Goal: Task Accomplishment & Management: Use online tool/utility

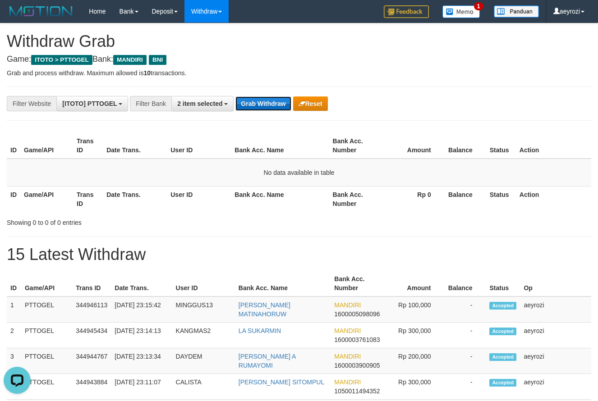
click at [279, 108] on button "Grab Withdraw" at bounding box center [262, 104] width 55 height 14
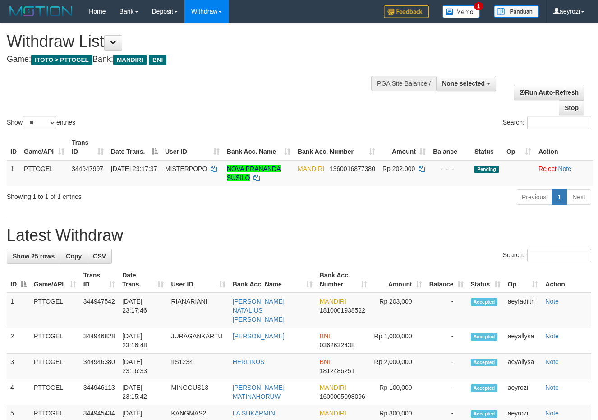
select select
select select "**"
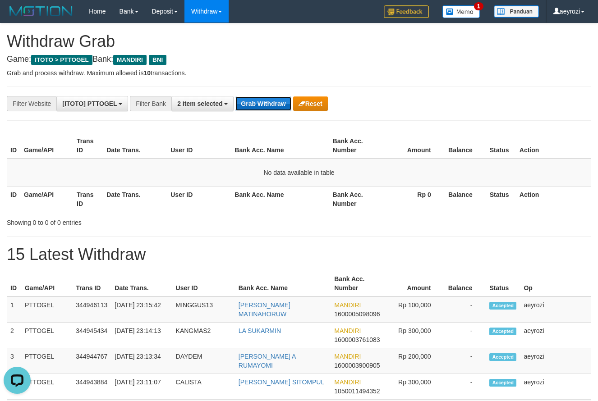
click at [253, 98] on button "Grab Withdraw" at bounding box center [262, 104] width 55 height 14
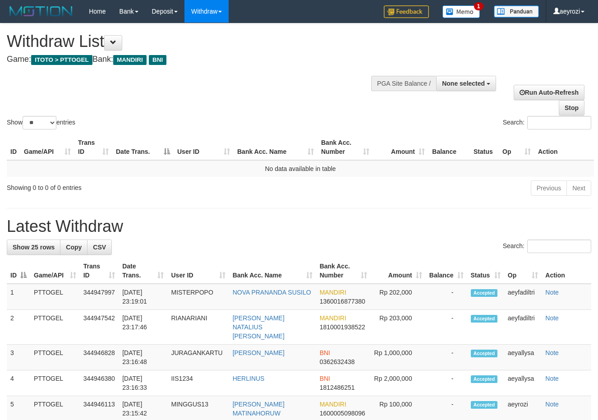
select select
select select "**"
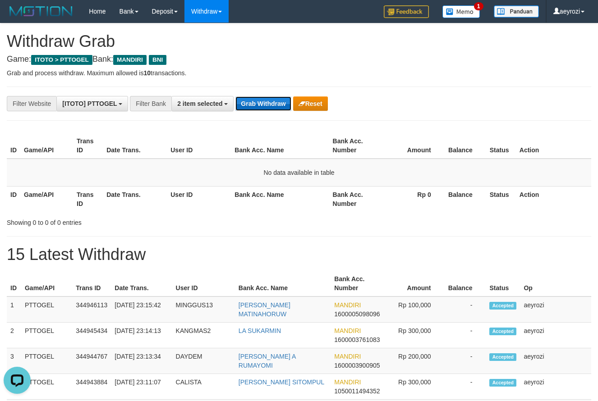
click at [271, 110] on button "Grab Withdraw" at bounding box center [262, 104] width 55 height 14
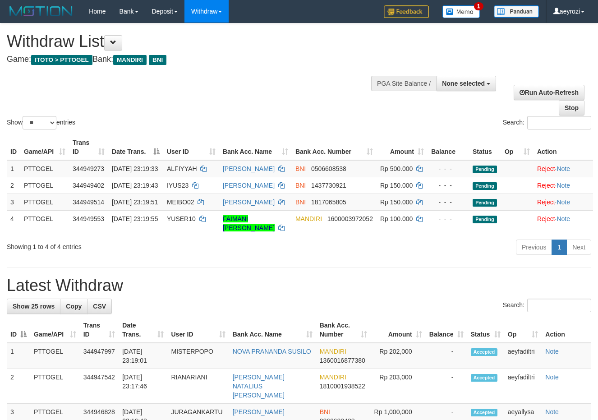
select select
select select "**"
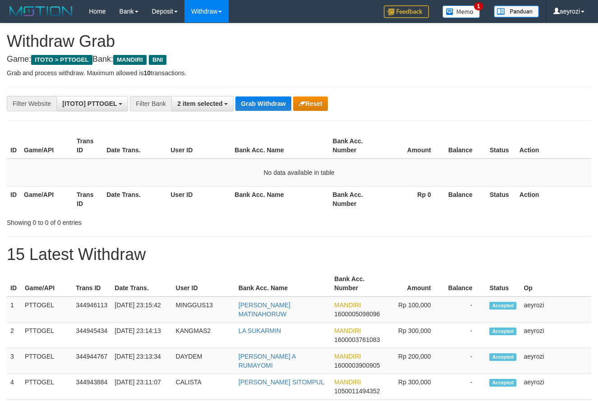
scroll to position [27, 0]
click at [253, 104] on button "Grab Withdraw" at bounding box center [262, 104] width 55 height 14
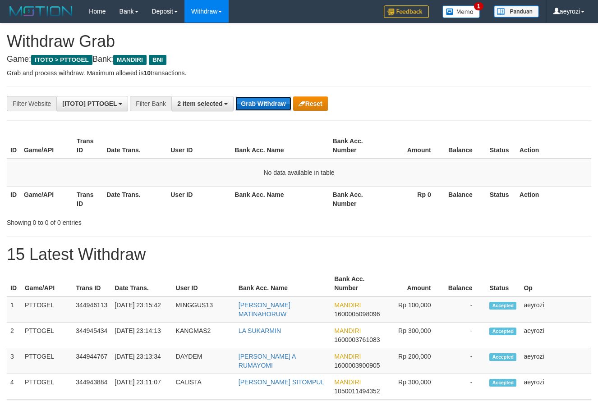
click at [254, 101] on button "Grab Withdraw" at bounding box center [262, 104] width 55 height 14
click at [278, 102] on button "Grab Withdraw" at bounding box center [262, 104] width 55 height 14
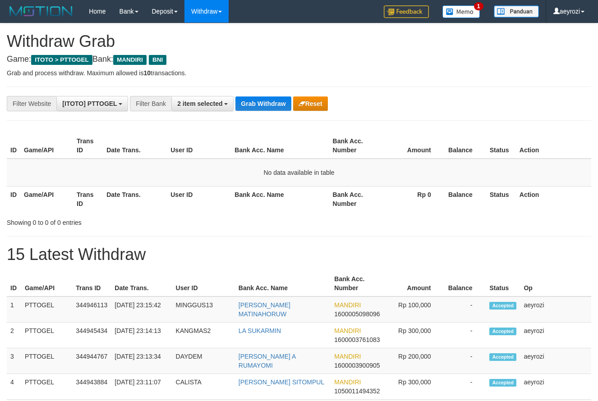
scroll to position [27, 0]
click at [271, 104] on button "Grab Withdraw" at bounding box center [262, 104] width 55 height 14
click at [268, 103] on button "Grab Withdraw" at bounding box center [262, 104] width 55 height 14
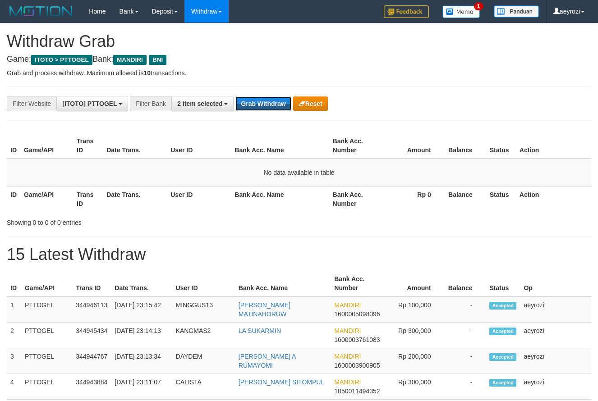
click at [268, 103] on button "Grab Withdraw" at bounding box center [262, 104] width 55 height 14
click at [270, 102] on button "Grab Withdraw" at bounding box center [262, 104] width 55 height 14
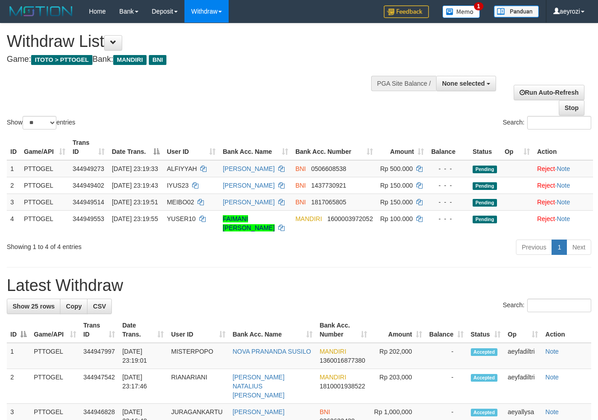
select select
select select "**"
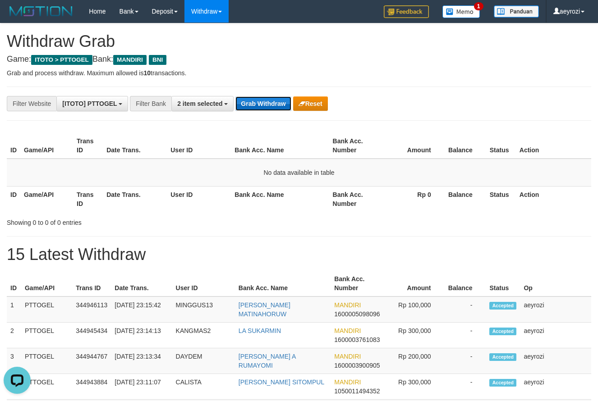
click at [272, 103] on button "Grab Withdraw" at bounding box center [262, 104] width 55 height 14
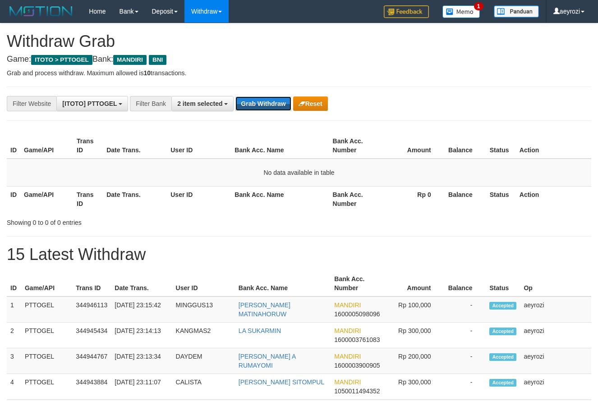
click at [272, 103] on button "Grab Withdraw" at bounding box center [262, 104] width 55 height 14
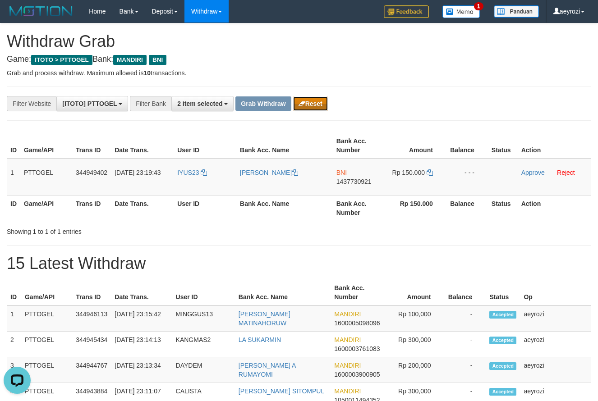
click at [308, 107] on button "Reset" at bounding box center [310, 104] width 35 height 14
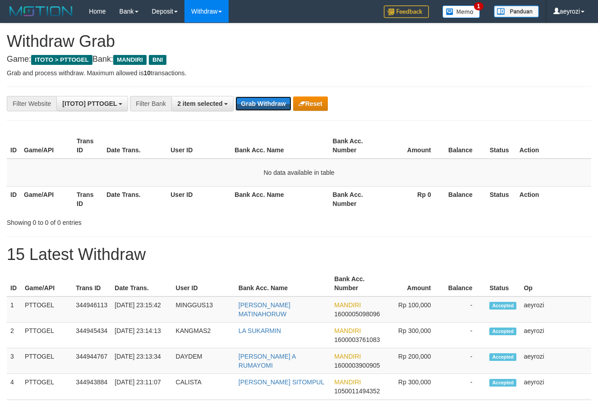
scroll to position [27, 0]
click at [259, 101] on button "Grab Withdraw" at bounding box center [262, 104] width 55 height 14
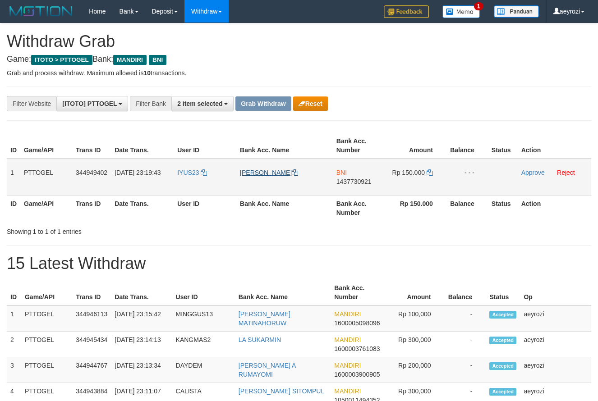
scroll to position [27, 0]
click at [298, 107] on button "Reset" at bounding box center [310, 104] width 35 height 14
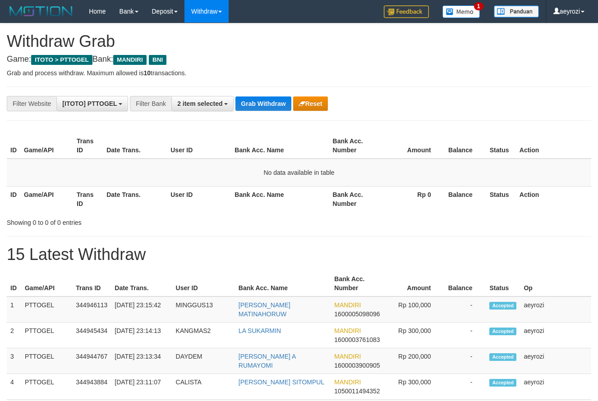
click at [257, 106] on button "Grab Withdraw" at bounding box center [262, 104] width 55 height 14
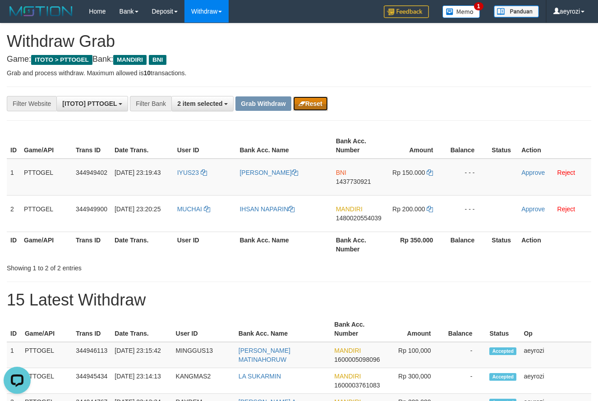
click at [311, 108] on button "Reset" at bounding box center [310, 104] width 35 height 14
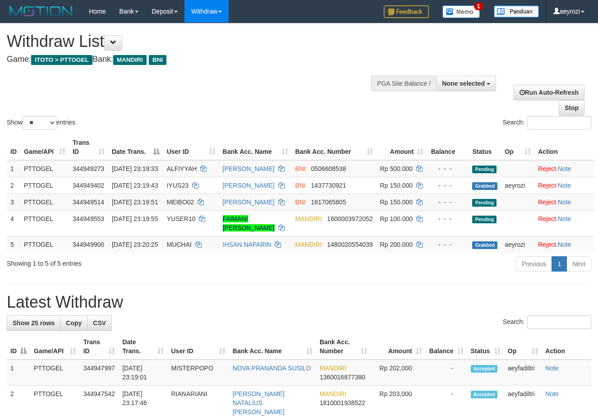
select select
select select "**"
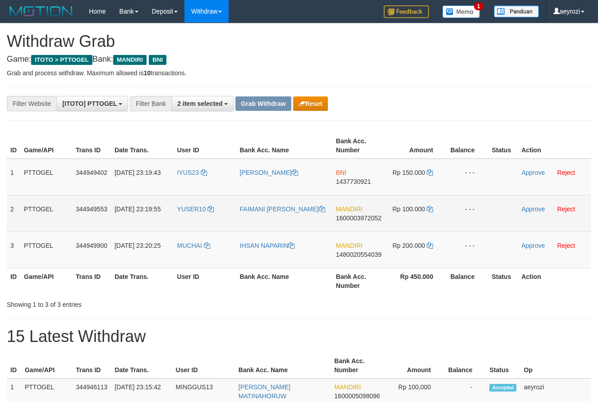
scroll to position [27, 0]
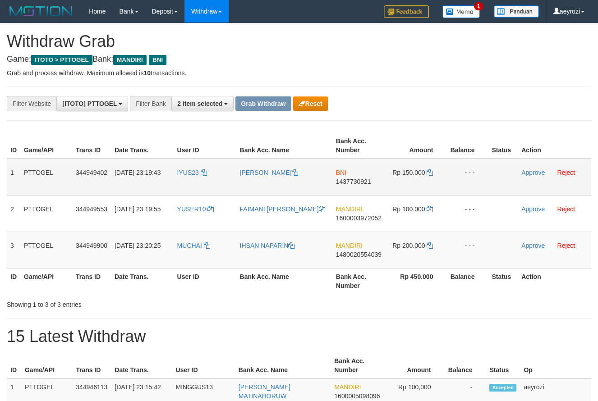
drag, startPoint x: 379, startPoint y: 216, endPoint x: 400, endPoint y: 178, distance: 43.4
click at [400, 178] on tr "1 PTTOGEL 344949402 [DATE] 23:19:43 IYUS23 [PERSON_NAME] BNI 1437730921 Rp 150.…" at bounding box center [299, 177] width 585 height 37
click at [340, 185] on span "1437730921" at bounding box center [353, 181] width 35 height 7
click at [434, 172] on td "Rp 150.000" at bounding box center [415, 177] width 61 height 37
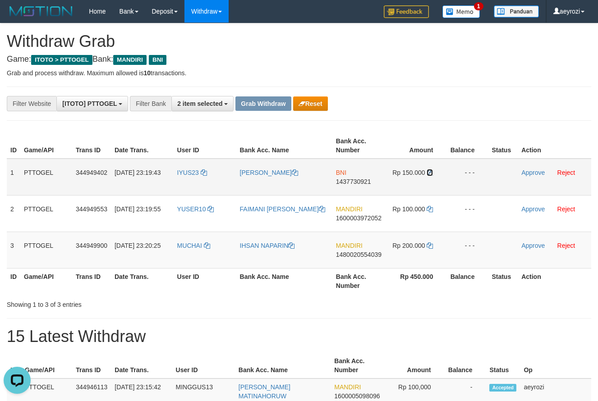
click at [431, 173] on icon at bounding box center [430, 173] width 6 height 6
drag, startPoint x: 431, startPoint y: 173, endPoint x: 424, endPoint y: 173, distance: 6.8
click at [430, 173] on icon at bounding box center [430, 173] width 6 height 6
click at [522, 171] on link "Approve" at bounding box center [532, 172] width 23 height 7
copy tr
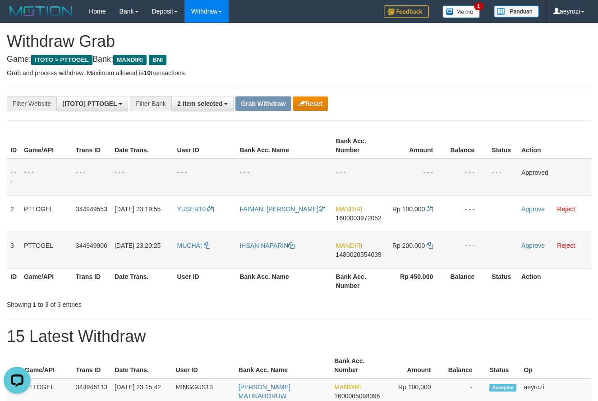
drag, startPoint x: 342, startPoint y: 245, endPoint x: 431, endPoint y: 250, distance: 89.5
click at [431, 250] on tbody "- - - - - - - - - - - - - - - - - - - - - - - - - - - - - - Approved 2 PTTOGEL …" at bounding box center [299, 214] width 585 height 110
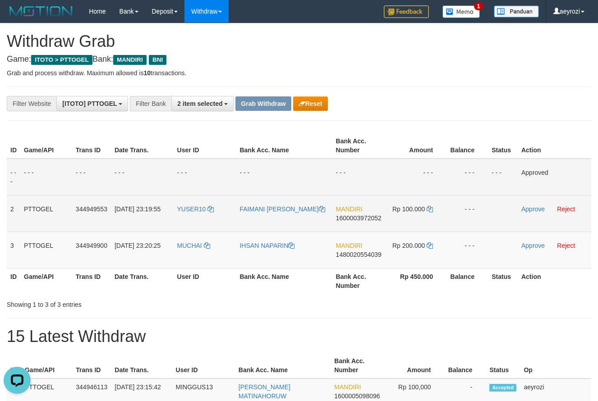
drag, startPoint x: 351, startPoint y: 217, endPoint x: 306, endPoint y: 220, distance: 44.3
click at [351, 218] on span "1600003972052" at bounding box center [359, 218] width 46 height 7
copy tr
click at [432, 209] on icon at bounding box center [430, 209] width 6 height 6
click at [530, 208] on link "Approve" at bounding box center [532, 209] width 23 height 7
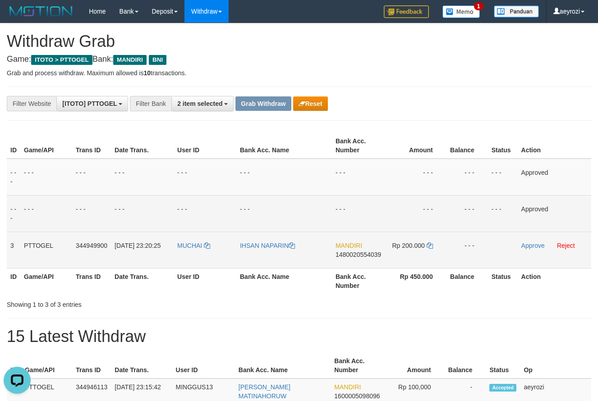
click at [353, 253] on span "1480020554039" at bounding box center [359, 254] width 46 height 7
click at [428, 244] on icon at bounding box center [430, 246] width 6 height 6
click at [427, 248] on icon at bounding box center [430, 246] width 6 height 6
click at [531, 243] on link "Approve" at bounding box center [532, 245] width 23 height 7
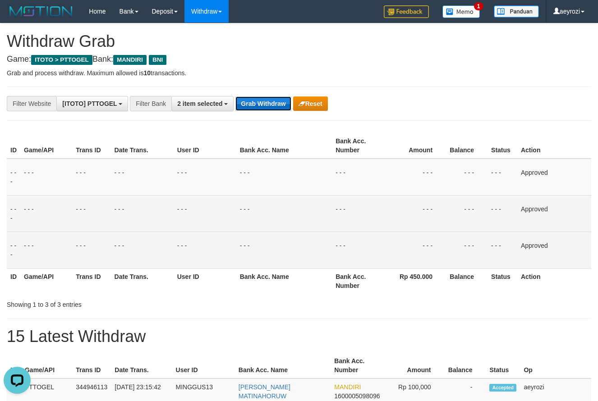
click at [256, 99] on button "Grab Withdraw" at bounding box center [262, 104] width 55 height 14
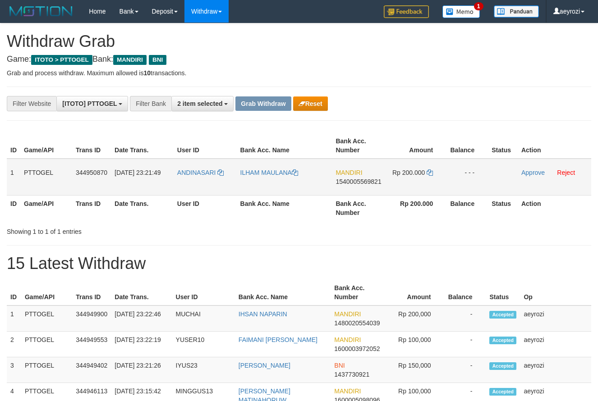
scroll to position [27, 0]
drag, startPoint x: 217, startPoint y: 180, endPoint x: 203, endPoint y: 188, distance: 15.6
click at [424, 184] on tr "1 PTTOGEL 344950870 30/09/2025 23:21:49 ANDINASARI ILHAM MAULANA MANDIRI 154000…" at bounding box center [299, 177] width 585 height 37
click at [346, 183] on span "1540005569821" at bounding box center [359, 181] width 46 height 7
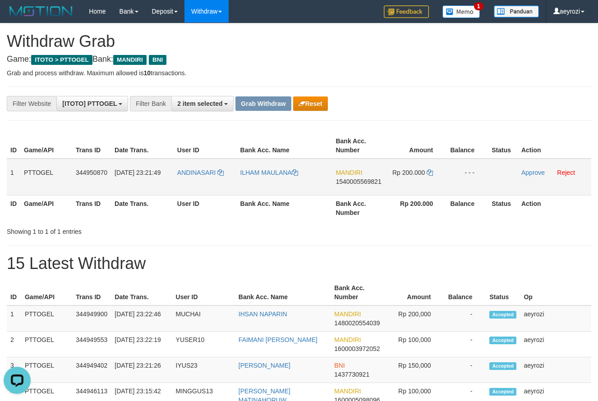
click at [344, 182] on span "1540005569821" at bounding box center [359, 181] width 46 height 7
click at [431, 172] on icon at bounding box center [430, 173] width 6 height 6
click at [531, 174] on link "Approve" at bounding box center [532, 172] width 23 height 7
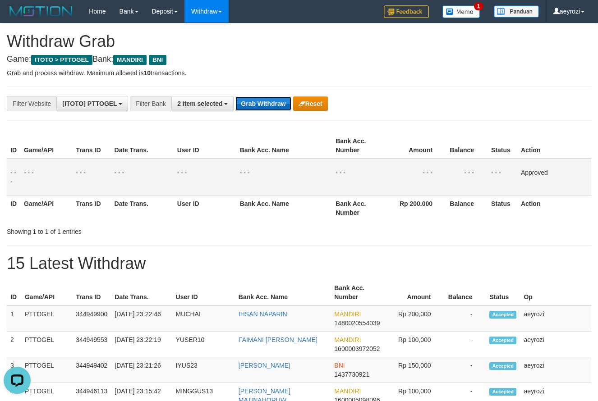
click at [277, 100] on button "Grab Withdraw" at bounding box center [262, 104] width 55 height 14
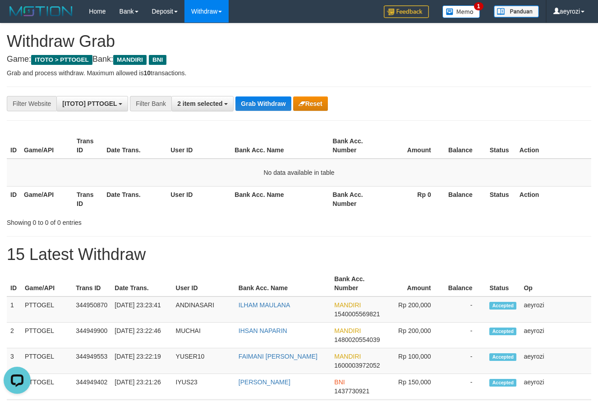
click at [180, 157] on th "User ID" at bounding box center [199, 146] width 64 height 26
click at [221, 99] on button "2 item selected" at bounding box center [202, 103] width 62 height 15
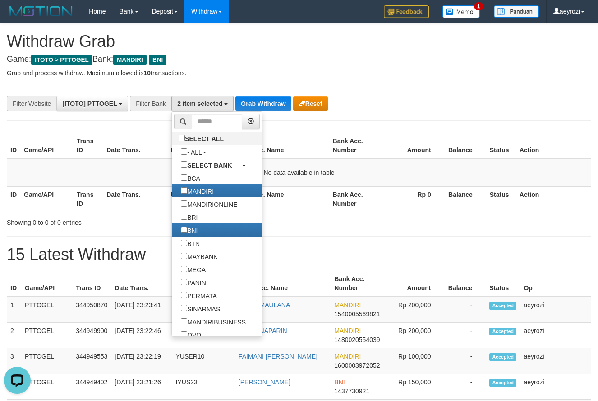
drag, startPoint x: 243, startPoint y: 79, endPoint x: 244, endPoint y: 95, distance: 16.3
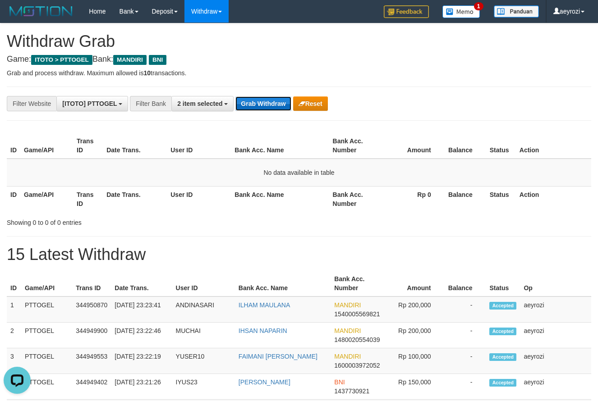
click at [246, 97] on button "Grab Withdraw" at bounding box center [262, 104] width 55 height 14
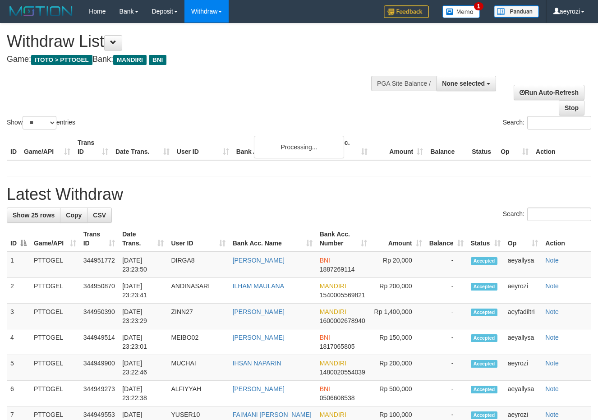
select select
select select "**"
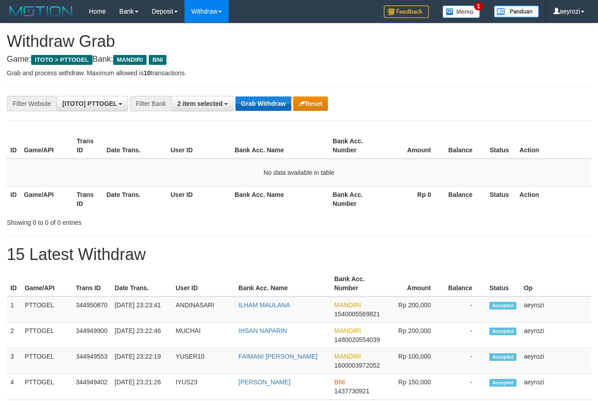
scroll to position [27, 0]
click at [261, 100] on button "Grab Withdraw" at bounding box center [262, 104] width 55 height 14
click at [161, 163] on td "No data available in table" at bounding box center [299, 173] width 585 height 28
click at [271, 102] on button "Grab Withdraw" at bounding box center [262, 104] width 55 height 14
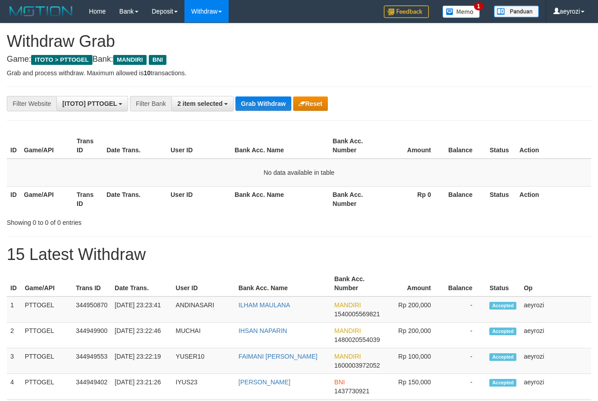
scroll to position [27, 0]
click at [251, 103] on button "Grab Withdraw" at bounding box center [262, 104] width 55 height 14
click at [263, 102] on button "Grab Withdraw" at bounding box center [262, 104] width 55 height 14
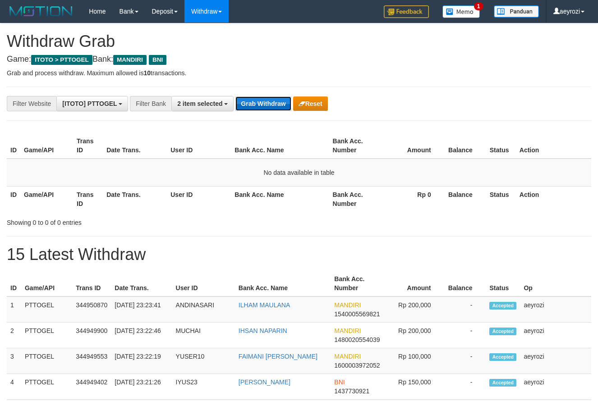
click at [261, 103] on button "Grab Withdraw" at bounding box center [262, 104] width 55 height 14
click at [257, 106] on button "Grab Withdraw" at bounding box center [262, 104] width 55 height 14
click at [271, 103] on button "Grab Withdraw" at bounding box center [262, 104] width 55 height 14
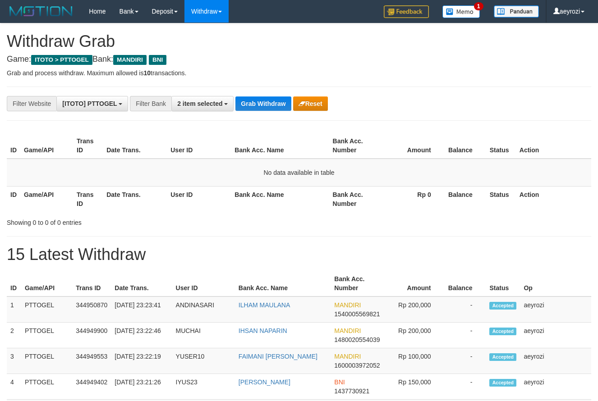
click at [147, 153] on th "Date Trans." at bounding box center [135, 146] width 64 height 26
click at [278, 107] on button "Grab Withdraw" at bounding box center [262, 104] width 55 height 14
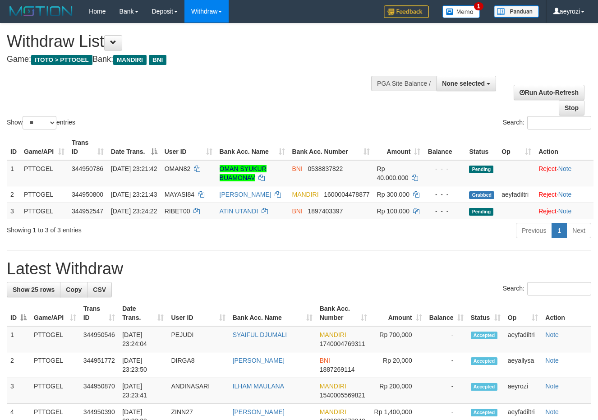
select select
select select "**"
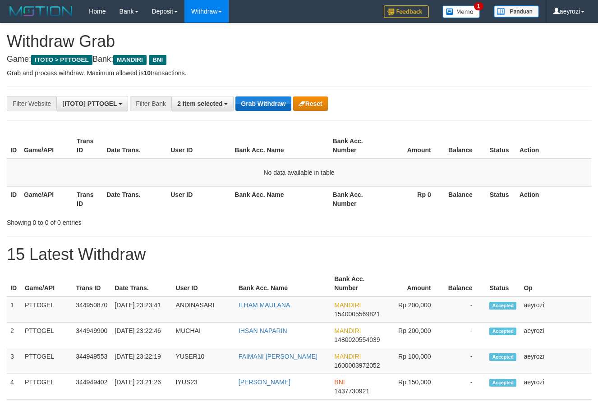
scroll to position [27, 0]
click at [267, 107] on button "Grab Withdraw" at bounding box center [262, 104] width 55 height 14
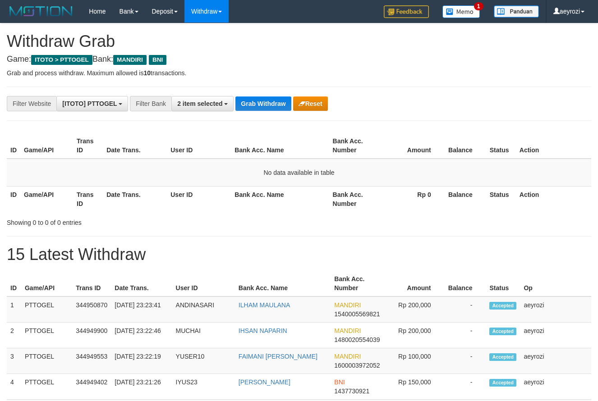
scroll to position [27, 0]
click at [267, 107] on button "Grab Withdraw" at bounding box center [262, 104] width 55 height 14
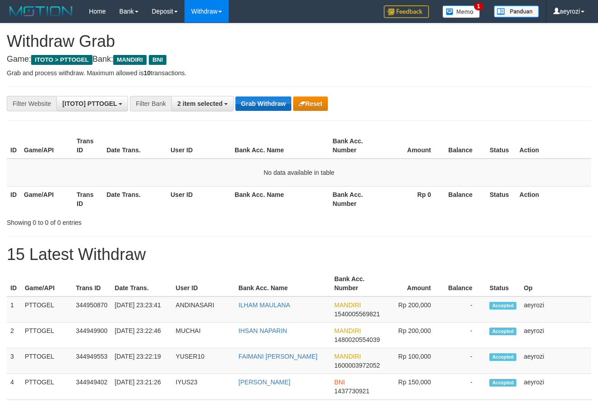
scroll to position [27, 0]
click at [258, 107] on button "Grab Withdraw" at bounding box center [262, 104] width 55 height 14
drag, startPoint x: 0, startPoint y: 0, endPoint x: 260, endPoint y: 111, distance: 282.8
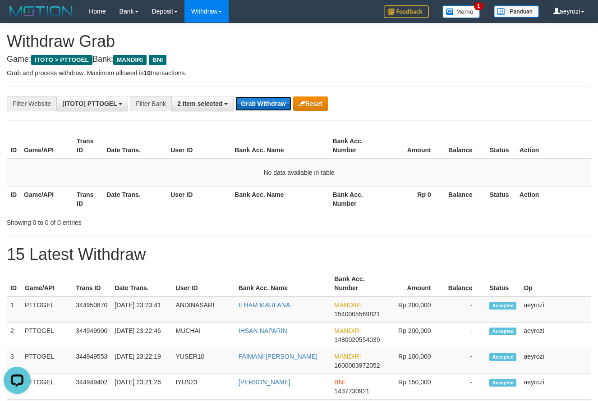
click at [260, 111] on button "Grab Withdraw" at bounding box center [262, 104] width 55 height 14
click at [249, 109] on button "Grab Withdraw" at bounding box center [262, 104] width 55 height 14
click at [277, 105] on button "Grab Withdraw" at bounding box center [262, 104] width 55 height 14
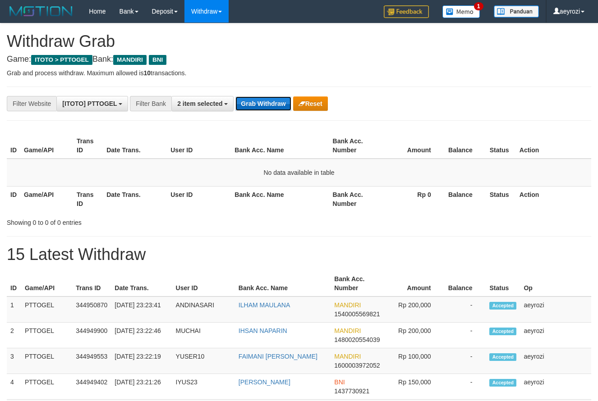
click at [255, 109] on button "Grab Withdraw" at bounding box center [262, 104] width 55 height 14
click at [271, 102] on button "Grab Withdraw" at bounding box center [262, 104] width 55 height 14
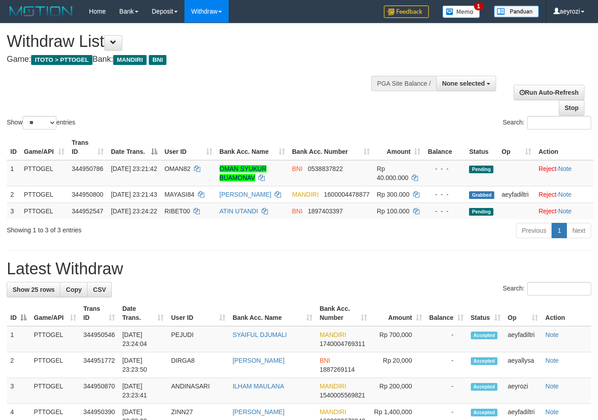
select select
select select "**"
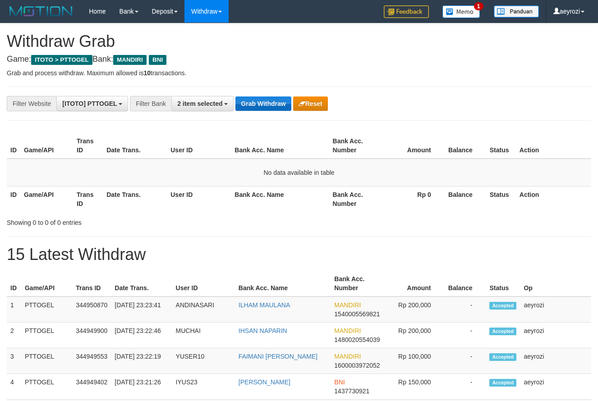
scroll to position [27, 0]
click at [272, 101] on button "Grab Withdraw" at bounding box center [262, 104] width 55 height 14
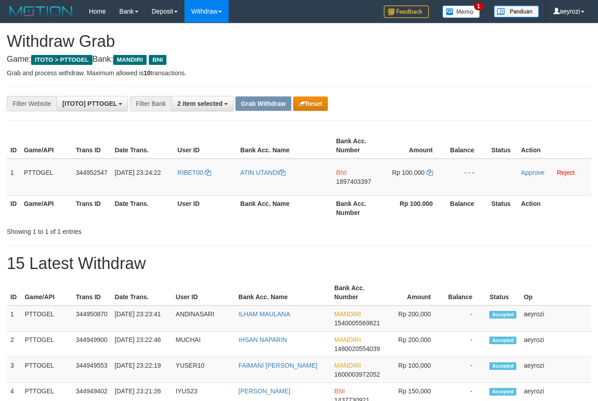
scroll to position [27, 0]
click at [372, 101] on div "**********" at bounding box center [249, 103] width 498 height 15
drag, startPoint x: 221, startPoint y: 183, endPoint x: 386, endPoint y: 175, distance: 164.9
click at [397, 176] on tr "1 PTTOGEL 344952547 30/09/2025 23:24:22 RIBET00 ATIN UTANDI BNI 1897403397 Rp 1…" at bounding box center [299, 177] width 585 height 37
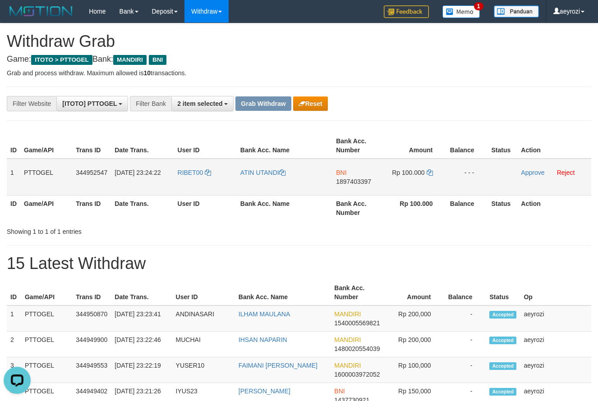
copy tr
click at [353, 183] on span "1897403397" at bounding box center [353, 181] width 35 height 7
copy tr
click at [430, 171] on icon at bounding box center [430, 173] width 6 height 6
drag, startPoint x: 430, startPoint y: 171, endPoint x: 379, endPoint y: 182, distance: 52.7
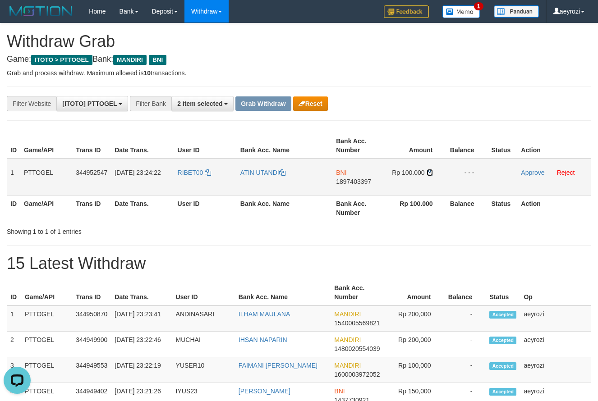
click at [429, 173] on icon at bounding box center [430, 173] width 6 height 6
click at [529, 174] on link "Approve" at bounding box center [532, 172] width 23 height 7
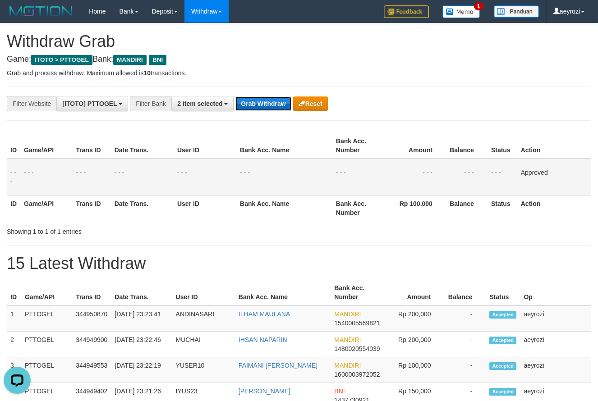
click at [260, 99] on button "Grab Withdraw" at bounding box center [262, 104] width 55 height 14
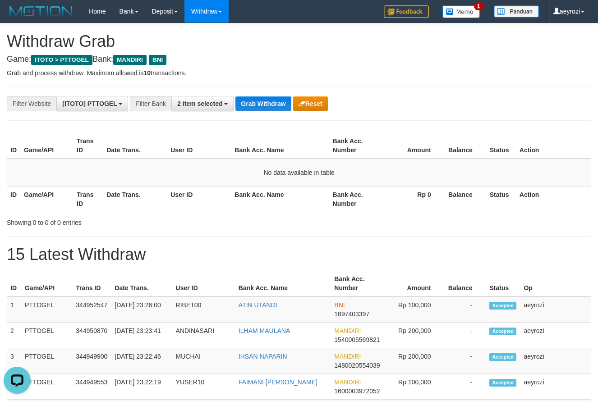
click at [280, 111] on div "**********" at bounding box center [249, 103] width 498 height 15
click at [276, 106] on button "Grab Withdraw" at bounding box center [262, 104] width 55 height 14
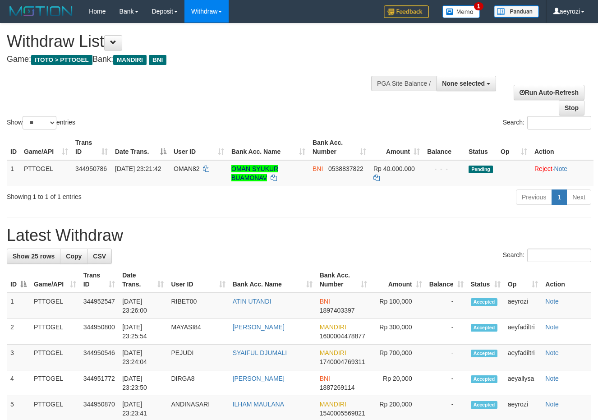
select select
select select "**"
click at [393, 58] on div "**********" at bounding box center [202, 45] width 390 height 45
click at [128, 172] on span "30/09/2025 23:21:42" at bounding box center [138, 168] width 46 height 7
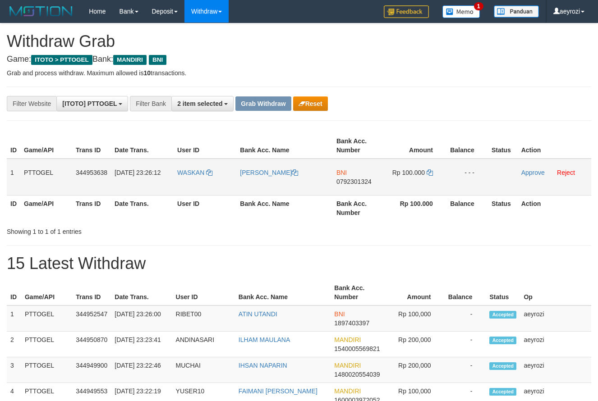
scroll to position [27, 0]
drag, startPoint x: 244, startPoint y: 181, endPoint x: 362, endPoint y: 183, distance: 117.8
click at [400, 184] on tr "1 PTTOGEL 344953638 [DATE] 23:26:12 [GEOGRAPHIC_DATA][PERSON_NAME] [PERSON_NAME…" at bounding box center [299, 177] width 585 height 37
click at [371, 183] on span "0792301324" at bounding box center [354, 181] width 35 height 7
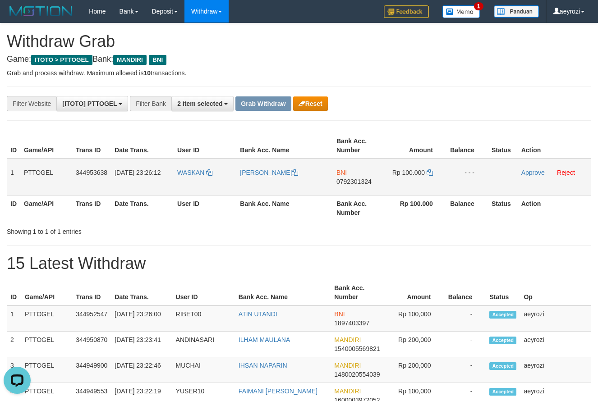
click at [353, 182] on span "0792301324" at bounding box center [354, 181] width 35 height 7
click at [431, 169] on td "Rp 100.000" at bounding box center [416, 177] width 62 height 37
click at [431, 170] on td "Rp 100.000" at bounding box center [416, 177] width 62 height 37
click at [430, 172] on icon at bounding box center [430, 173] width 6 height 6
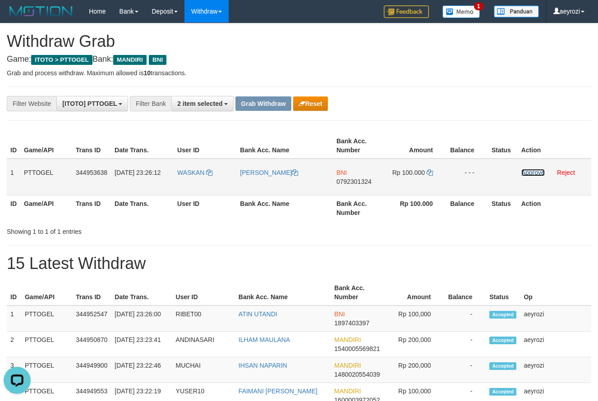
click at [532, 174] on link "Approve" at bounding box center [532, 172] width 23 height 7
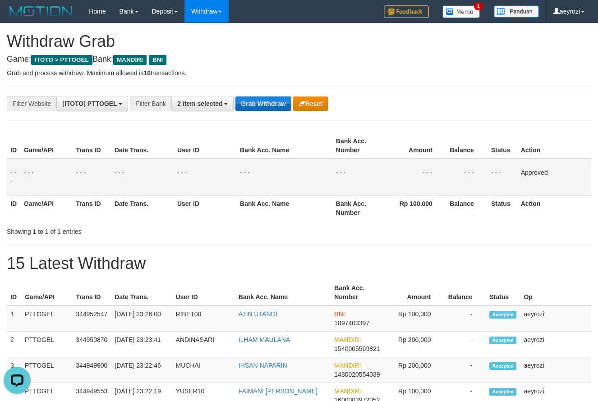
click at [270, 102] on button "Grab Withdraw" at bounding box center [262, 104] width 55 height 14
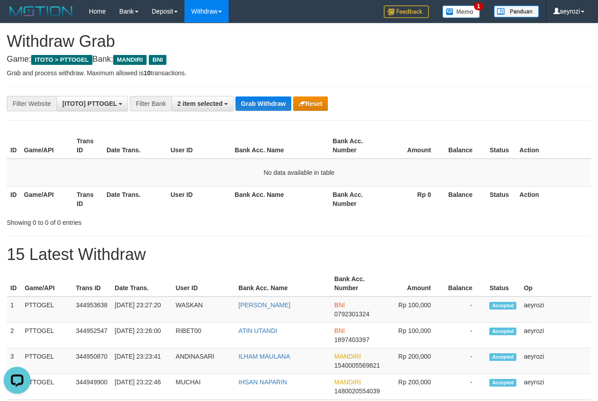
click at [156, 203] on th "Date Trans." at bounding box center [135, 199] width 64 height 26
click at [263, 110] on button "Grab Withdraw" at bounding box center [262, 104] width 55 height 14
click at [259, 102] on button "Grab Withdraw" at bounding box center [262, 104] width 55 height 14
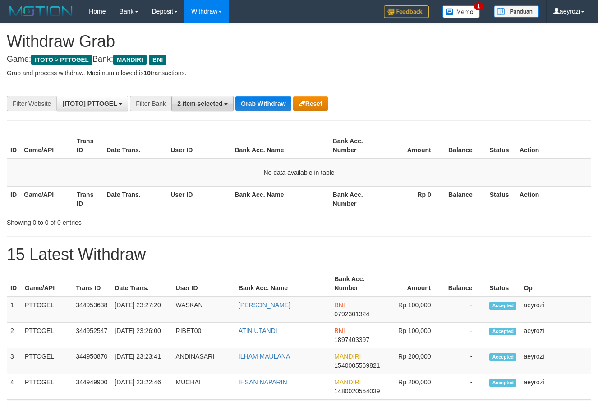
scroll to position [27, 0]
click at [270, 98] on div "**********" at bounding box center [249, 103] width 498 height 15
click at [270, 98] on button "Grab Withdraw" at bounding box center [262, 104] width 55 height 14
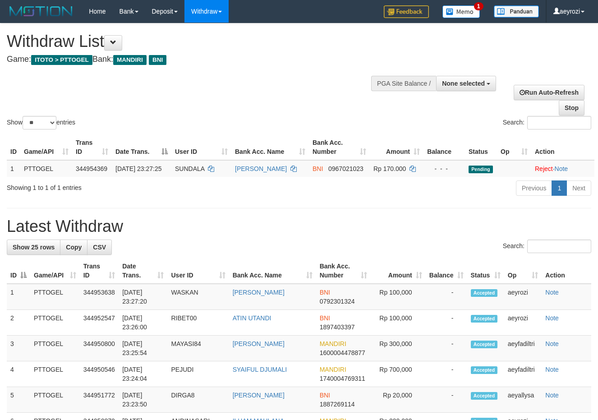
select select
select select "**"
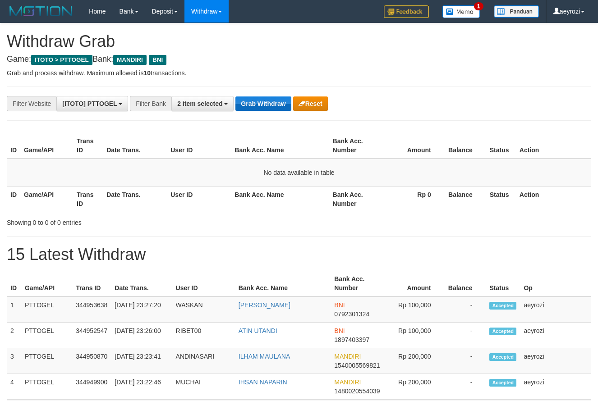
scroll to position [27, 0]
click at [262, 106] on button "Grab Withdraw" at bounding box center [262, 104] width 55 height 14
click at [268, 107] on button "Grab Withdraw" at bounding box center [262, 104] width 55 height 14
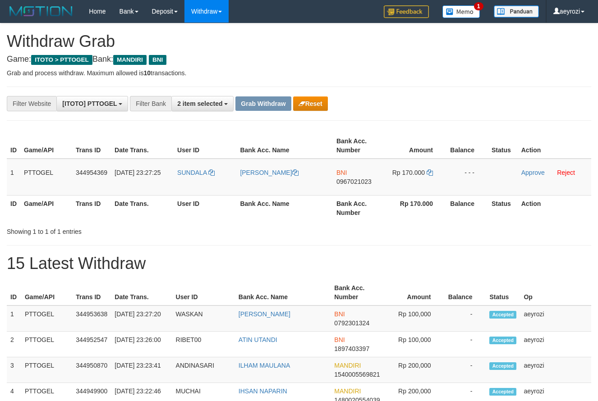
scroll to position [27, 0]
drag, startPoint x: 288, startPoint y: 193, endPoint x: 397, endPoint y: 176, distance: 109.9
click at [397, 176] on tr "1 PTTOGEL 344954369 30/09/2025 23:27:25 SUNDALA SYAMSU ALAM BNI 0967021023 Rp 1…" at bounding box center [299, 177] width 585 height 37
click at [368, 181] on span "0967021023" at bounding box center [354, 181] width 35 height 7
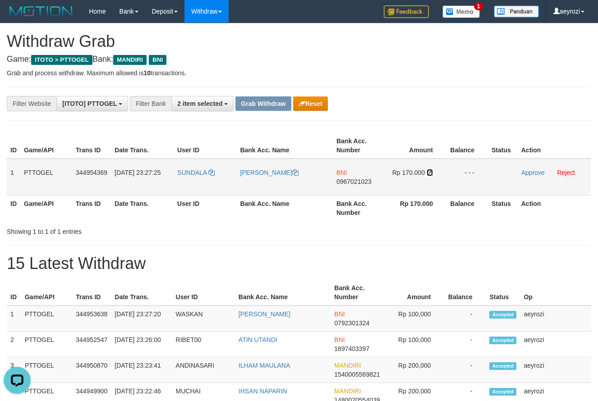
click at [432, 174] on icon at bounding box center [430, 173] width 6 height 6
click at [534, 174] on link "Approve" at bounding box center [532, 172] width 23 height 7
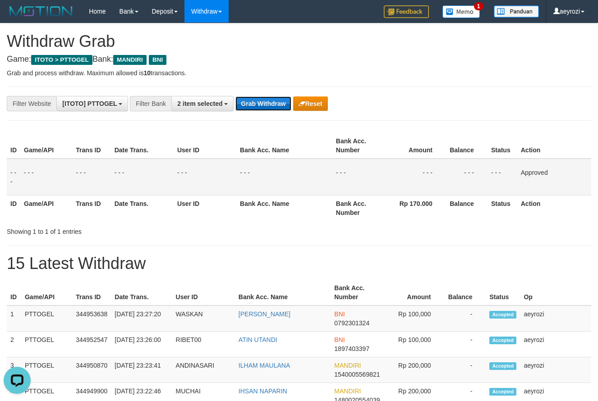
click at [284, 105] on button "Grab Withdraw" at bounding box center [262, 104] width 55 height 14
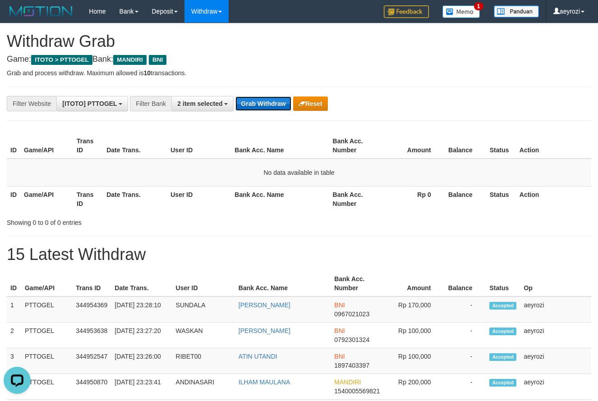
click at [249, 102] on button "Grab Withdraw" at bounding box center [262, 104] width 55 height 14
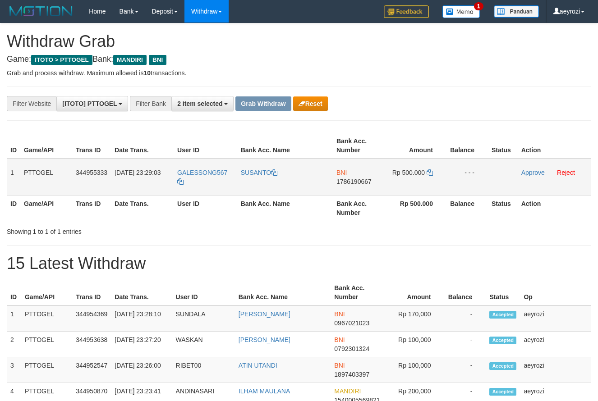
scroll to position [27, 0]
drag, startPoint x: 219, startPoint y: 182, endPoint x: 388, endPoint y: 182, distance: 168.7
click at [417, 184] on tr "1 PTTOGEL 344955333 30/09/2025 23:29:03 GALESSONG567 SUSANTO BNI 1786190667 Rp …" at bounding box center [299, 177] width 585 height 37
click at [355, 182] on span "1786190667" at bounding box center [354, 181] width 35 height 7
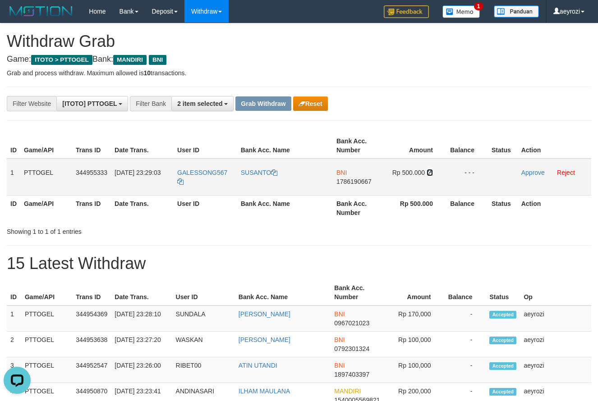
click at [428, 171] on icon at bounding box center [430, 173] width 6 height 6
click at [523, 171] on link "Approve" at bounding box center [532, 172] width 23 height 7
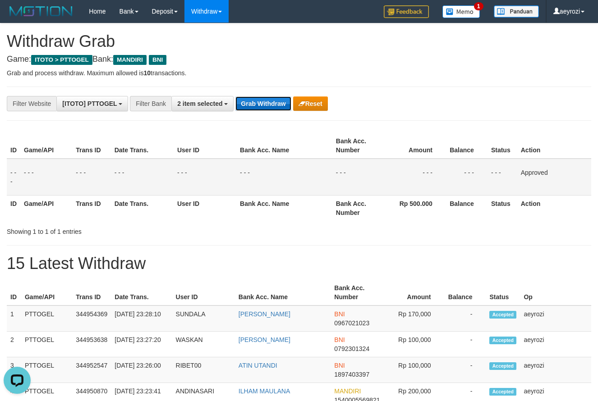
click at [269, 101] on button "Grab Withdraw" at bounding box center [262, 104] width 55 height 14
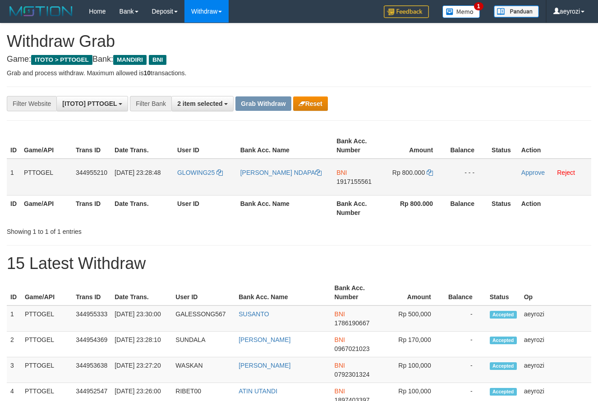
scroll to position [27, 0]
drag, startPoint x: 231, startPoint y: 185, endPoint x: 314, endPoint y: 181, distance: 83.1
click at [339, 181] on tr "1 PTTOGEL 344955210 [DATE] 23:28:48 GLOWING25 [PERSON_NAME] NDAPA BNI 191715556…" at bounding box center [299, 177] width 585 height 37
drag, startPoint x: 189, startPoint y: 187, endPoint x: 319, endPoint y: 187, distance: 129.9
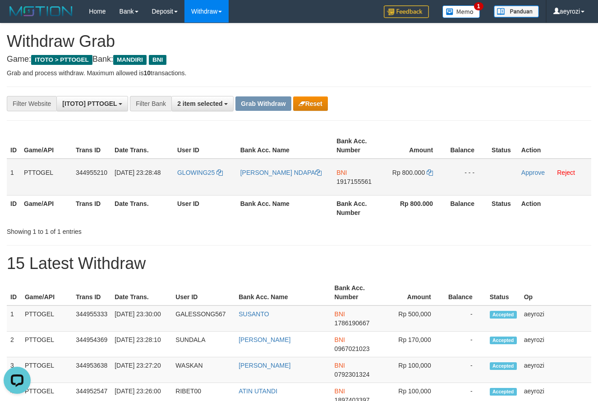
click at [392, 187] on tr "1 PTTOGEL 344955210 30/09/2025 23:28:48 GLOWING25 FELIKS NUGA NDAPA BNI 1917155…" at bounding box center [299, 177] width 585 height 37
click at [341, 182] on span "1917155561" at bounding box center [354, 181] width 35 height 7
click at [431, 173] on icon at bounding box center [430, 173] width 6 height 6
drag, startPoint x: 431, startPoint y: 173, endPoint x: 279, endPoint y: 202, distance: 154.4
click at [429, 173] on icon at bounding box center [430, 173] width 6 height 6
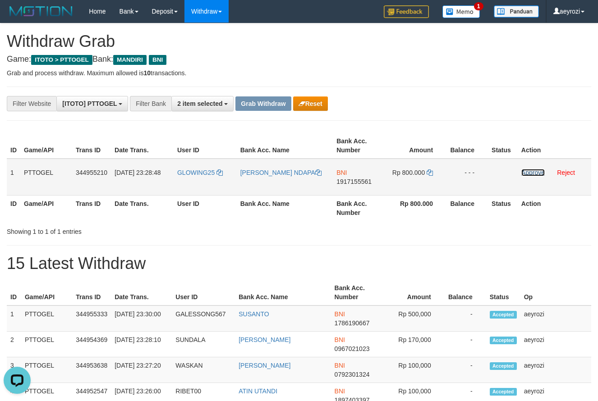
click at [526, 172] on link "Approve" at bounding box center [532, 172] width 23 height 7
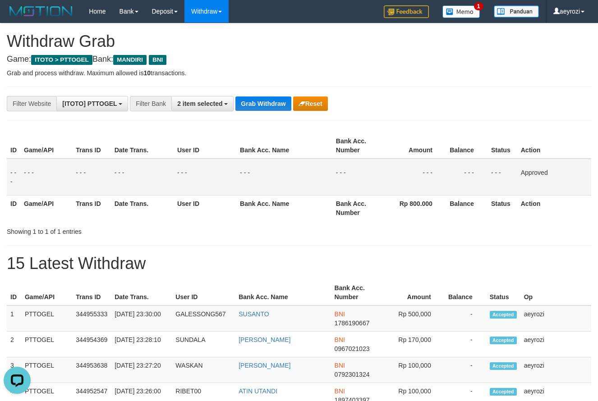
click at [174, 194] on td "- - -" at bounding box center [205, 177] width 63 height 37
click at [276, 98] on button "Grab Withdraw" at bounding box center [262, 104] width 55 height 14
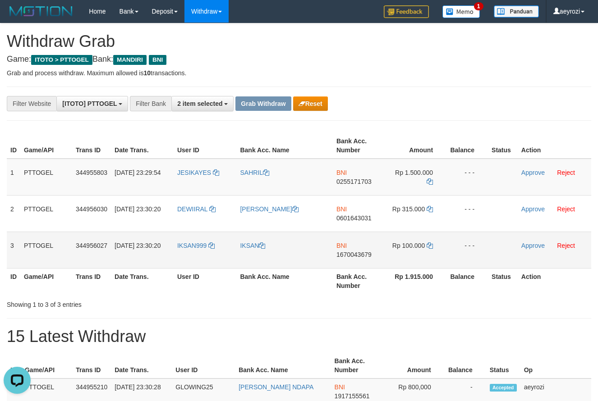
drag, startPoint x: 232, startPoint y: 198, endPoint x: 401, endPoint y: 239, distance: 174.1
click at [414, 240] on tbody "1 PTTOGEL 344955803 30/09/2025 23:29:54 JESIKAYES SAHRIL BNI 0255171703 Rp 1.50…" at bounding box center [299, 214] width 585 height 110
click at [363, 182] on span "0255171703" at bounding box center [354, 181] width 35 height 7
click at [427, 183] on icon at bounding box center [430, 182] width 6 height 6
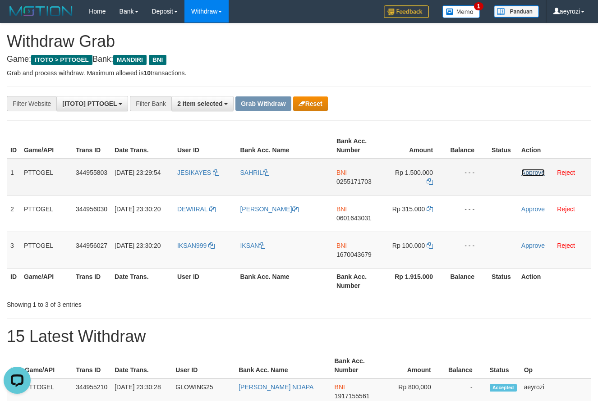
click at [540, 171] on link "Approve" at bounding box center [532, 172] width 23 height 7
drag, startPoint x: 355, startPoint y: 218, endPoint x: 233, endPoint y: 242, distance: 125.1
click at [354, 218] on span "0601643031" at bounding box center [354, 218] width 35 height 7
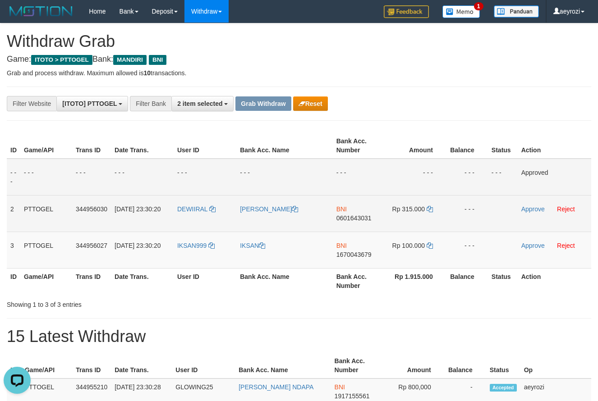
drag, startPoint x: 359, startPoint y: 221, endPoint x: 287, endPoint y: 231, distance: 72.9
click at [358, 221] on span "0601643031" at bounding box center [354, 218] width 35 height 7
click at [430, 215] on td "Rp 315.000" at bounding box center [416, 213] width 62 height 37
click at [431, 208] on icon at bounding box center [430, 209] width 6 height 6
click at [537, 206] on link "Approve" at bounding box center [532, 209] width 23 height 7
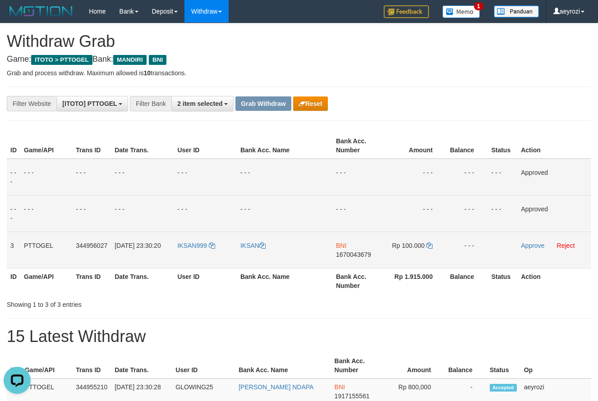
click at [351, 255] on span "1670043679" at bounding box center [353, 254] width 35 height 7
click at [434, 249] on td "Rp 100.000" at bounding box center [415, 250] width 62 height 37
click at [433, 247] on icon at bounding box center [429, 246] width 6 height 6
click at [529, 244] on link "Approve" at bounding box center [532, 245] width 23 height 7
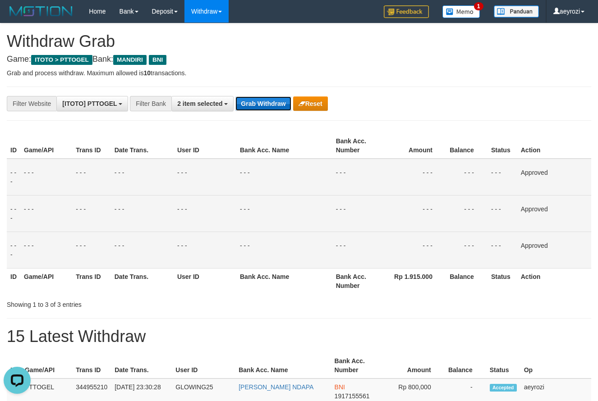
click at [281, 102] on button "Grab Withdraw" at bounding box center [262, 104] width 55 height 14
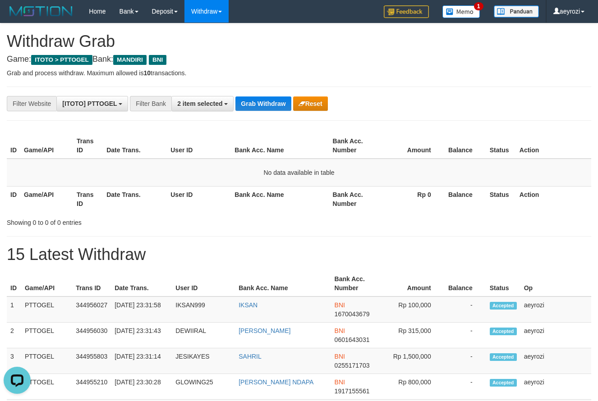
drag, startPoint x: 485, startPoint y: 103, endPoint x: 442, endPoint y: 113, distance: 44.0
click at [479, 105] on div "**********" at bounding box center [249, 103] width 498 height 15
click at [267, 106] on button "Grab Withdraw" at bounding box center [262, 104] width 55 height 14
click at [257, 101] on button "Grab Withdraw" at bounding box center [262, 104] width 55 height 14
click at [165, 190] on th "Date Trans." at bounding box center [135, 199] width 64 height 26
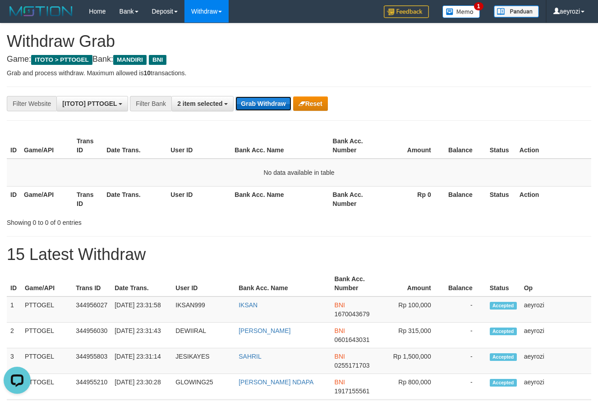
click at [269, 98] on button "Grab Withdraw" at bounding box center [262, 104] width 55 height 14
click at [258, 104] on button "Grab Withdraw" at bounding box center [262, 104] width 55 height 14
click at [258, 103] on button "Grab Withdraw" at bounding box center [262, 104] width 55 height 14
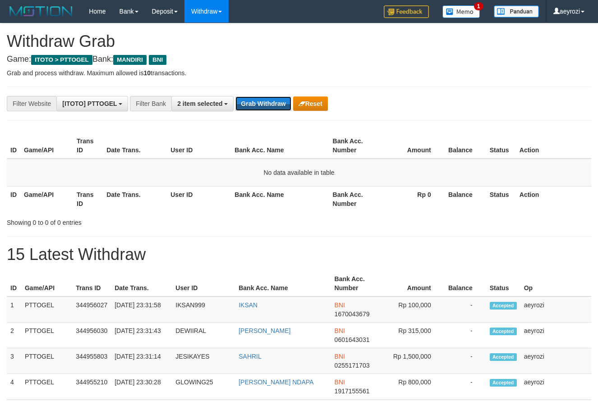
scroll to position [27, 0]
click at [258, 103] on button "Grab Withdraw" at bounding box center [262, 104] width 55 height 14
click at [264, 107] on button "Grab Withdraw" at bounding box center [262, 104] width 55 height 14
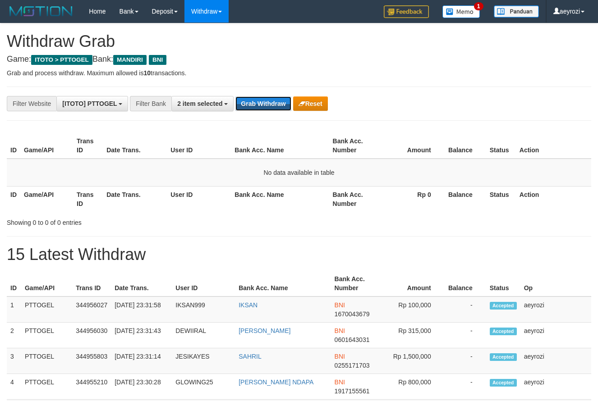
click at [264, 107] on button "Grab Withdraw" at bounding box center [262, 104] width 55 height 14
click at [282, 98] on button "Grab Withdraw" at bounding box center [262, 104] width 55 height 14
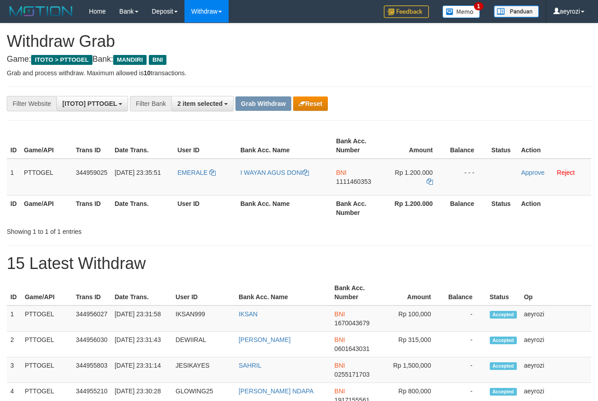
scroll to position [27, 0]
drag, startPoint x: 229, startPoint y: 187, endPoint x: 432, endPoint y: 181, distance: 203.1
click at [432, 181] on tr "1 PTTOGEL 344959025 30/09/2025 23:35:51 EMERALE I WAYAN AGUS DONI BNI 111146035…" at bounding box center [299, 177] width 585 height 37
click at [350, 182] on span "1111460353" at bounding box center [353, 181] width 35 height 7
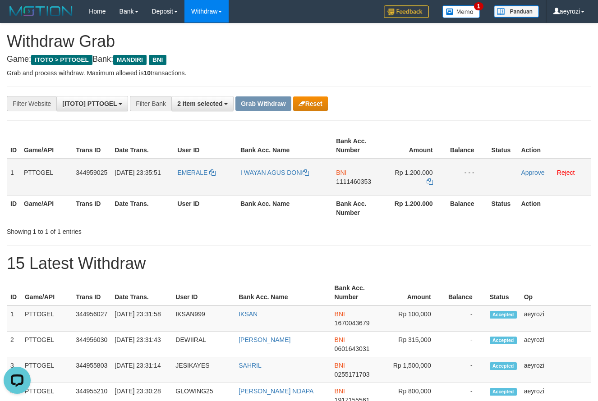
click at [364, 180] on span "1111460353" at bounding box center [353, 181] width 35 height 7
click at [433, 181] on icon at bounding box center [430, 182] width 6 height 6
click at [369, 183] on span "1111460353" at bounding box center [353, 181] width 35 height 7
click at [425, 182] on td "Rp 1.200.000" at bounding box center [416, 177] width 62 height 37
click at [431, 183] on icon at bounding box center [430, 182] width 6 height 6
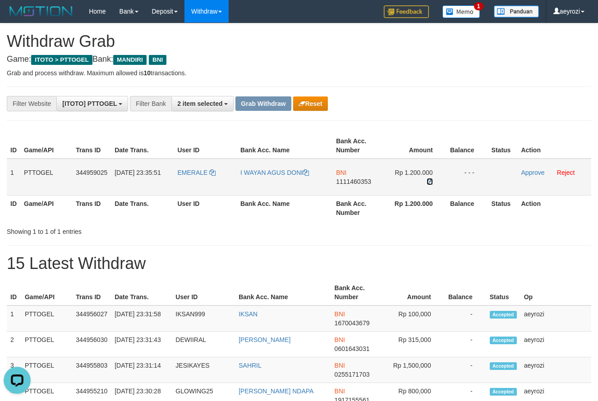
drag, startPoint x: 431, startPoint y: 183, endPoint x: 366, endPoint y: 204, distance: 68.5
click at [431, 183] on icon at bounding box center [430, 182] width 6 height 6
click at [540, 174] on link "Approve" at bounding box center [532, 172] width 23 height 7
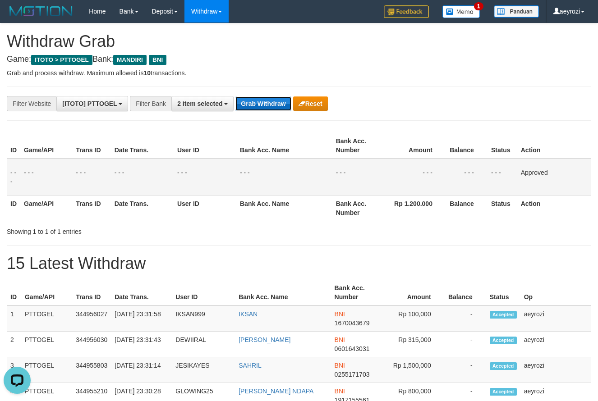
click at [277, 104] on button "Grab Withdraw" at bounding box center [262, 104] width 55 height 14
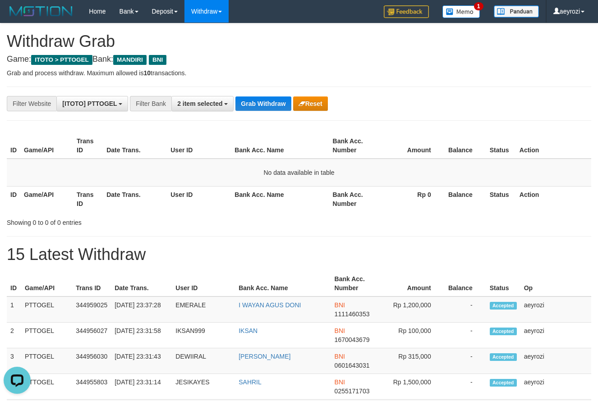
click at [179, 158] on th "User ID" at bounding box center [199, 146] width 64 height 26
click at [271, 107] on button "Grab Withdraw" at bounding box center [262, 104] width 55 height 14
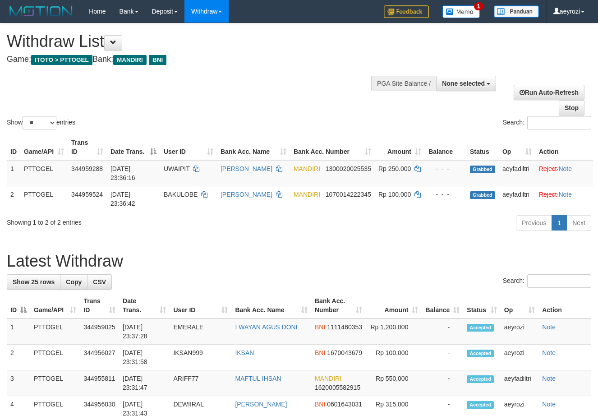
select select
select select "**"
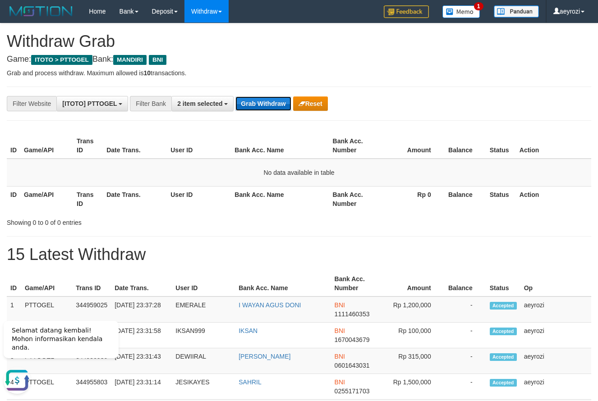
click at [270, 99] on button "Grab Withdraw" at bounding box center [262, 104] width 55 height 14
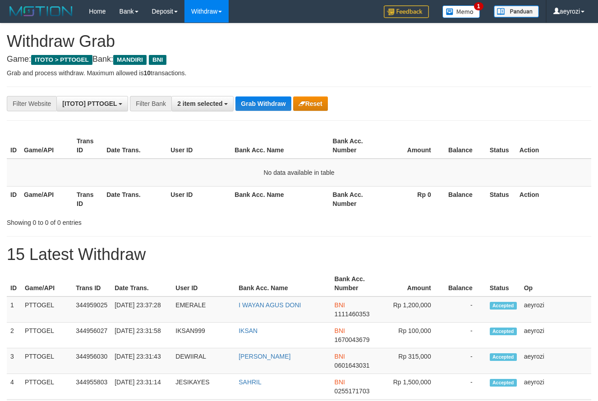
scroll to position [27, 0]
click at [269, 100] on button "Grab Withdraw" at bounding box center [262, 104] width 55 height 14
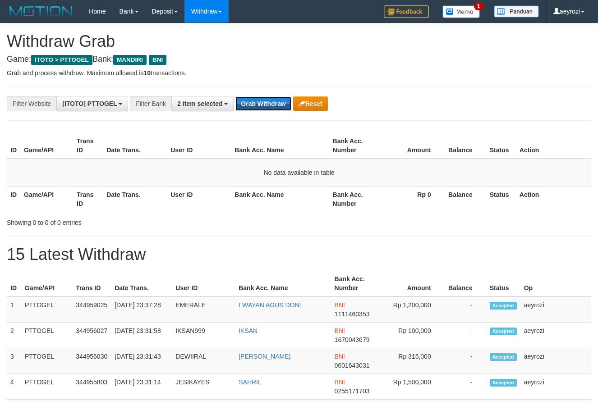
click at [269, 100] on button "Grab Withdraw" at bounding box center [262, 104] width 55 height 14
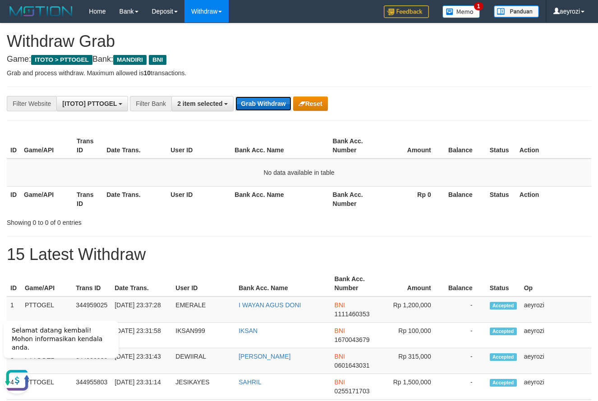
click at [277, 106] on button "Grab Withdraw" at bounding box center [262, 104] width 55 height 14
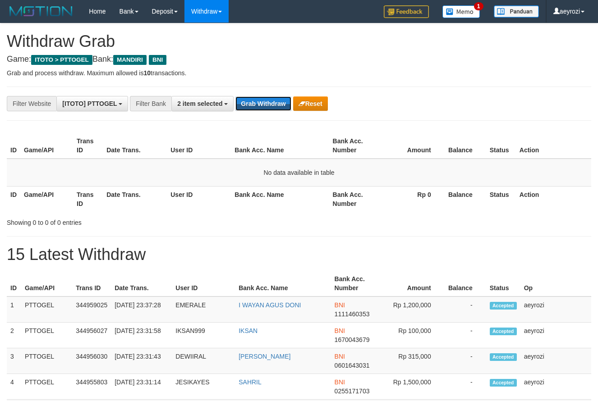
scroll to position [27, 0]
click at [270, 104] on button "Grab Withdraw" at bounding box center [262, 104] width 55 height 14
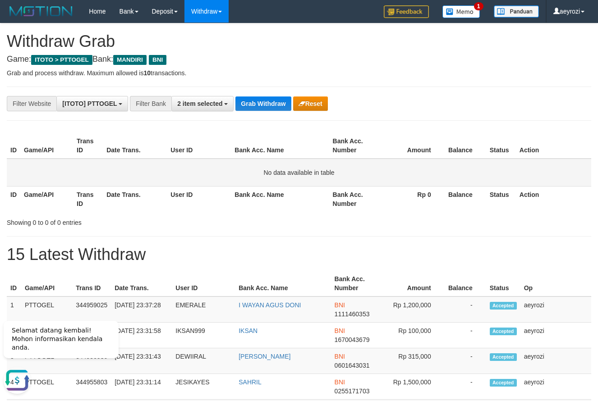
click at [122, 168] on td "No data available in table" at bounding box center [299, 173] width 585 height 28
click at [269, 105] on button "Grab Withdraw" at bounding box center [262, 104] width 55 height 14
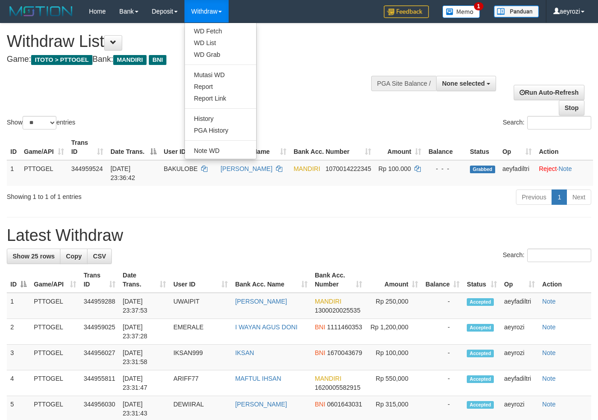
select select
select select "**"
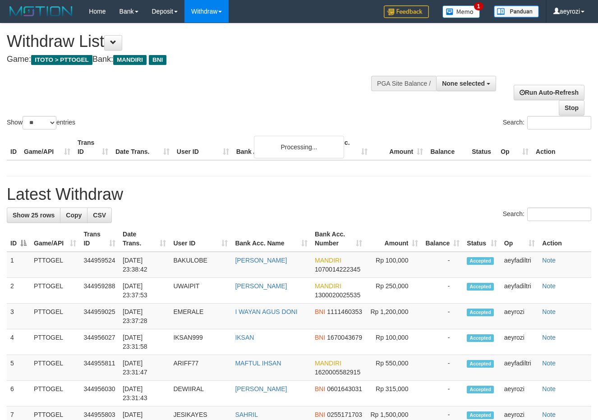
select select
select select "**"
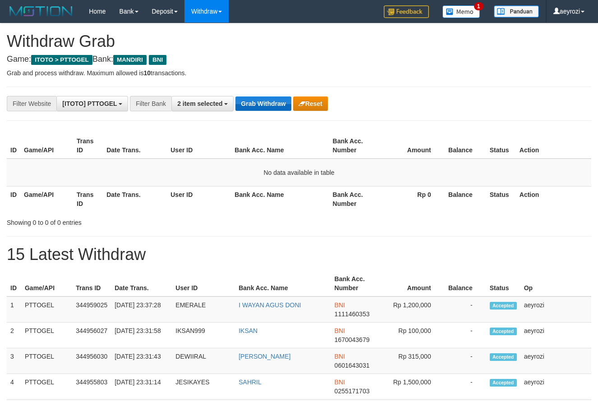
scroll to position [27, 0]
click at [274, 101] on button "Grab Withdraw" at bounding box center [262, 104] width 55 height 14
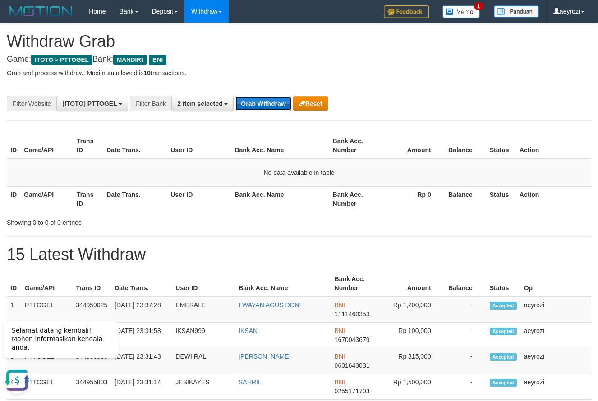
click at [285, 107] on button "Grab Withdraw" at bounding box center [262, 104] width 55 height 14
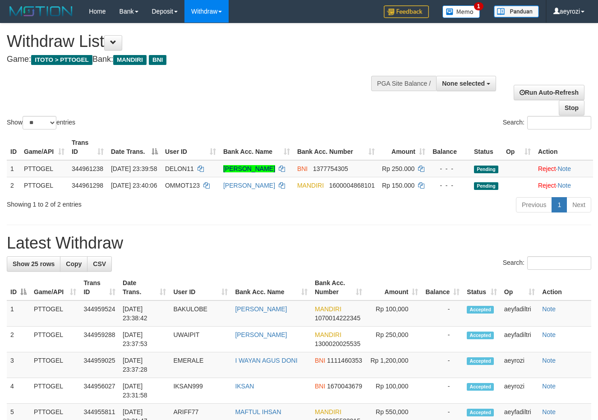
select select
select select "**"
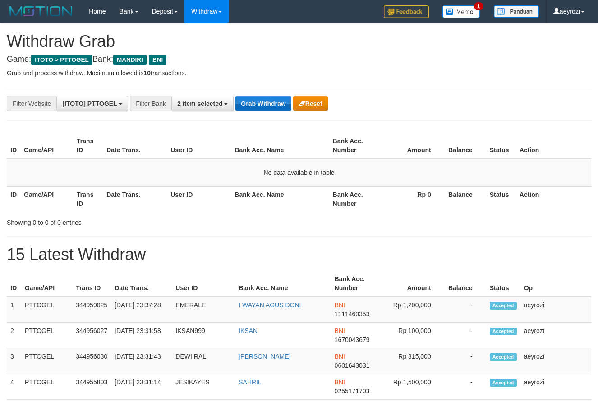
scroll to position [27, 0]
click at [254, 106] on button "Grab Withdraw" at bounding box center [262, 104] width 55 height 14
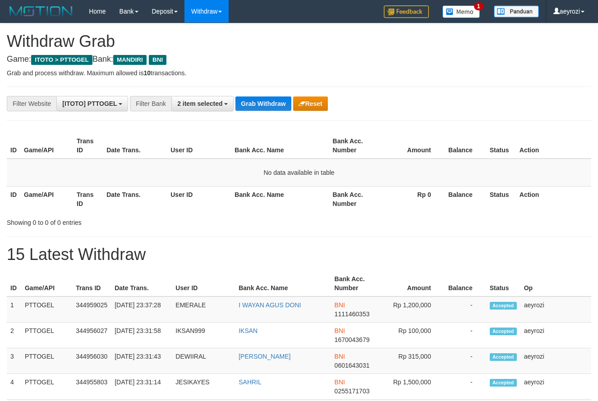
scroll to position [27, 0]
click at [254, 102] on button "Grab Withdraw" at bounding box center [262, 104] width 55 height 14
click at [286, 104] on button "Grab Withdraw" at bounding box center [262, 104] width 55 height 14
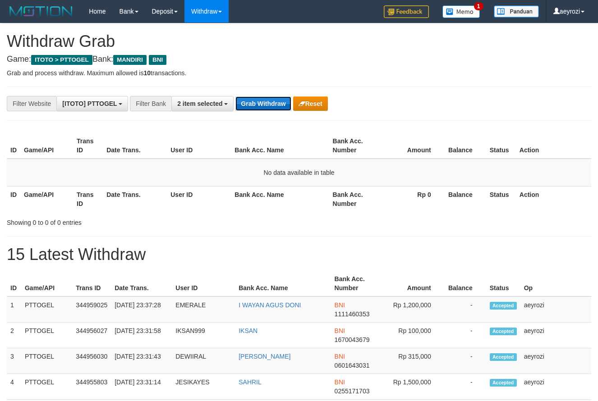
click at [286, 104] on button "Grab Withdraw" at bounding box center [262, 104] width 55 height 14
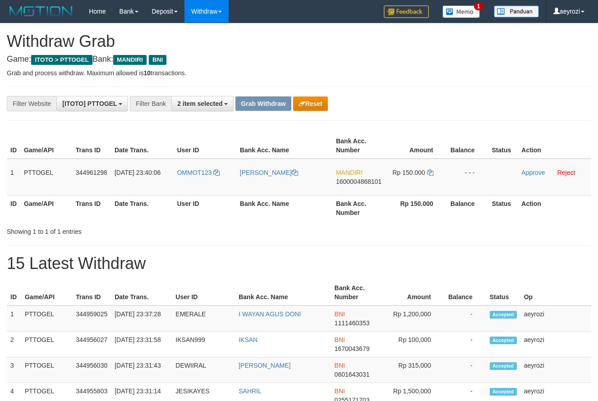
scroll to position [27, 0]
click at [320, 107] on button "Reset" at bounding box center [310, 104] width 35 height 14
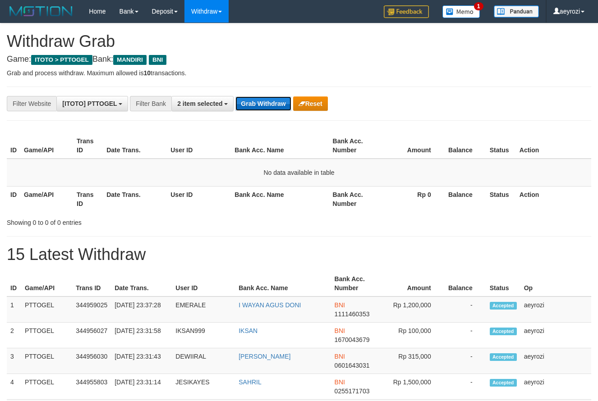
click at [268, 105] on button "Grab Withdraw" at bounding box center [262, 104] width 55 height 14
drag, startPoint x: 268, startPoint y: 105, endPoint x: 265, endPoint y: 110, distance: 5.5
click at [267, 105] on button "Grab Withdraw" at bounding box center [262, 104] width 55 height 14
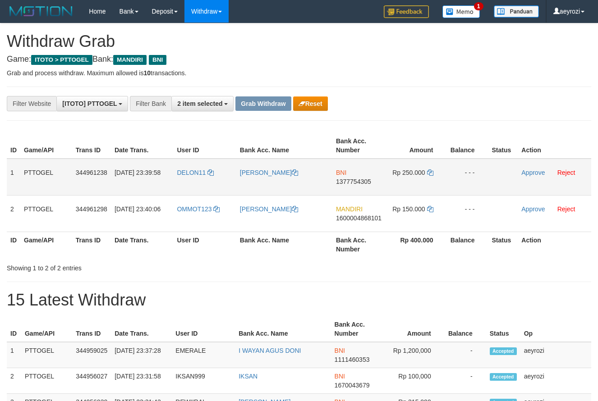
scroll to position [27, 0]
drag, startPoint x: 213, startPoint y: 188, endPoint x: 419, endPoint y: 187, distance: 206.2
click at [419, 187] on tr "1 PTTOGEL 344961238 30/09/2025 23:39:58 DELON11 FRANSISKUS RODRIQUES RUSMAN BNI…" at bounding box center [299, 177] width 585 height 37
click at [345, 185] on span "1377754305" at bounding box center [353, 181] width 35 height 7
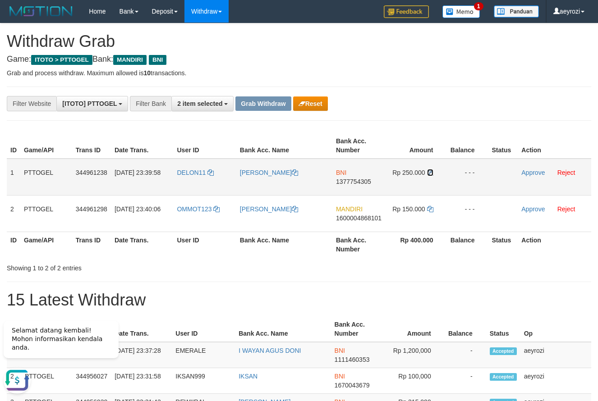
click at [429, 173] on icon at bounding box center [430, 173] width 6 height 6
click at [545, 171] on link "Approve" at bounding box center [532, 172] width 23 height 7
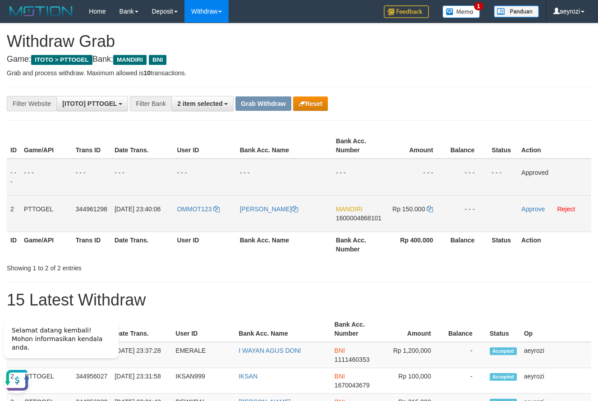
drag, startPoint x: 197, startPoint y: 228, endPoint x: 401, endPoint y: 214, distance: 205.3
click at [401, 214] on tr "2 PTTOGEL 344961298 30/09/2025 23:40:06 OMMOT123 JOSOA HARA MANDIRI 16000048681…" at bounding box center [299, 213] width 585 height 37
copy tr
click at [355, 220] on span "1600004868101" at bounding box center [359, 218] width 46 height 7
copy tr
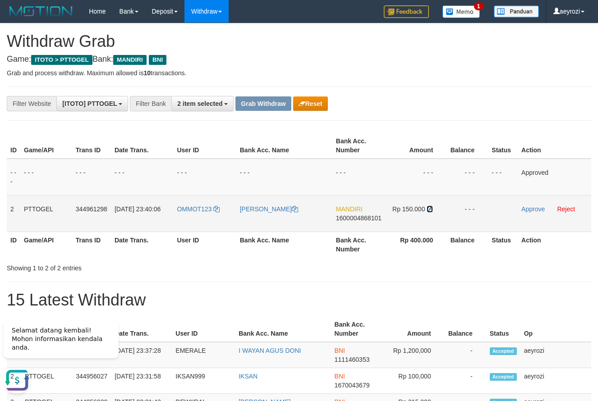
click at [431, 208] on icon at bounding box center [430, 209] width 6 height 6
click at [540, 208] on link "Approve" at bounding box center [532, 209] width 23 height 7
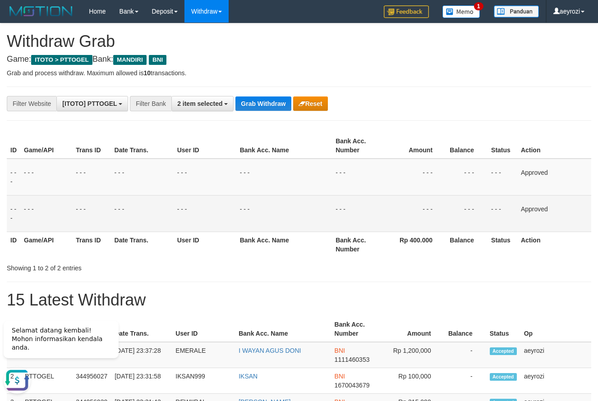
click at [76, 249] on th "Trans ID" at bounding box center [91, 245] width 38 height 26
click at [249, 103] on button "Grab Withdraw" at bounding box center [262, 104] width 55 height 14
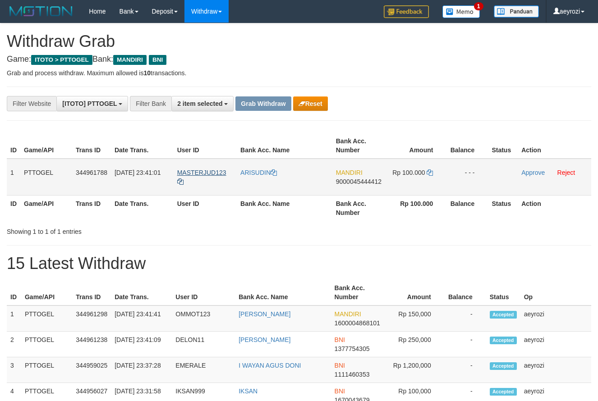
scroll to position [27, 0]
drag, startPoint x: 265, startPoint y: 187, endPoint x: 414, endPoint y: 188, distance: 149.3
click at [414, 188] on tr "1 PTTOGEL 344961788 30/09/2025 23:41:01 MASTERJUD123 ARISUDIN MANDIRI 900004544…" at bounding box center [299, 177] width 585 height 37
click at [362, 184] on span "9000045444412" at bounding box center [359, 181] width 46 height 7
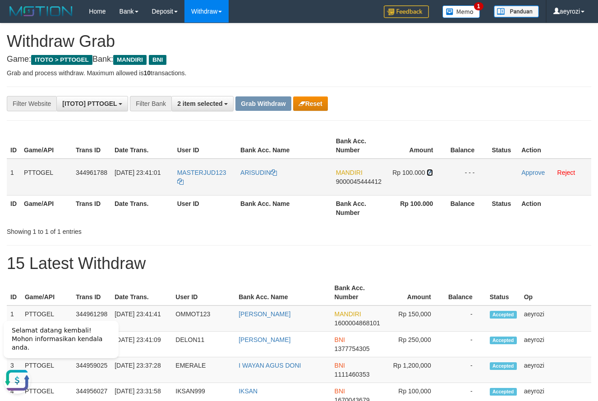
click at [432, 175] on icon at bounding box center [430, 173] width 6 height 6
click at [526, 171] on link "Approve" at bounding box center [532, 172] width 23 height 7
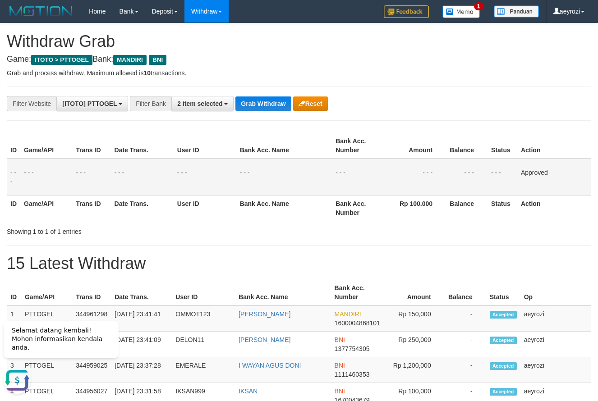
click at [169, 234] on div "Showing 1 to 1 of 1 entries" at bounding box center [125, 230] width 236 height 13
click at [276, 101] on button "Grab Withdraw" at bounding box center [262, 104] width 55 height 14
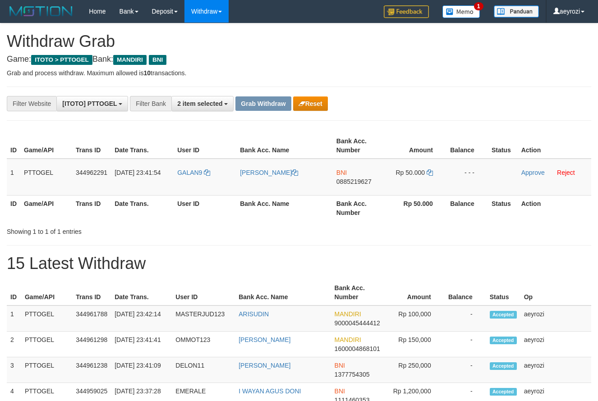
scroll to position [27, 0]
click at [301, 104] on icon "button" at bounding box center [302, 104] width 7 height 6
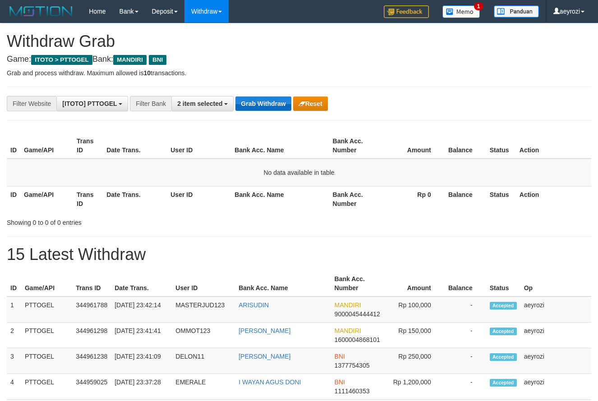
scroll to position [27, 0]
click at [253, 98] on button "Grab Withdraw" at bounding box center [262, 104] width 55 height 14
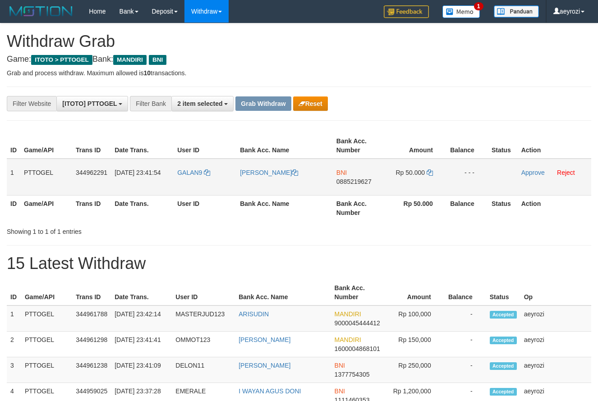
scroll to position [27, 0]
drag, startPoint x: 236, startPoint y: 187, endPoint x: 403, endPoint y: 187, distance: 166.9
click at [403, 187] on tr "1 PTTOGEL 344962291 30/09/2025 23:41:54 GALAN9 GALAN PRATAMA AHMAD BNI 08852196…" at bounding box center [299, 177] width 585 height 37
click at [354, 182] on span "0885219627" at bounding box center [354, 181] width 35 height 7
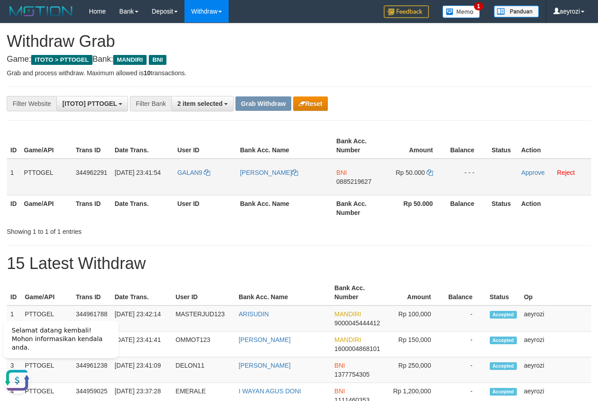
click at [350, 180] on span "0885219627" at bounding box center [354, 181] width 35 height 7
click at [430, 173] on icon at bounding box center [430, 173] width 6 height 6
click at [531, 173] on link "Approve" at bounding box center [532, 172] width 23 height 7
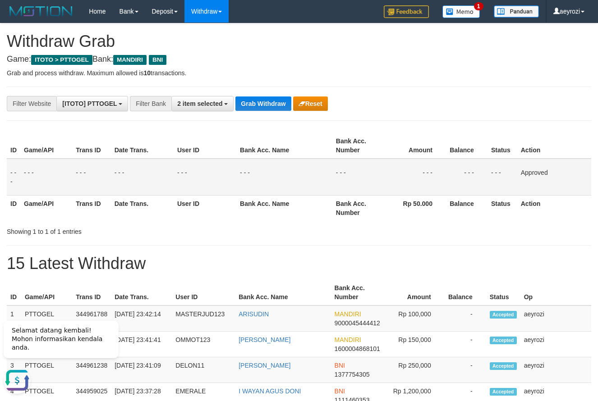
click at [280, 111] on div "**********" at bounding box center [249, 103] width 498 height 15
click at [279, 105] on button "Grab Withdraw" at bounding box center [262, 104] width 55 height 14
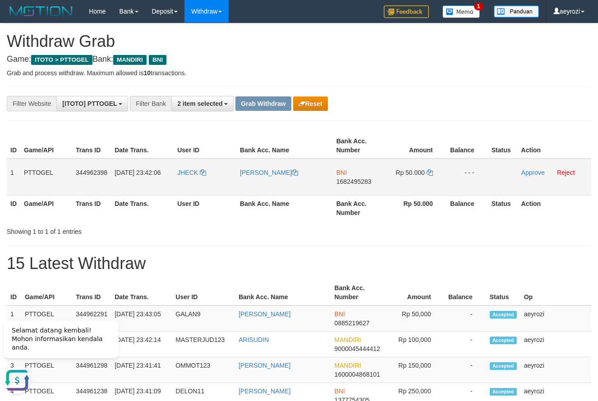
drag, startPoint x: 235, startPoint y: 180, endPoint x: 284, endPoint y: 180, distance: 48.3
click at [376, 179] on tr "1 PTTOGEL 344962398 30/09/2025 23:42:06 JHECK ANDREAS JEFRIANO KOLIN BNI 168249…" at bounding box center [299, 177] width 585 height 37
drag, startPoint x: 218, startPoint y: 178, endPoint x: 438, endPoint y: 179, distance: 220.1
click at [442, 179] on tr "1 PTTOGEL 344962398 30/09/2025 23:42:06 JHECK ANDREAS JEFRIANO KOLIN BNI 168249…" at bounding box center [299, 177] width 585 height 37
click at [370, 181] on span "1682495283" at bounding box center [354, 181] width 35 height 7
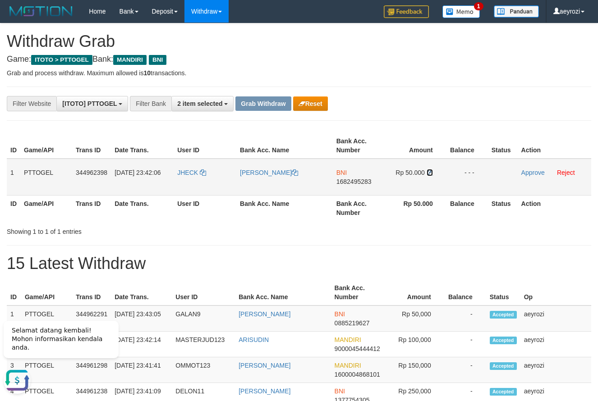
click at [431, 171] on icon at bounding box center [430, 173] width 6 height 6
drag, startPoint x: 431, startPoint y: 171, endPoint x: 383, endPoint y: 177, distance: 48.2
click at [429, 171] on icon at bounding box center [430, 173] width 6 height 6
click at [526, 171] on link "Approve" at bounding box center [532, 172] width 23 height 7
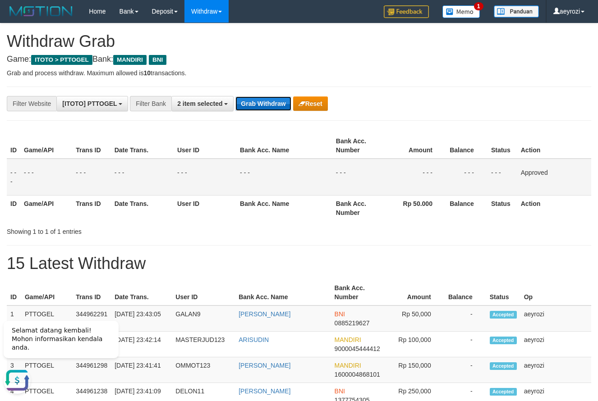
click at [265, 105] on button "Grab Withdraw" at bounding box center [262, 104] width 55 height 14
drag, startPoint x: 265, startPoint y: 99, endPoint x: 249, endPoint y: 65, distance: 37.3
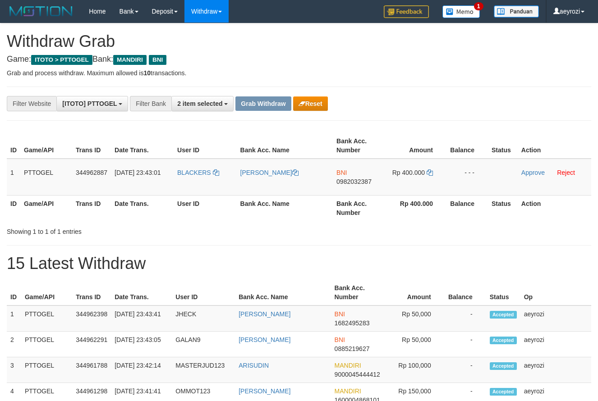
scroll to position [27, 0]
drag, startPoint x: 208, startPoint y: 189, endPoint x: 410, endPoint y: 184, distance: 202.2
click at [410, 184] on tr "1 PTTOGEL 344962887 [DATE] 23:43:01 BLACKERS [PERSON_NAME] BNI 0982032387 Rp 40…" at bounding box center [299, 177] width 585 height 37
click at [349, 181] on span "0982032387" at bounding box center [354, 181] width 35 height 7
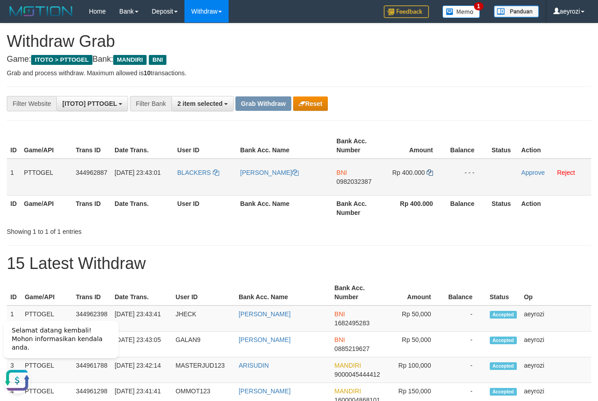
click at [433, 176] on td "Rp 400.000" at bounding box center [416, 177] width 62 height 37
click at [429, 175] on icon at bounding box center [430, 173] width 6 height 6
click at [425, 178] on td "Rp 400.000" at bounding box center [416, 177] width 62 height 37
click at [526, 174] on link "Approve" at bounding box center [532, 172] width 23 height 7
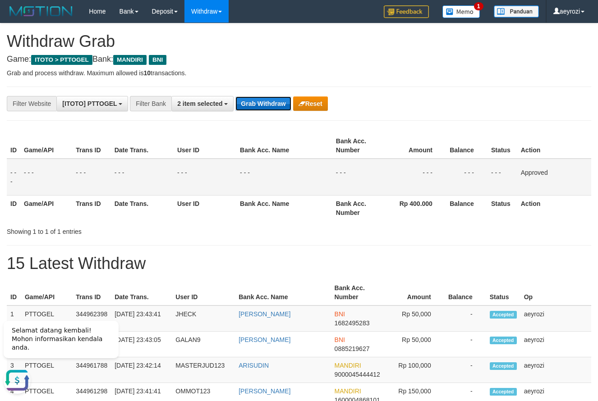
click at [259, 103] on button "Grab Withdraw" at bounding box center [262, 104] width 55 height 14
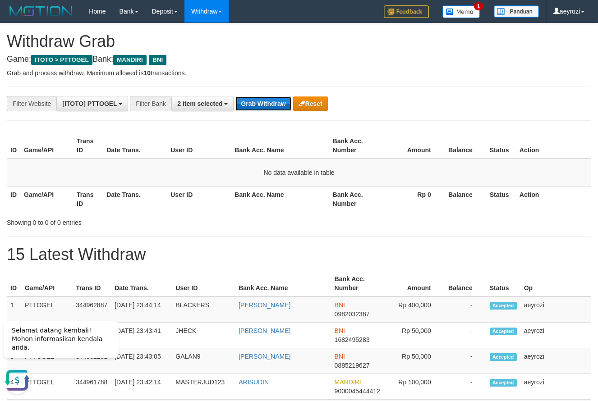
click at [250, 106] on button "Grab Withdraw" at bounding box center [262, 104] width 55 height 14
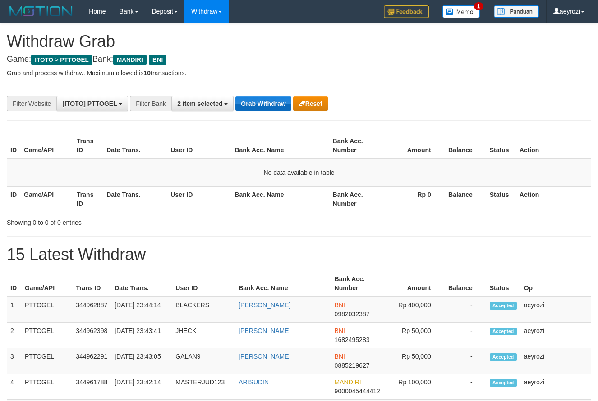
scroll to position [27, 0]
click at [281, 106] on button "Grab Withdraw" at bounding box center [262, 104] width 55 height 14
click at [266, 106] on button "Grab Withdraw" at bounding box center [262, 104] width 55 height 14
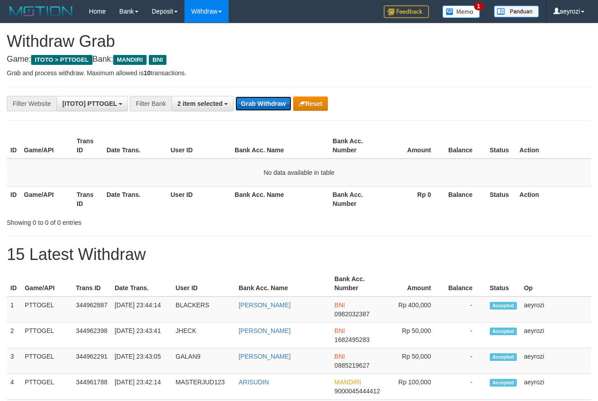
drag, startPoint x: 0, startPoint y: 0, endPoint x: 265, endPoint y: 99, distance: 282.6
click at [266, 105] on button "Grab Withdraw" at bounding box center [262, 104] width 55 height 14
click at [249, 103] on button "Grab Withdraw" at bounding box center [262, 104] width 55 height 14
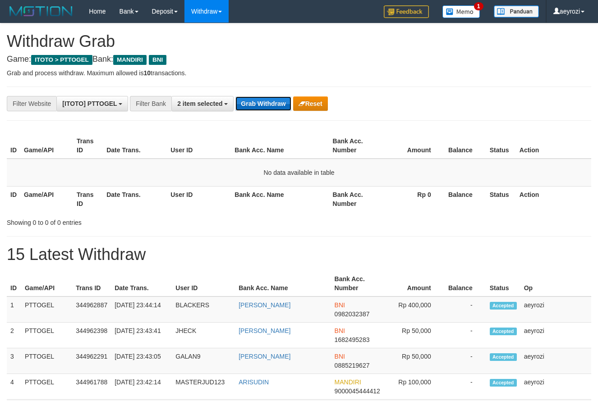
click at [257, 109] on button "Grab Withdraw" at bounding box center [262, 104] width 55 height 14
click at [251, 102] on button "Grab Withdraw" at bounding box center [262, 104] width 55 height 14
click at [250, 102] on button "Grab Withdraw" at bounding box center [262, 104] width 55 height 14
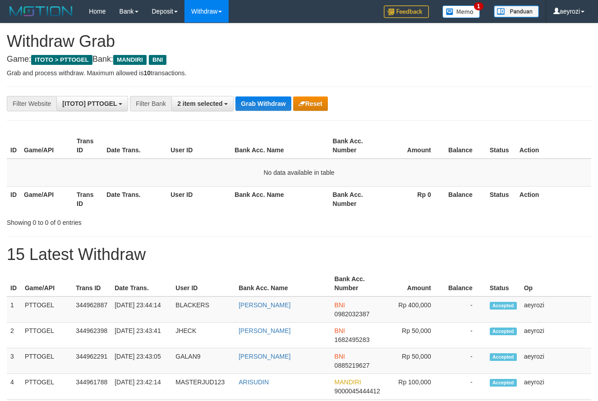
scroll to position [27, 0]
click at [250, 107] on button "Grab Withdraw" at bounding box center [262, 104] width 55 height 14
click at [249, 104] on button "Grab Withdraw" at bounding box center [262, 104] width 55 height 14
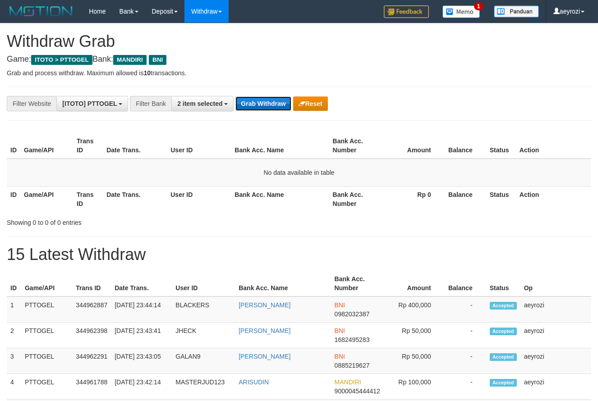
click at [245, 103] on button "Grab Withdraw" at bounding box center [262, 104] width 55 height 14
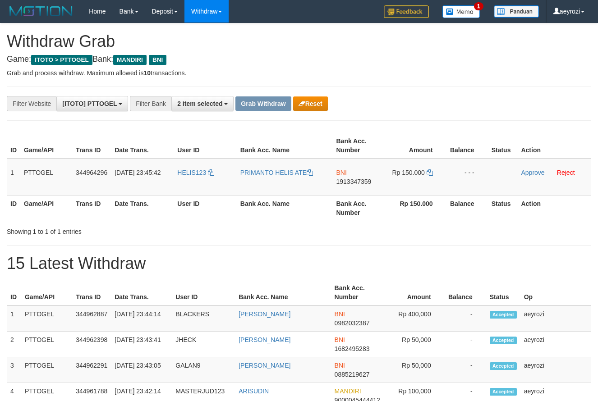
scroll to position [27, 0]
drag, startPoint x: 301, startPoint y: 189, endPoint x: 407, endPoint y: 181, distance: 106.4
click at [407, 181] on tr "1 PTTOGEL 344964296 [DATE] 23:45:42 HELIS123 PRIMANTO HELIS ATE BNI 1913347359 …" at bounding box center [299, 177] width 585 height 37
click at [345, 182] on span "1913347359" at bounding box center [353, 181] width 35 height 7
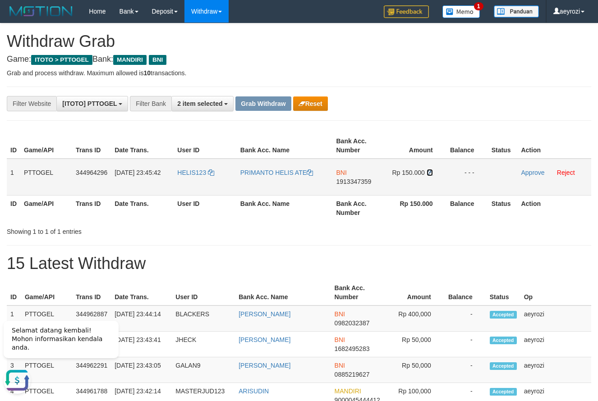
click at [428, 173] on icon at bounding box center [430, 173] width 6 height 6
click at [535, 176] on td "Approve Reject" at bounding box center [554, 177] width 74 height 37
click at [534, 174] on link "Approve" at bounding box center [532, 172] width 23 height 7
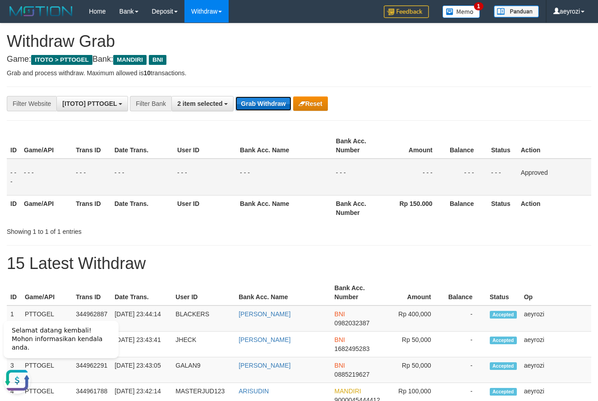
click at [282, 99] on button "Grab Withdraw" at bounding box center [262, 104] width 55 height 14
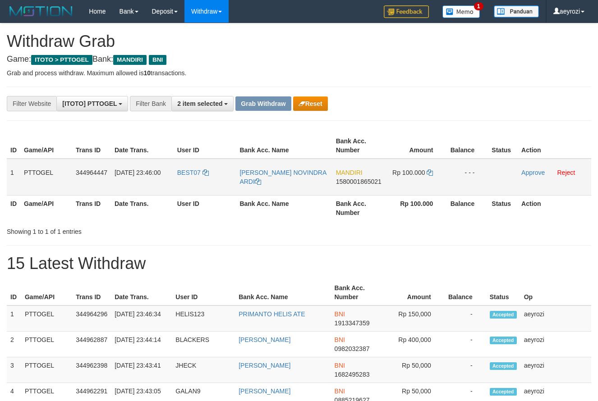
scroll to position [27, 0]
drag, startPoint x: 227, startPoint y: 188, endPoint x: 296, endPoint y: 181, distance: 69.8
click at [401, 180] on tr "1 PTTOGEL 344964447 30/09/2025 23:46:00 BEST07 ODDIE NOVINDRA ARDI MANDIRI 1580…" at bounding box center [299, 177] width 585 height 37
click at [365, 179] on span "1580001865021" at bounding box center [359, 181] width 46 height 7
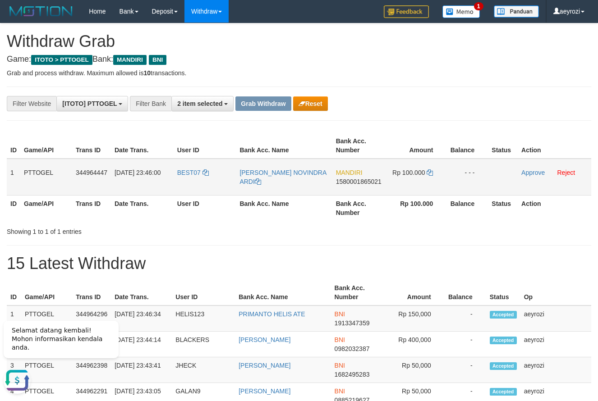
click at [364, 180] on span "1580001865021" at bounding box center [359, 181] width 46 height 7
click at [426, 175] on td "Rp 100.000" at bounding box center [415, 177] width 61 height 37
click at [429, 173] on td "Rp 100.000" at bounding box center [415, 177] width 61 height 37
click at [430, 173] on icon at bounding box center [430, 173] width 6 height 6
copy td "000"
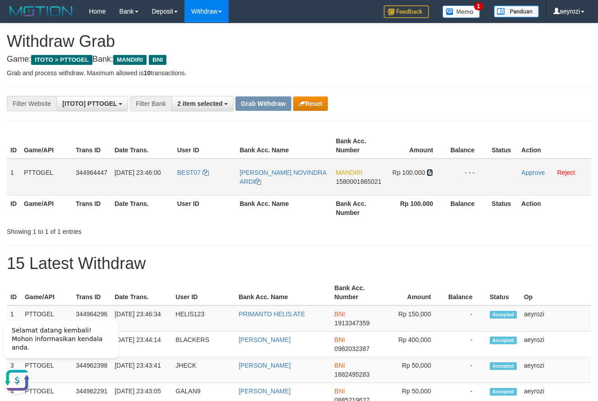
click at [430, 173] on icon at bounding box center [430, 173] width 6 height 6
click at [310, 109] on button "Reset" at bounding box center [310, 104] width 35 height 14
click at [319, 102] on button "Reset" at bounding box center [310, 104] width 35 height 14
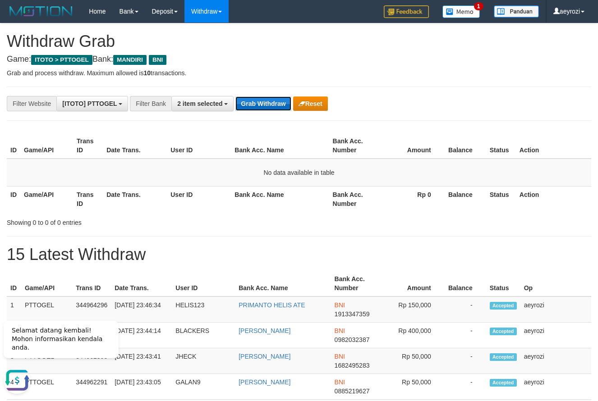
click at [272, 105] on button "Grab Withdraw" at bounding box center [262, 104] width 55 height 14
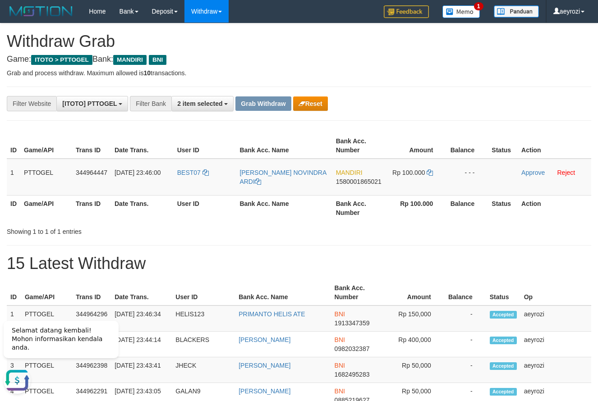
click at [397, 137] on th "Amount" at bounding box center [415, 146] width 61 height 26
click at [298, 101] on button "Reset" at bounding box center [310, 104] width 35 height 14
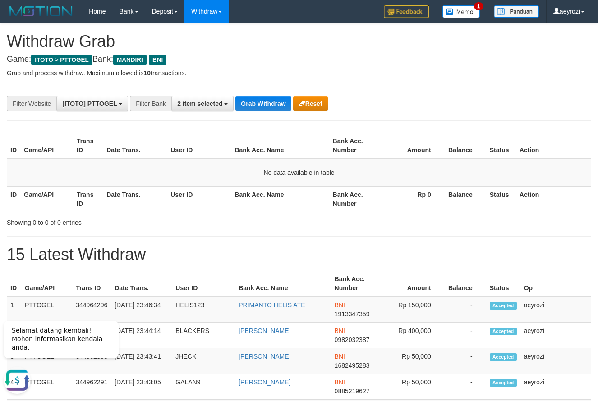
click at [131, 196] on th "Date Trans." at bounding box center [135, 199] width 64 height 26
click at [263, 97] on button "Grab Withdraw" at bounding box center [262, 104] width 55 height 14
click at [263, 96] on div "**********" at bounding box center [249, 103] width 498 height 15
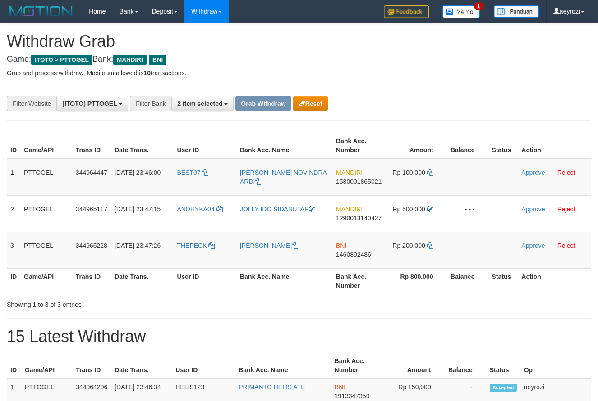
scroll to position [27, 0]
drag, startPoint x: 208, startPoint y: 255, endPoint x: 432, endPoint y: 265, distance: 224.4
click at [432, 265] on tr "3 PTTOGEL 344965228 [DATE] 23:47:26 THEPECK EKA MURYANTO BNI 1460892486 Rp 200.…" at bounding box center [299, 250] width 585 height 37
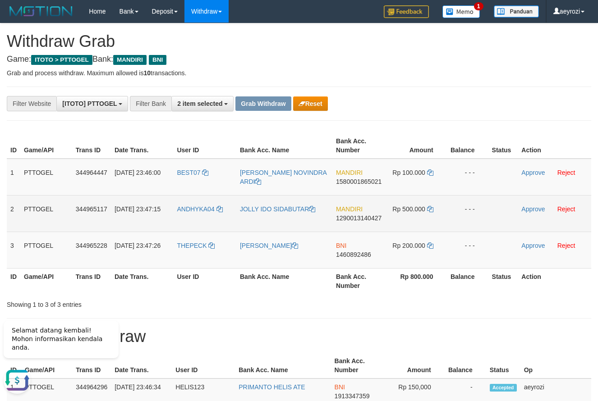
scroll to position [0, 0]
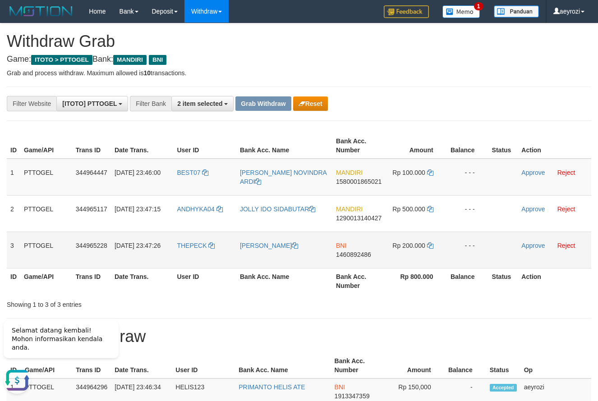
click at [354, 257] on td "BNI 1460892486" at bounding box center [358, 250] width 53 height 37
click at [353, 251] on span "1460892486" at bounding box center [353, 254] width 35 height 7
click at [363, 253] on span "1460892486" at bounding box center [353, 254] width 35 height 7
click at [429, 243] on icon at bounding box center [430, 246] width 6 height 6
click at [520, 247] on td "Approve Reject" at bounding box center [555, 250] width 74 height 37
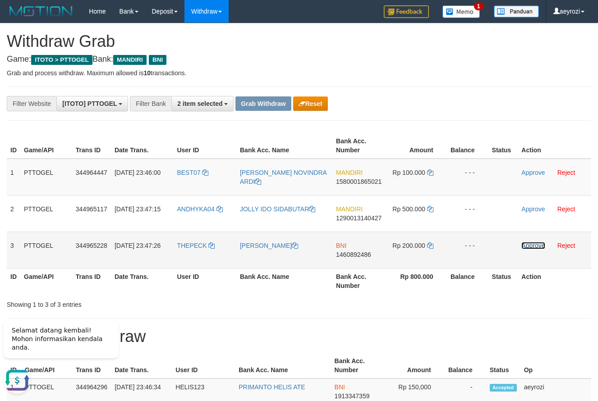
click at [522, 247] on link "Approve" at bounding box center [532, 245] width 23 height 7
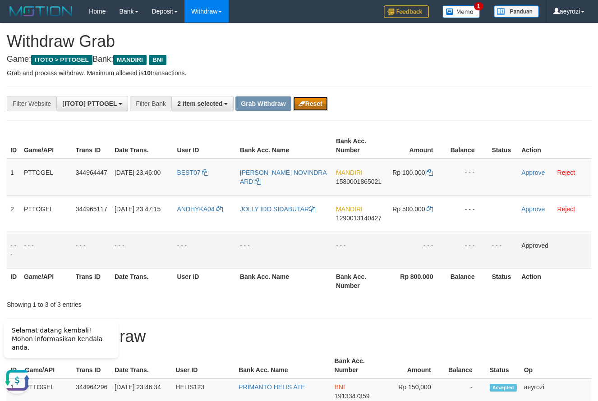
click at [305, 103] on button "Reset" at bounding box center [310, 104] width 35 height 14
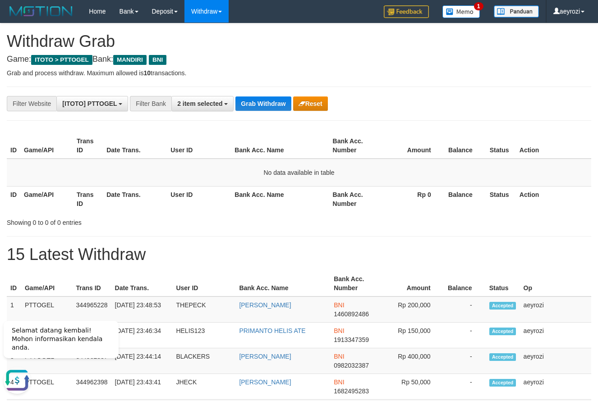
click at [254, 96] on div "**********" at bounding box center [249, 103] width 498 height 15
drag, startPoint x: 254, startPoint y: 96, endPoint x: 258, endPoint y: 101, distance: 5.8
click at [256, 99] on div "**********" at bounding box center [249, 103] width 498 height 15
click at [258, 101] on button "Grab Withdraw" at bounding box center [262, 104] width 55 height 14
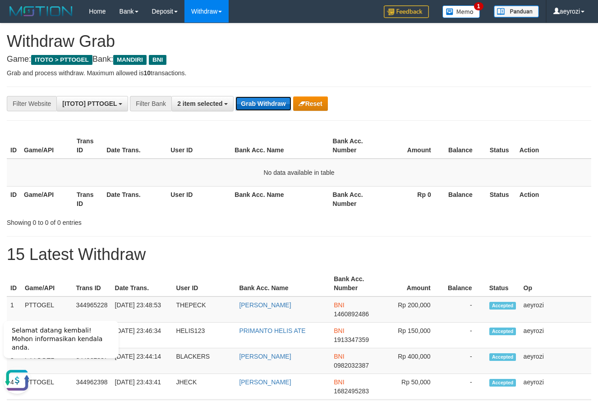
click at [258, 101] on button "Grab Withdraw" at bounding box center [262, 104] width 55 height 14
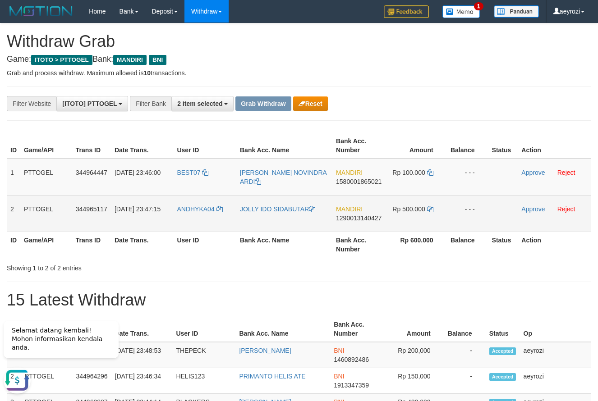
drag, startPoint x: 206, startPoint y: 194, endPoint x: 172, endPoint y: 199, distance: 33.7
click at [393, 209] on tbody "1 PTTOGEL 344964447 30/09/2025 23:46:00 BEST07 ODDIE NOVINDRA ARDI MANDIRI 1580…" at bounding box center [299, 196] width 585 height 74
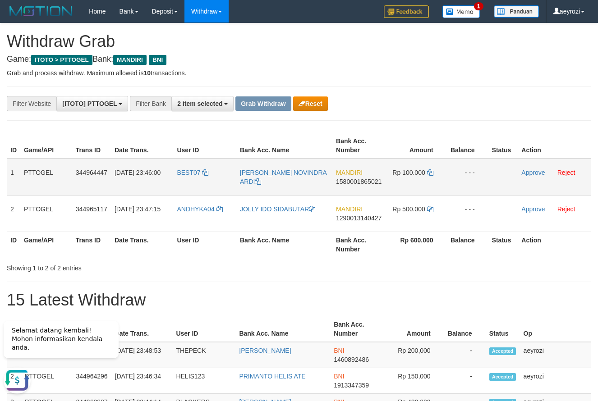
click at [366, 182] on span "1580001865021" at bounding box center [359, 181] width 46 height 7
click at [432, 171] on icon at bounding box center [430, 173] width 6 height 6
click at [136, 162] on td "[DATE] 23:46:00" at bounding box center [142, 177] width 63 height 37
click at [299, 105] on icon "button" at bounding box center [302, 104] width 7 height 6
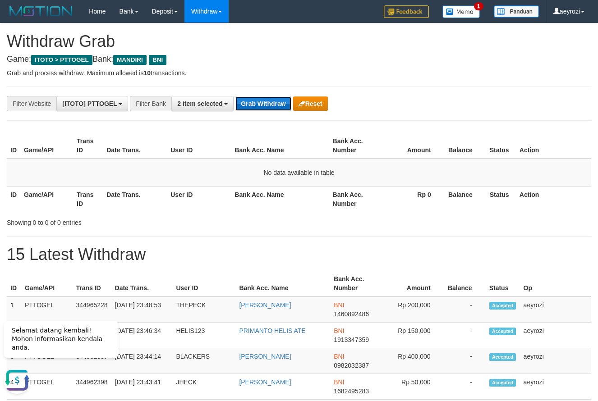
click at [274, 99] on button "Grab Withdraw" at bounding box center [262, 104] width 55 height 14
click at [275, 99] on button "Grab Withdraw" at bounding box center [262, 104] width 55 height 14
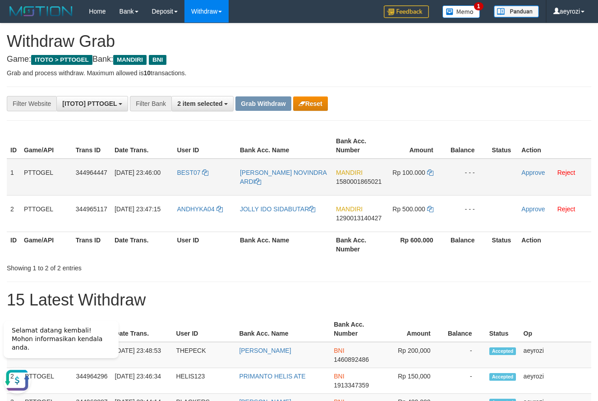
click at [404, 187] on td "Rp 100.000" at bounding box center [415, 177] width 61 height 37
click at [358, 178] on span "1580001865021" at bounding box center [359, 181] width 46 height 7
click at [359, 181] on span "1580001865021" at bounding box center [359, 181] width 46 height 7
drag, startPoint x: 469, startPoint y: 109, endPoint x: 440, endPoint y: 108, distance: 28.4
click at [466, 109] on div "**********" at bounding box center [249, 103] width 498 height 15
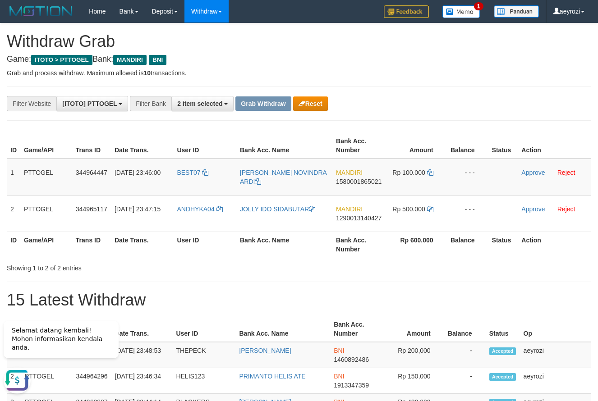
click at [386, 257] on th "Rp 600.000" at bounding box center [415, 245] width 61 height 26
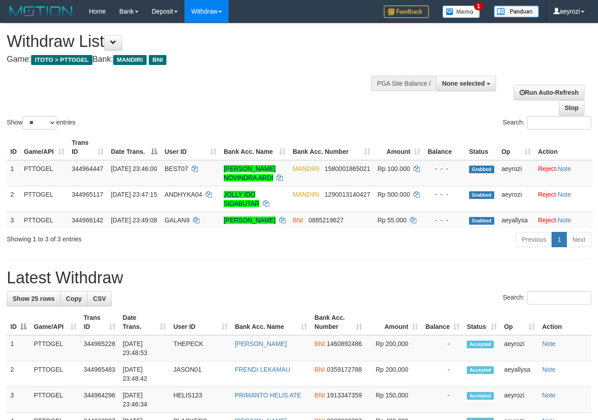
select select
select select "**"
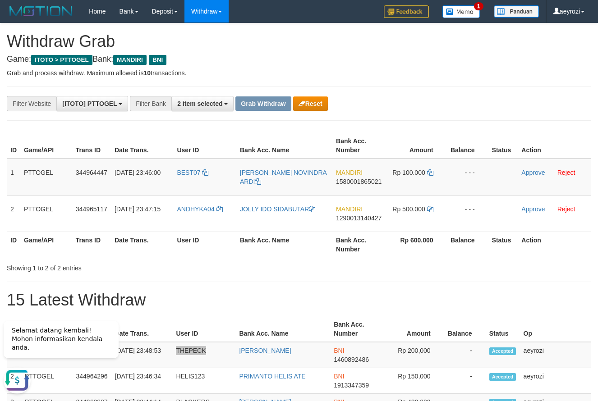
scroll to position [31, 0]
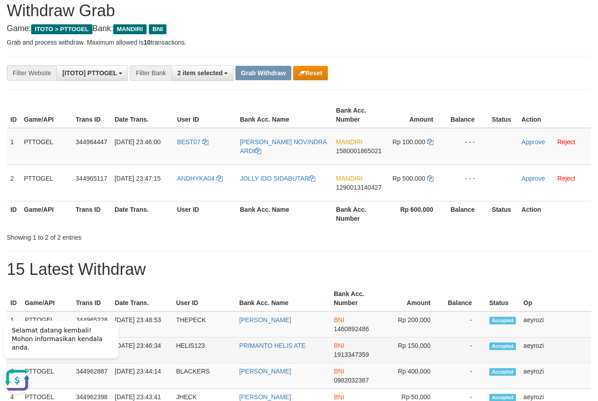
click at [180, 346] on td "HELIS123" at bounding box center [203, 351] width 63 height 26
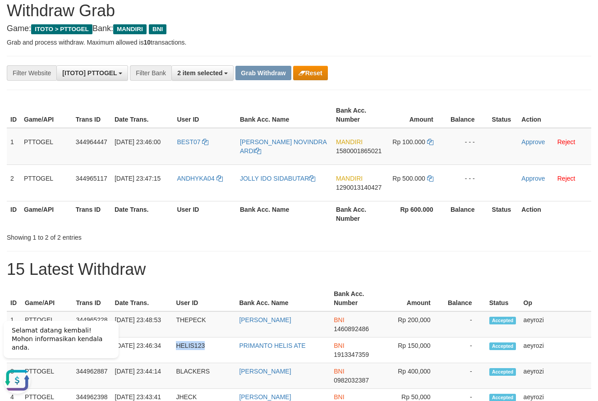
copy td "HELIS123"
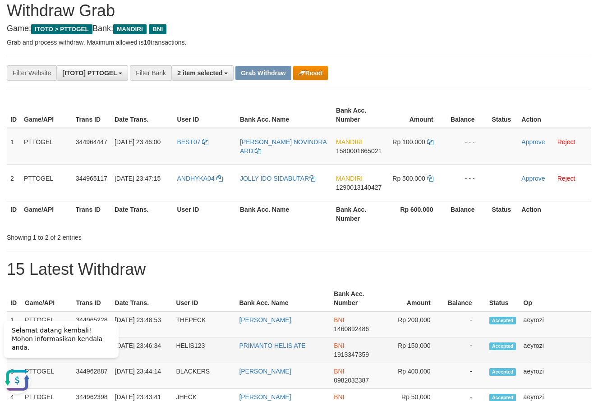
click at [253, 361] on td "PRIMANTO HELIS ATE" at bounding box center [282, 351] width 95 height 26
click at [260, 356] on td "PRIMANTO HELIS ATE" at bounding box center [282, 351] width 95 height 26
click at [299, 360] on td "PRIMANTO HELIS ATE" at bounding box center [282, 351] width 95 height 26
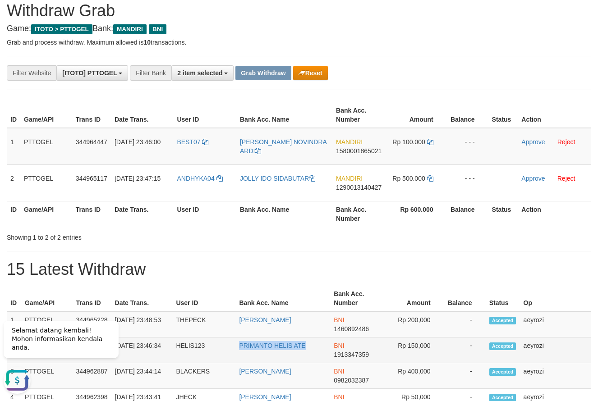
click at [305, 358] on td "PRIMANTO HELIS ATE" at bounding box center [282, 351] width 95 height 26
copy link "PRIMANTO HELIS ATE"
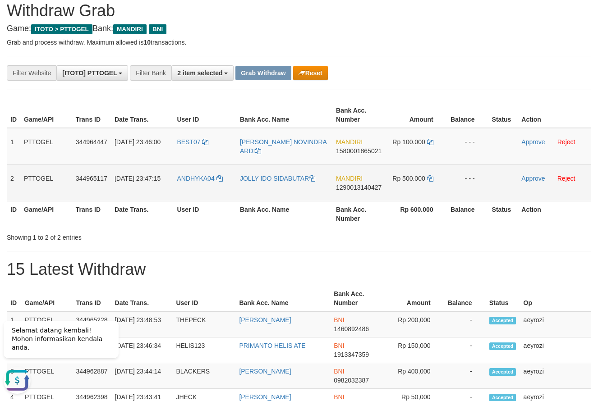
click at [180, 182] on td "ANDHYKA04" at bounding box center [204, 183] width 63 height 37
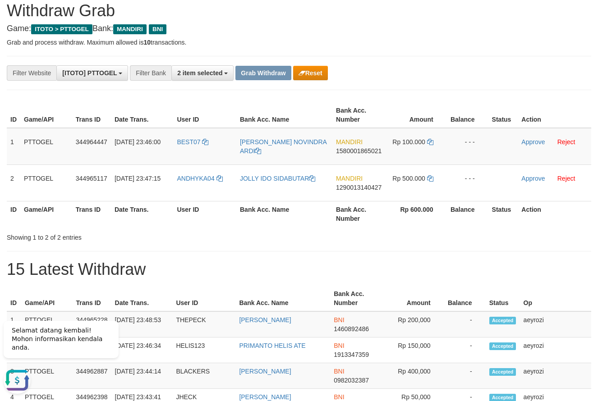
click at [332, 72] on div "**********" at bounding box center [249, 72] width 498 height 15
click at [323, 73] on button "Reset" at bounding box center [310, 73] width 35 height 14
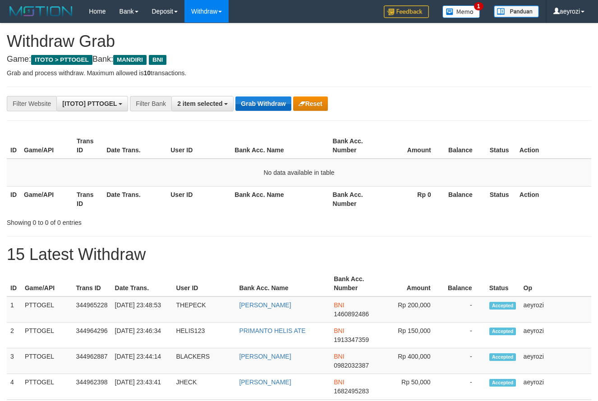
click at [260, 99] on button "Grab Withdraw" at bounding box center [262, 104] width 55 height 14
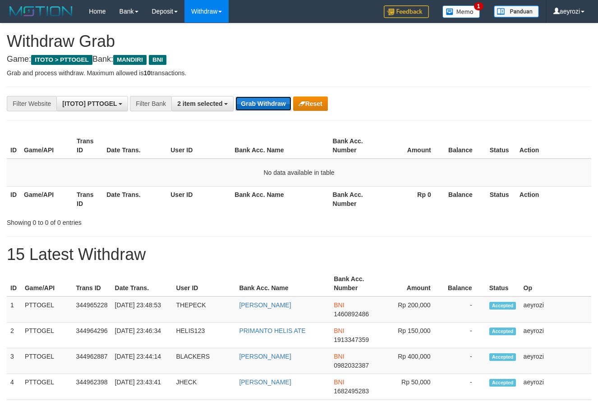
click at [260, 99] on button "Grab Withdraw" at bounding box center [262, 104] width 55 height 14
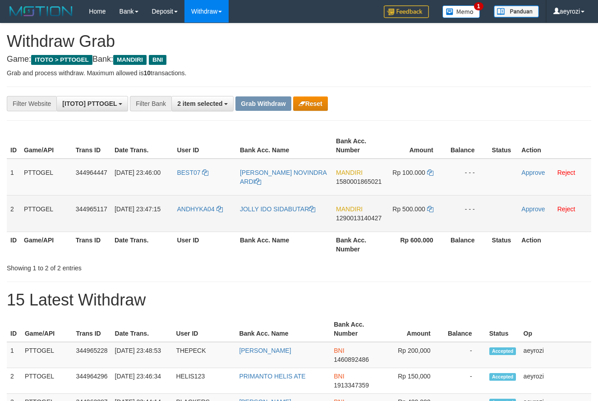
scroll to position [27, 0]
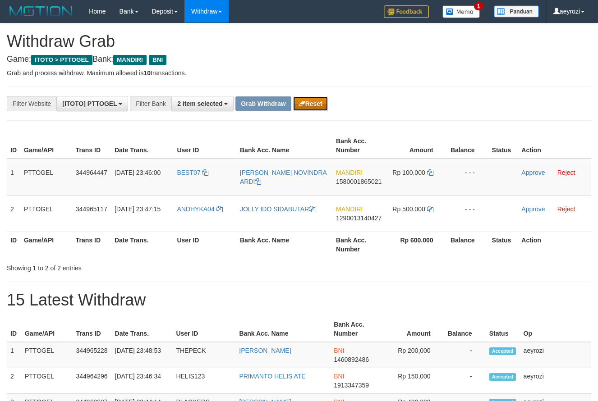
click at [313, 99] on button "Reset" at bounding box center [310, 104] width 35 height 14
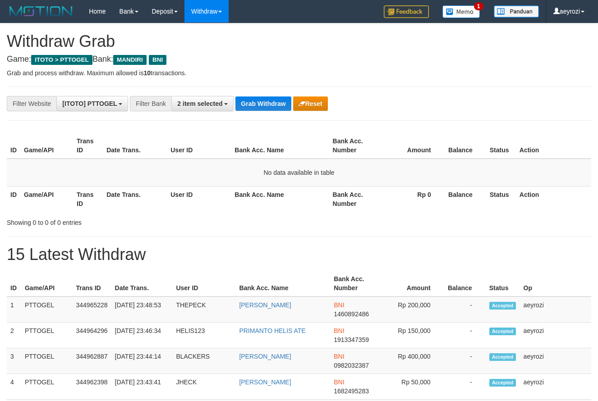
click at [265, 103] on button "Grab Withdraw" at bounding box center [262, 104] width 55 height 14
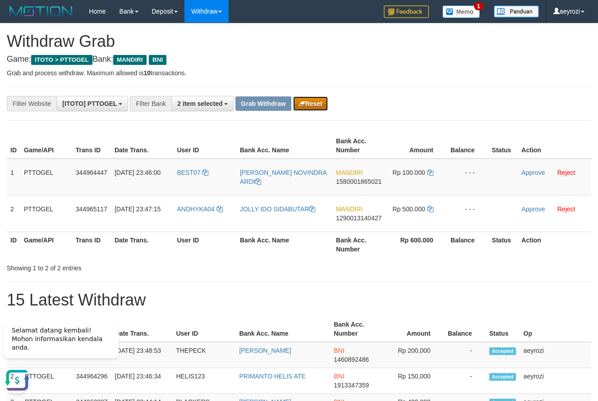
click at [309, 104] on button "Reset" at bounding box center [310, 104] width 35 height 14
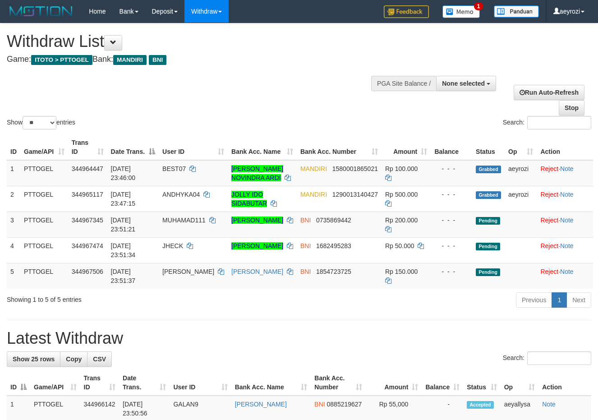
select select
select select "**"
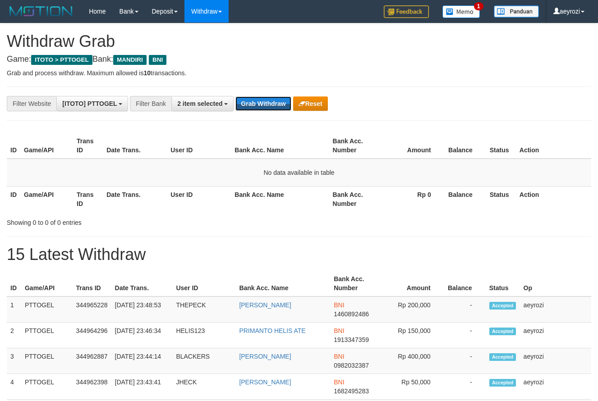
click at [266, 111] on button "Grab Withdraw" at bounding box center [262, 104] width 55 height 14
click at [270, 101] on button "Grab Withdraw" at bounding box center [262, 104] width 55 height 14
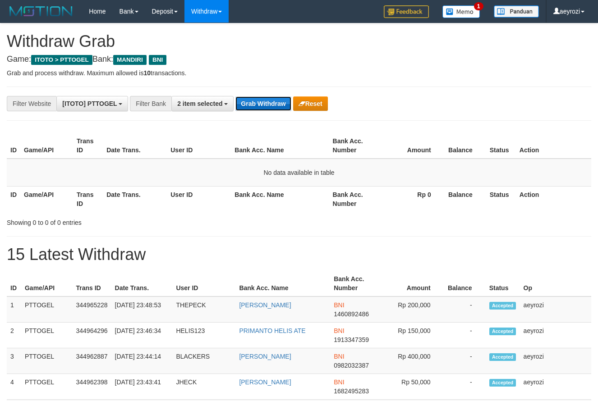
click at [270, 101] on button "Grab Withdraw" at bounding box center [262, 104] width 55 height 14
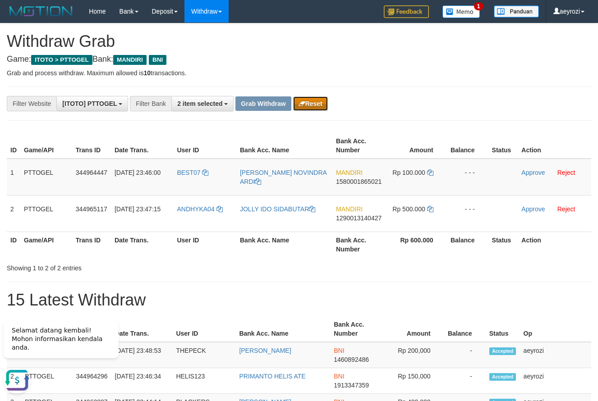
click at [320, 106] on button "Reset" at bounding box center [310, 104] width 35 height 14
click at [293, 97] on button "Reset" at bounding box center [310, 104] width 35 height 14
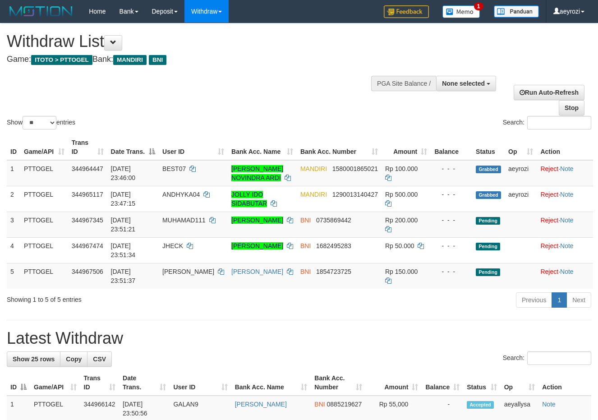
select select
select select "**"
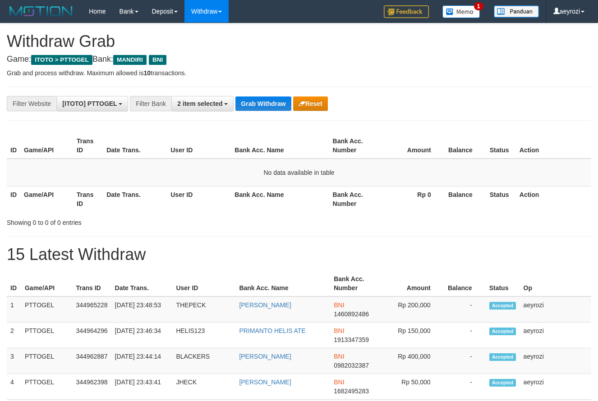
scroll to position [27, 0]
click at [285, 104] on button "Grab Withdraw" at bounding box center [262, 104] width 55 height 14
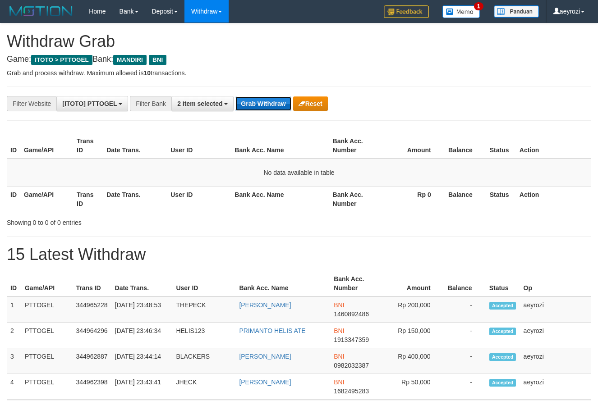
scroll to position [0, 0]
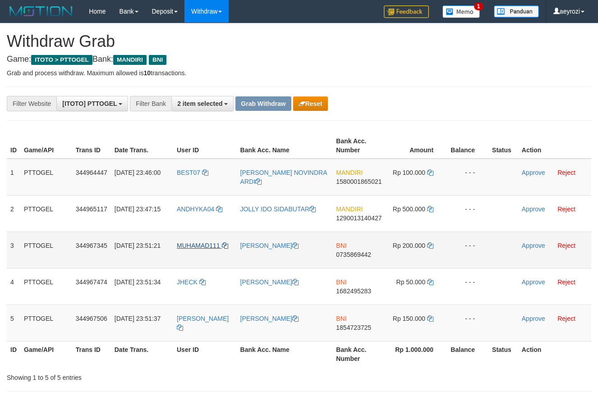
scroll to position [27, 0]
drag, startPoint x: 203, startPoint y: 262, endPoint x: 391, endPoint y: 328, distance: 198.5
click at [401, 342] on table "ID Game/API Trans ID Date Trans. User ID Bank Acc. Name Bank Acc. Number Amount…" at bounding box center [299, 250] width 585 height 234
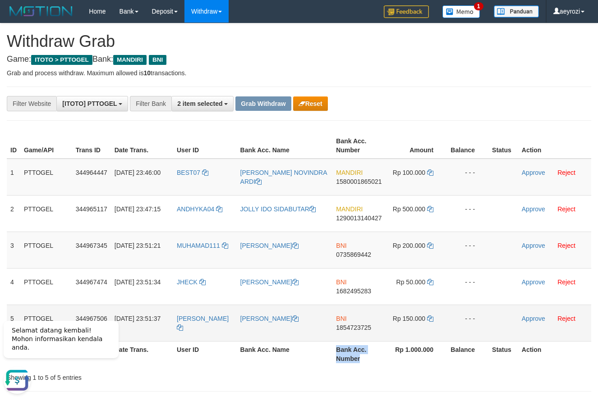
scroll to position [0, 0]
click at [225, 264] on td "MUHAMAD111" at bounding box center [205, 250] width 64 height 37
drag, startPoint x: 205, startPoint y: 257, endPoint x: 391, endPoint y: 306, distance: 192.1
click at [420, 318] on tbody "1 PTTOGEL 344964447 30/09/2025 23:46:00 BEST07 ODDIE NOVINDRA ARDI MANDIRI 1580…" at bounding box center [299, 250] width 585 height 183
copy tr
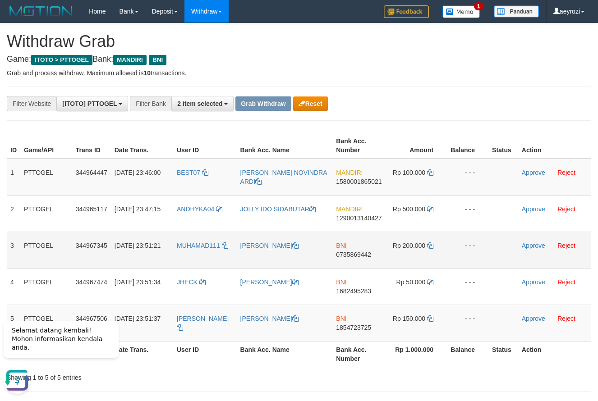
click at [360, 255] on span "0735869442" at bounding box center [353, 254] width 35 height 7
copy tr
click at [429, 174] on icon at bounding box center [430, 173] width 6 height 6
click at [431, 244] on icon at bounding box center [430, 246] width 6 height 6
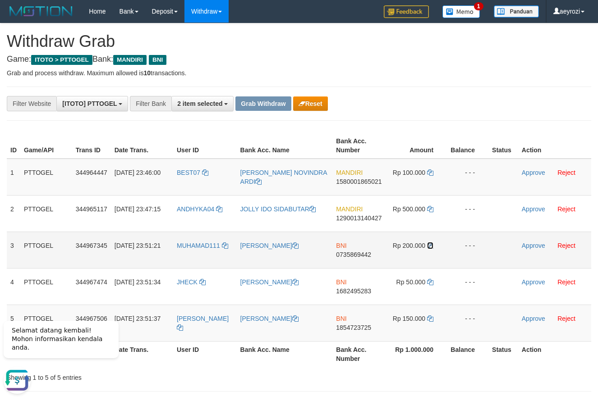
click at [431, 244] on icon at bounding box center [430, 246] width 6 height 6
click at [527, 250] on td "Approve Reject" at bounding box center [554, 250] width 73 height 37
click at [528, 248] on link "Approve" at bounding box center [533, 245] width 23 height 7
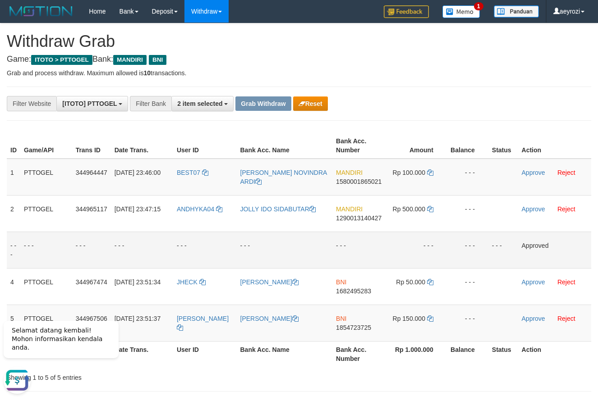
drag, startPoint x: 366, startPoint y: 291, endPoint x: 208, endPoint y: 261, distance: 160.2
click at [365, 291] on span "1682495283" at bounding box center [353, 291] width 35 height 7
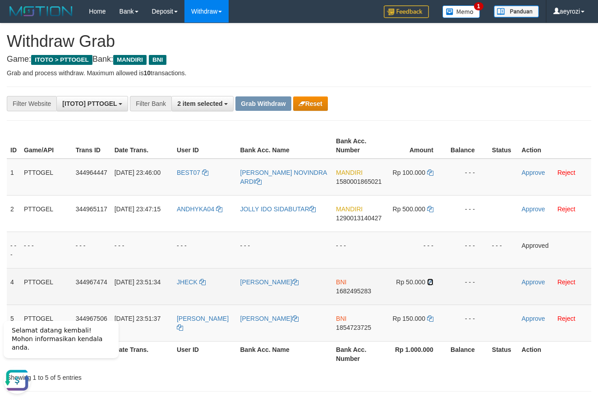
click at [430, 284] on icon at bounding box center [430, 282] width 6 height 6
click at [540, 284] on link "Approve" at bounding box center [533, 282] width 23 height 7
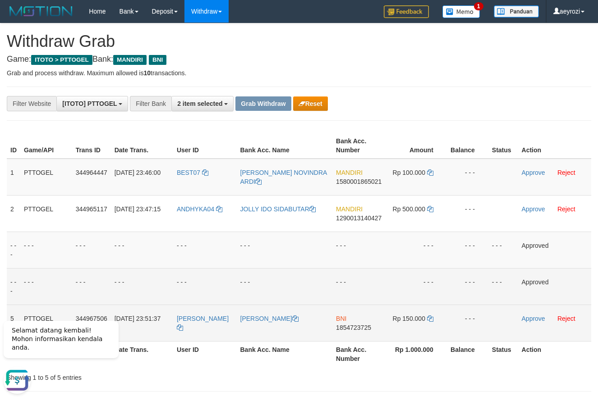
click at [341, 328] on span "1854723725" at bounding box center [353, 327] width 35 height 7
click at [429, 316] on icon at bounding box center [430, 319] width 6 height 6
click at [540, 320] on link "Approve" at bounding box center [533, 318] width 23 height 7
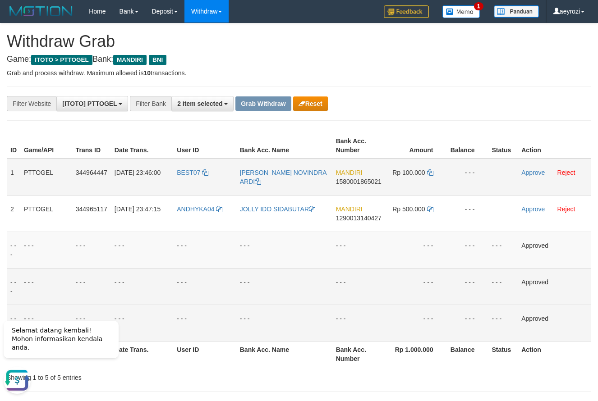
click at [379, 181] on span "1580001865021" at bounding box center [359, 181] width 46 height 7
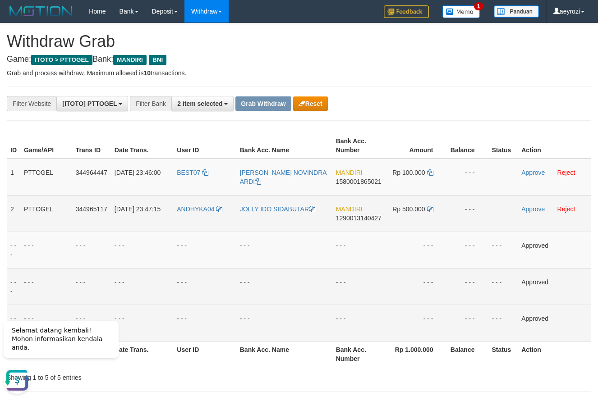
drag, startPoint x: 236, startPoint y: 187, endPoint x: 411, endPoint y: 206, distance: 176.5
click at [411, 206] on tbody "1 PTTOGEL 344964447 30/09/2025 23:46:00 BEST07 ODDIE NOVINDRA ARDI MANDIRI 1580…" at bounding box center [299, 250] width 585 height 183
copy tr
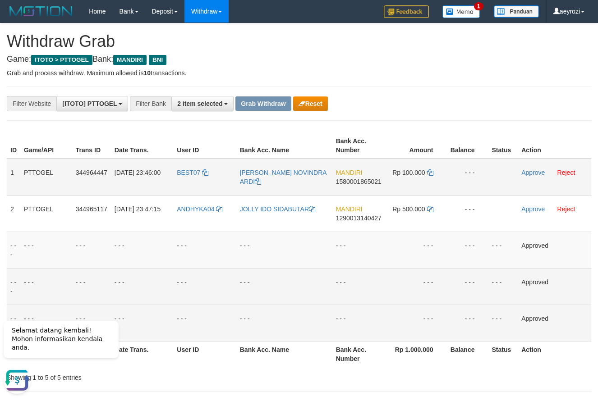
click at [371, 179] on td "MANDIRI 1580001865021" at bounding box center [358, 177] width 53 height 37
click at [369, 182] on span "1580001865021" at bounding box center [359, 181] width 46 height 7
click at [431, 171] on icon at bounding box center [430, 173] width 6 height 6
click at [430, 172] on icon at bounding box center [430, 173] width 6 height 6
click at [531, 174] on link "Approve" at bounding box center [532, 172] width 23 height 7
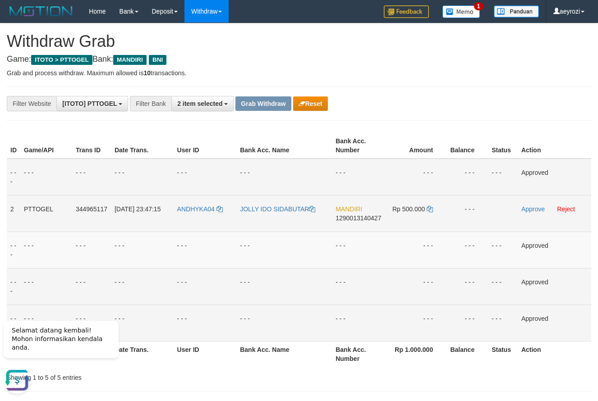
click at [358, 218] on span "1290013140427" at bounding box center [359, 218] width 46 height 7
click at [433, 212] on icon at bounding box center [430, 209] width 6 height 6
click at [530, 211] on link "Approve" at bounding box center [532, 209] width 23 height 7
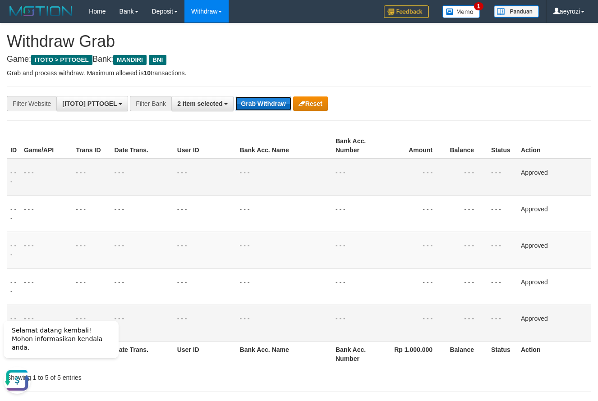
click at [267, 103] on button "Grab Withdraw" at bounding box center [262, 104] width 55 height 14
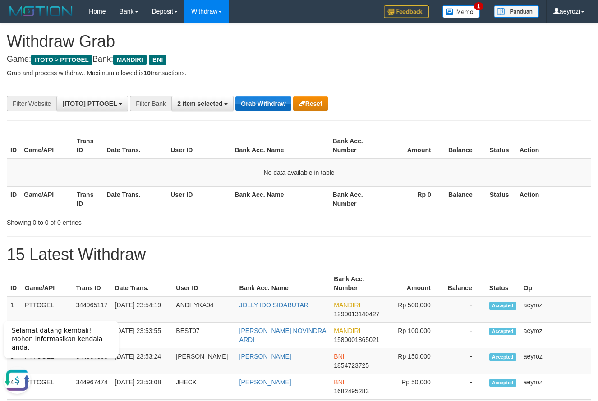
drag, startPoint x: 241, startPoint y: 115, endPoint x: 249, endPoint y: 110, distance: 10.0
click at [252, 106] on button "Grab Withdraw" at bounding box center [262, 104] width 55 height 14
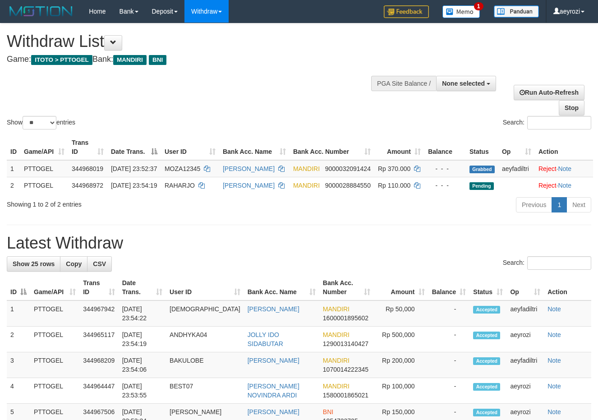
select select
select select "**"
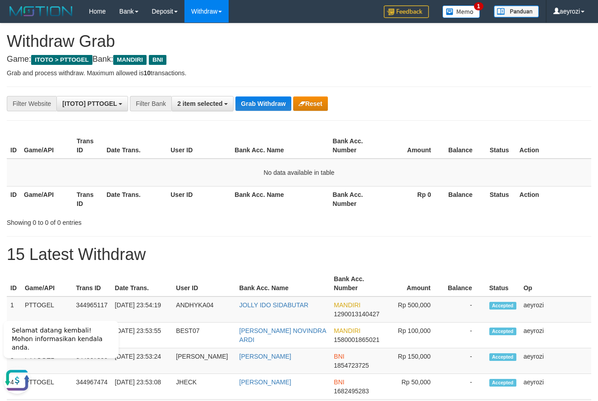
click at [261, 103] on button "Grab Withdraw" at bounding box center [262, 104] width 55 height 14
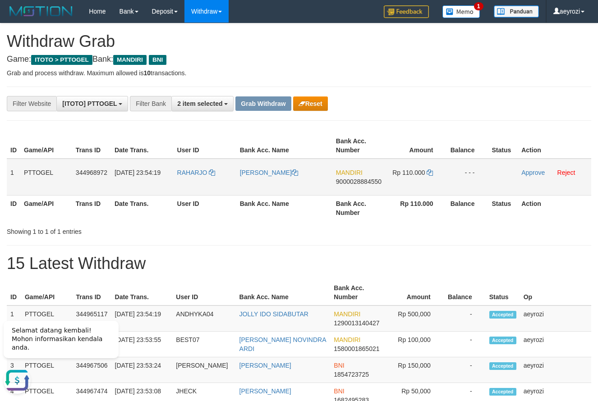
drag, startPoint x: 224, startPoint y: 190, endPoint x: 413, endPoint y: 189, distance: 189.5
click at [413, 189] on tr "1 PTTOGEL 344968972 30/09/2025 23:54:19 RAHARJO DANANG SETIAWAN MANDIRI 9000028…" at bounding box center [299, 177] width 585 height 37
click at [361, 184] on span "9000028884550" at bounding box center [359, 181] width 46 height 7
click at [375, 180] on span "9000028884550" at bounding box center [359, 181] width 46 height 7
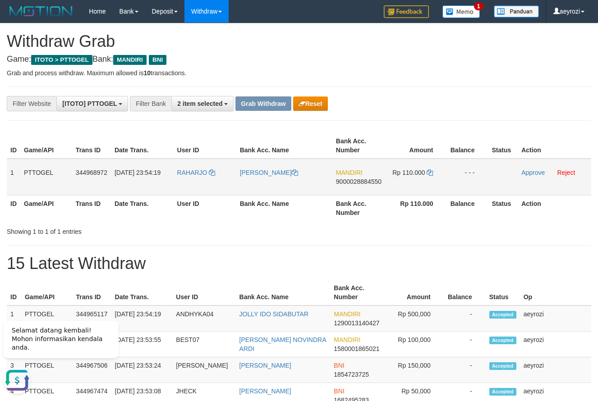
click at [355, 181] on span "9000028884550" at bounding box center [359, 181] width 46 height 7
click at [347, 183] on span "9000028884550" at bounding box center [359, 181] width 46 height 7
click at [338, 180] on span "9000028884550" at bounding box center [359, 181] width 46 height 7
click at [429, 171] on icon at bounding box center [430, 173] width 6 height 6
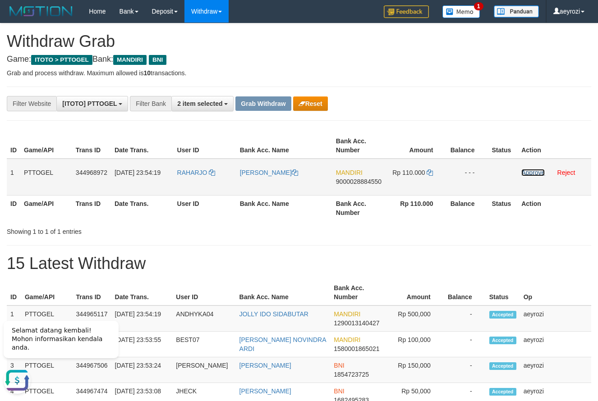
click at [527, 172] on link "Approve" at bounding box center [532, 172] width 23 height 7
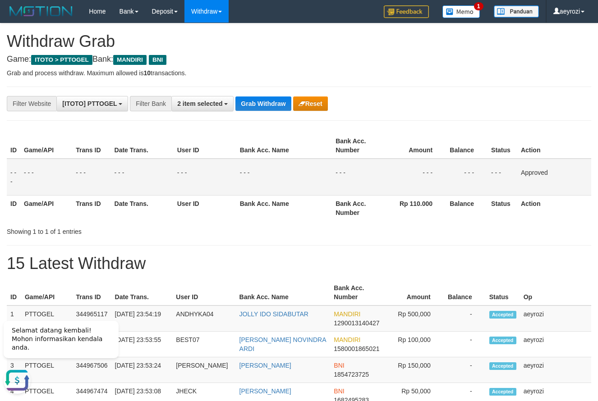
click at [260, 100] on button "Grab Withdraw" at bounding box center [262, 104] width 55 height 14
click at [262, 99] on button "Grab Withdraw" at bounding box center [262, 104] width 55 height 14
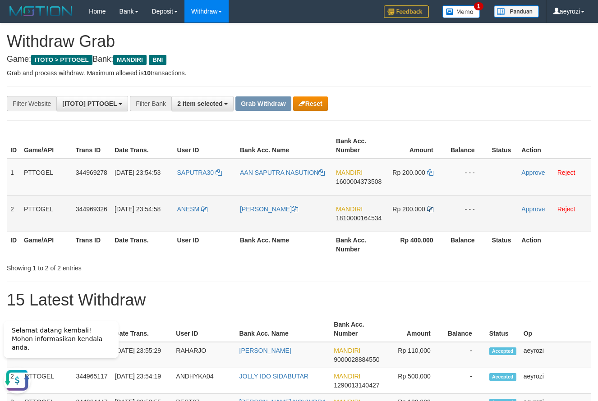
drag, startPoint x: 241, startPoint y: 193, endPoint x: 431, endPoint y: 209, distance: 190.6
click at [431, 209] on tbody "1 PTTOGEL 344969278 [DATE] 23:54:53 SAPUTRA30 AAN SAPUTRA NASUTION MANDIRI 1600…" at bounding box center [299, 196] width 585 height 74
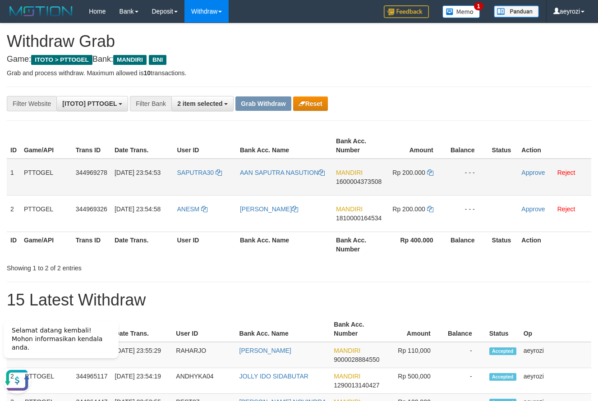
click at [366, 184] on span "1600004373508" at bounding box center [359, 181] width 46 height 7
click at [433, 175] on icon at bounding box center [430, 173] width 6 height 6
click at [531, 176] on link "Approve" at bounding box center [532, 172] width 23 height 7
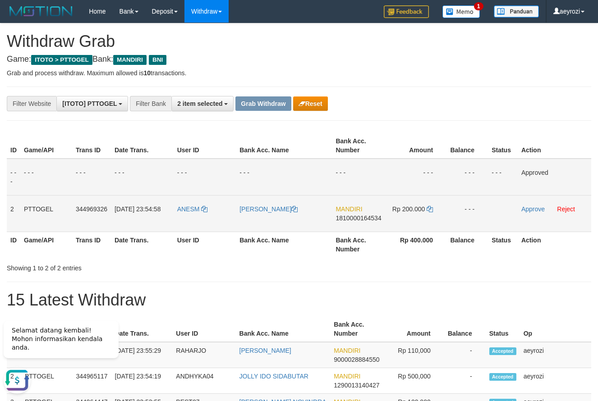
click at [342, 217] on span "1810000164534" at bounding box center [359, 218] width 46 height 7
click at [337, 218] on span "1810000164534" at bounding box center [359, 218] width 46 height 7
click at [431, 208] on icon at bounding box center [430, 209] width 6 height 6
click at [531, 213] on td "Approve Reject" at bounding box center [555, 213] width 74 height 37
click at [531, 212] on link "Approve" at bounding box center [532, 209] width 23 height 7
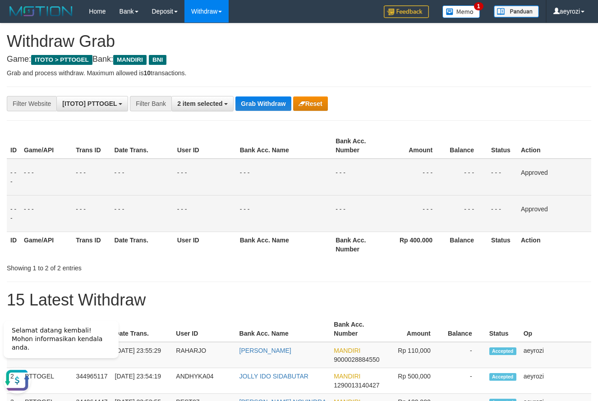
click at [180, 146] on th "User ID" at bounding box center [205, 146] width 63 height 26
click at [250, 107] on button "Grab Withdraw" at bounding box center [262, 104] width 55 height 14
drag, startPoint x: 250, startPoint y: 107, endPoint x: 28, endPoint y: 61, distance: 227.6
click at [245, 107] on button "Grab Withdraw" at bounding box center [262, 104] width 55 height 14
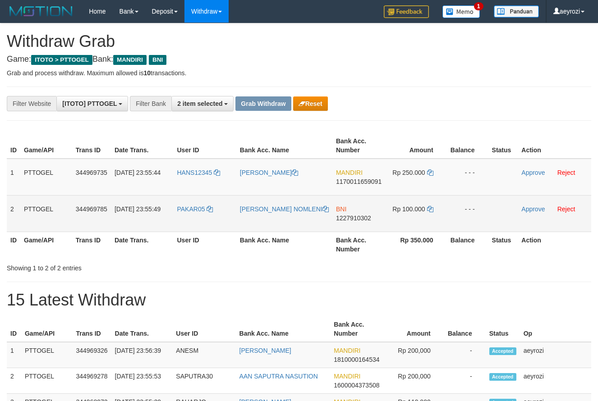
scroll to position [27, 0]
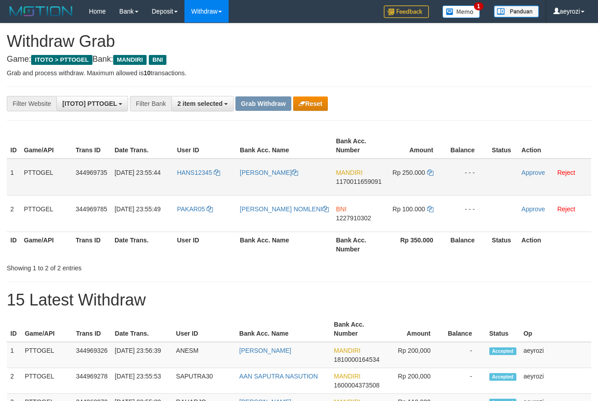
drag, startPoint x: 322, startPoint y: 187, endPoint x: 418, endPoint y: 171, distance: 97.4
click at [420, 171] on tr "1 PTTOGEL 344969735 [DATE] 23:55:44 HANS12345 [PERSON_NAME] MANDIRI 11700116590…" at bounding box center [299, 177] width 585 height 37
click at [376, 182] on span "1170011659091" at bounding box center [359, 181] width 46 height 7
click at [429, 171] on icon at bounding box center [430, 173] width 6 height 6
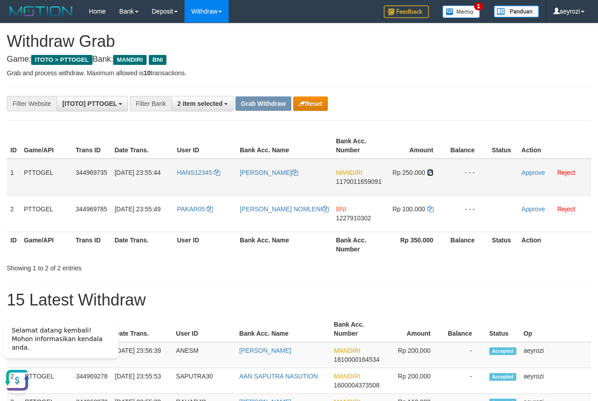
click at [429, 171] on icon at bounding box center [430, 173] width 6 height 6
click at [527, 172] on link "Approve" at bounding box center [532, 172] width 23 height 7
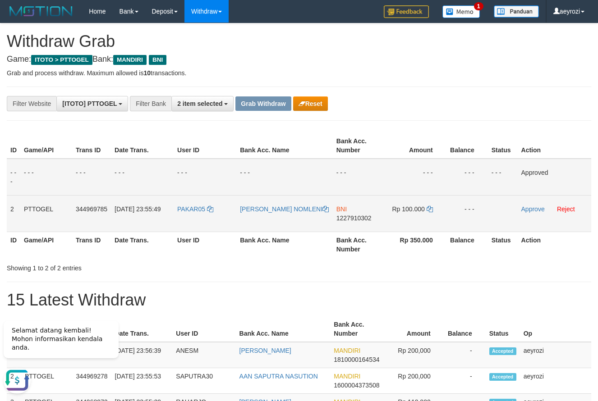
drag, startPoint x: 253, startPoint y: 224, endPoint x: 407, endPoint y: 219, distance: 154.4
click at [407, 219] on tr "2 PTTOGEL 344969785 [DATE] 23:55:49 PAKAR05 DANY YAMRES NOMLENI BNI 1227910302 …" at bounding box center [299, 213] width 585 height 37
copy tr
click at [378, 206] on td "BNI 1227910302" at bounding box center [359, 213] width 52 height 37
click at [369, 219] on span "1227910302" at bounding box center [354, 218] width 35 height 7
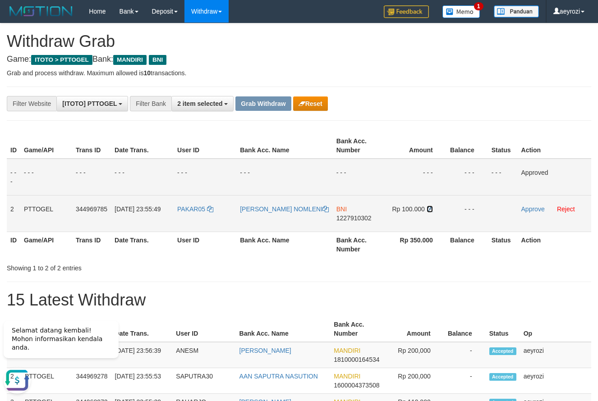
click at [428, 208] on icon at bounding box center [430, 209] width 6 height 6
click at [535, 209] on link "Approve" at bounding box center [532, 209] width 23 height 7
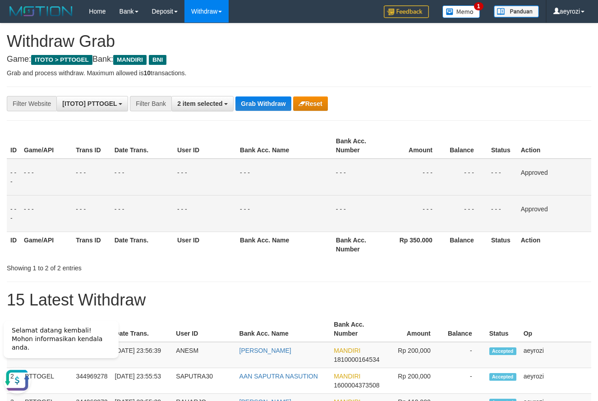
click at [97, 229] on td "- - -" at bounding box center [91, 213] width 38 height 37
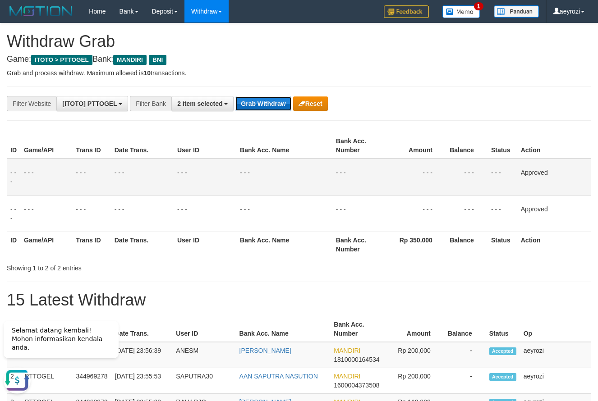
click at [254, 107] on button "Grab Withdraw" at bounding box center [262, 104] width 55 height 14
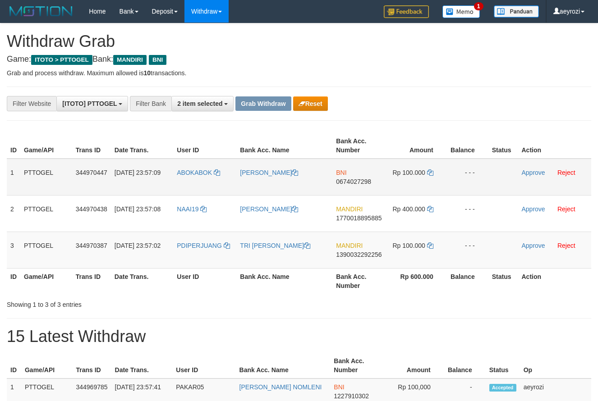
scroll to position [27, 0]
drag, startPoint x: 222, startPoint y: 188, endPoint x: 411, endPoint y: 176, distance: 190.3
click at [411, 176] on tr "1 PTTOGEL 344970447 30/09/2025 23:57:09 ABOKABOK RAGIL SOBIRIN BNI 0674027298 R…" at bounding box center [299, 177] width 585 height 37
click at [363, 180] on span "0674027298" at bounding box center [353, 181] width 35 height 7
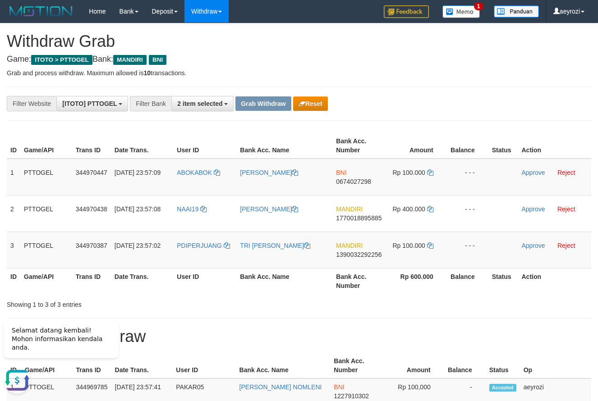
click at [427, 172] on td "Rp 100.000" at bounding box center [416, 177] width 61 height 37
click at [436, 172] on td "Rp 100.000" at bounding box center [416, 177] width 61 height 37
click at [429, 172] on icon at bounding box center [430, 173] width 6 height 6
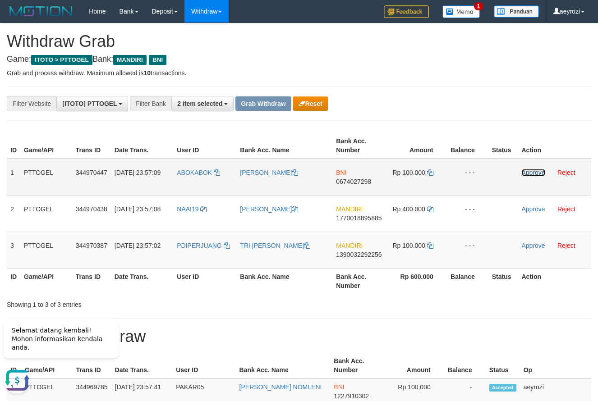
click at [531, 174] on link "Approve" at bounding box center [533, 172] width 23 height 7
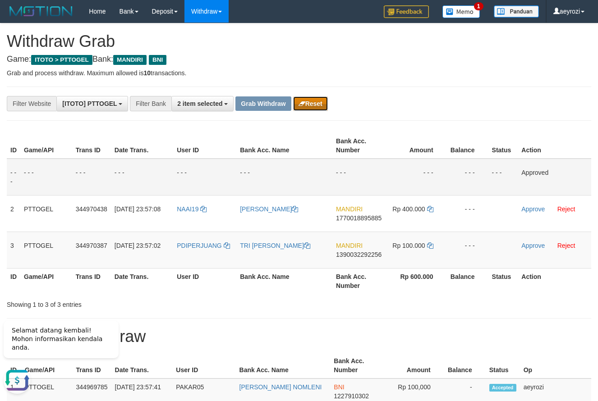
click at [324, 108] on button "Reset" at bounding box center [310, 104] width 35 height 14
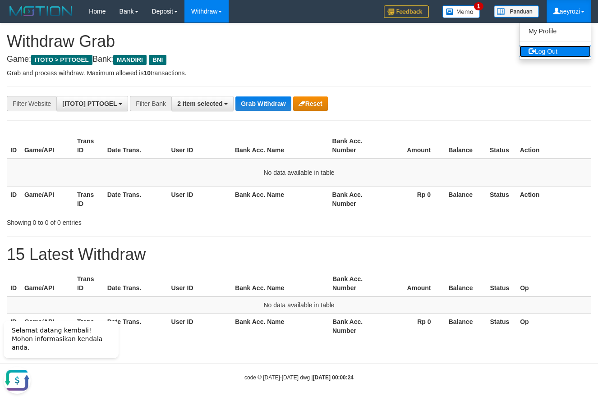
click at [550, 51] on link "Log Out" at bounding box center [555, 52] width 71 height 12
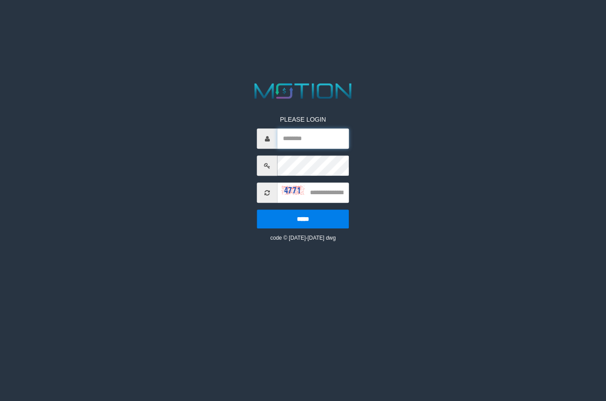
click at [299, 141] on input "text" at bounding box center [313, 139] width 72 height 20
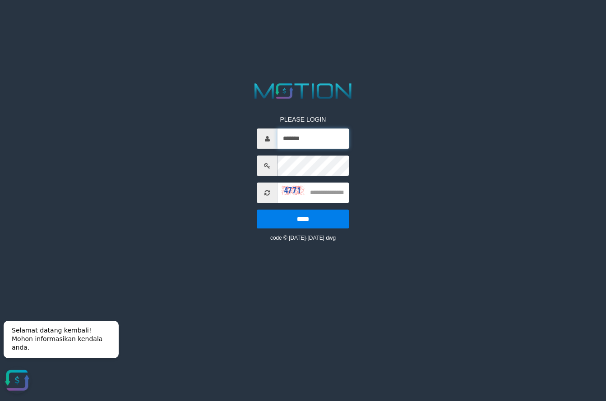
type input "*******"
drag, startPoint x: 327, startPoint y: 195, endPoint x: 334, endPoint y: 186, distance: 11.9
click at [334, 186] on input "text" at bounding box center [313, 193] width 72 height 20
type input "****"
click at [257, 210] on input "*****" at bounding box center [303, 219] width 92 height 19
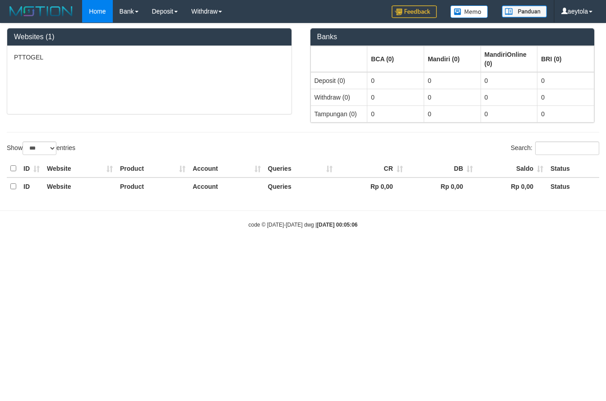
select select "***"
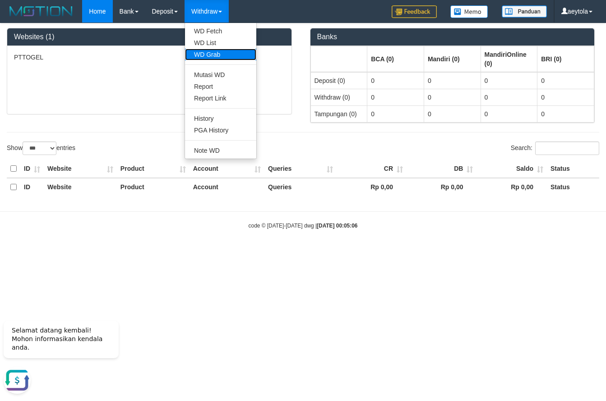
click at [217, 54] on link "WD Grab" at bounding box center [220, 55] width 71 height 12
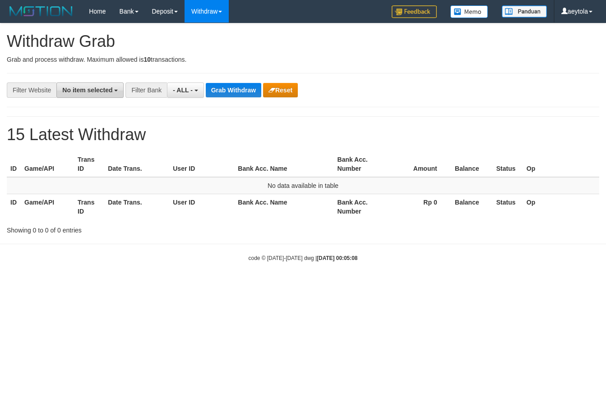
click at [102, 91] on span "No item selected" at bounding box center [87, 90] width 50 height 7
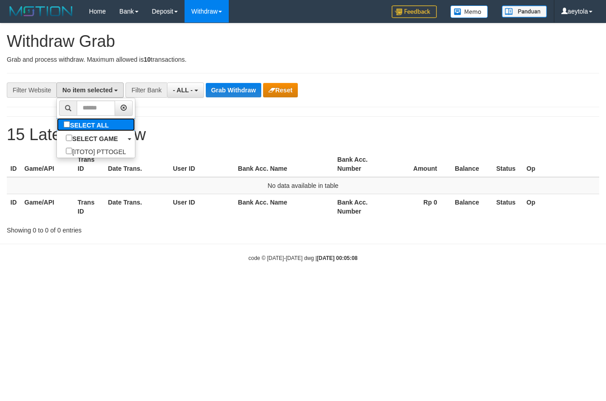
click at [57, 129] on label "SELECT ALL" at bounding box center [87, 124] width 61 height 13
select select "***"
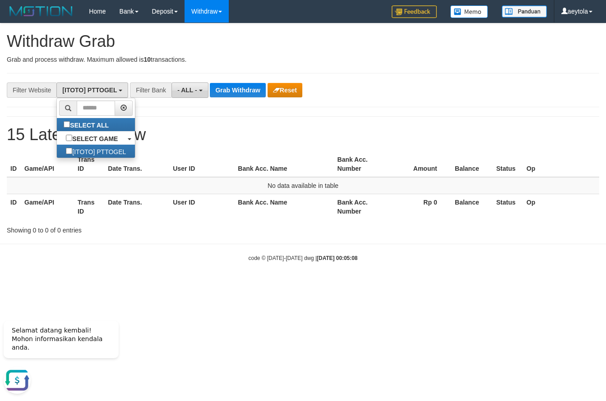
click at [178, 92] on span "- ALL -" at bounding box center [187, 90] width 20 height 7
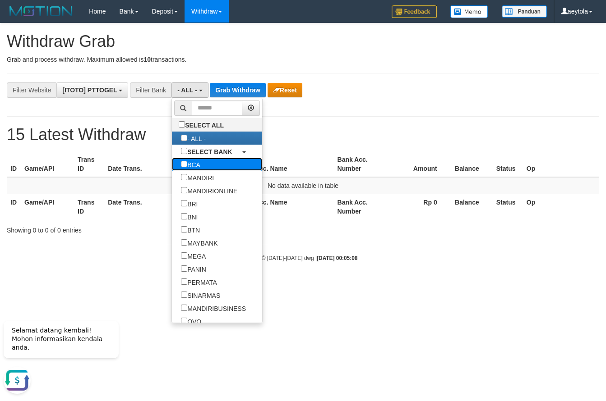
click at [172, 164] on label "BCA" at bounding box center [190, 164] width 37 height 13
select select "***"
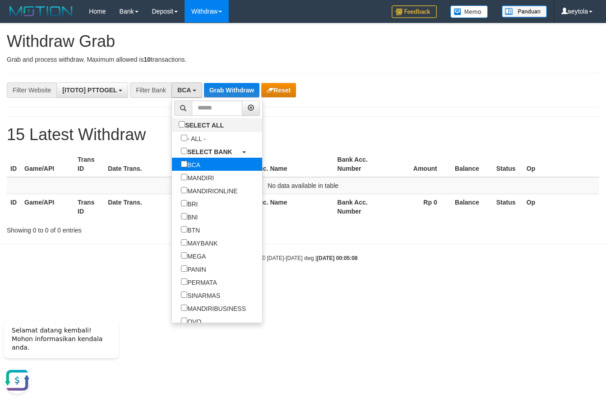
scroll to position [17, 0]
click at [332, 101] on div "**********" at bounding box center [303, 128] width 606 height 211
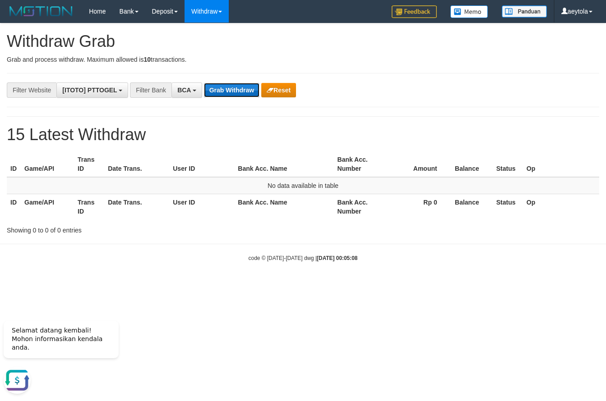
click at [245, 90] on button "Grab Withdraw" at bounding box center [231, 90] width 55 height 14
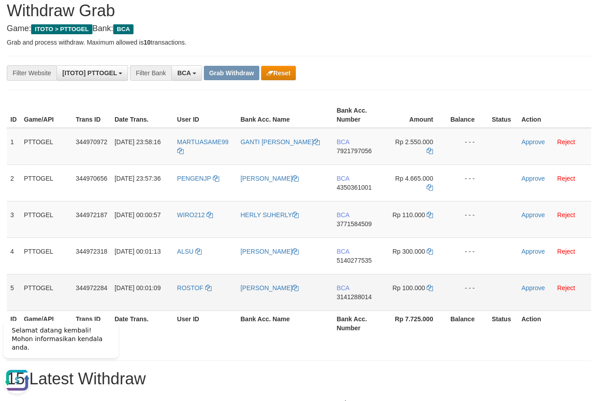
drag, startPoint x: 192, startPoint y: 211, endPoint x: 404, endPoint y: 281, distance: 223.4
click at [404, 281] on tbody "1 PTTOGEL 344970972 [DATE] 23:58:16 MARTUASAME99 GANTI [PERSON_NAME] BCA 792179…" at bounding box center [299, 219] width 585 height 183
drag, startPoint x: 438, startPoint y: 69, endPoint x: 416, endPoint y: 136, distance: 70.1
click at [438, 69] on div "**********" at bounding box center [249, 72] width 498 height 15
drag, startPoint x: 404, startPoint y: 88, endPoint x: 387, endPoint y: 125, distance: 40.8
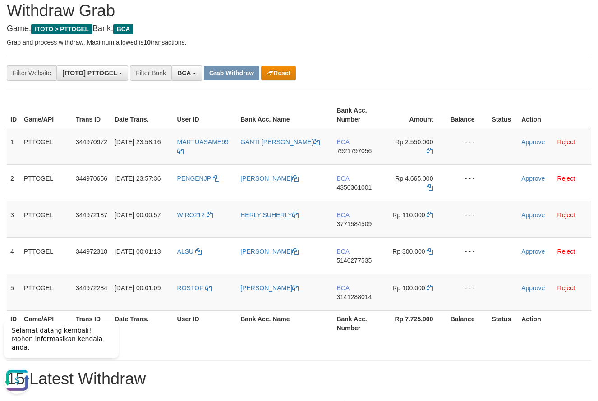
click at [404, 88] on div "**********" at bounding box center [299, 236] width 598 height 486
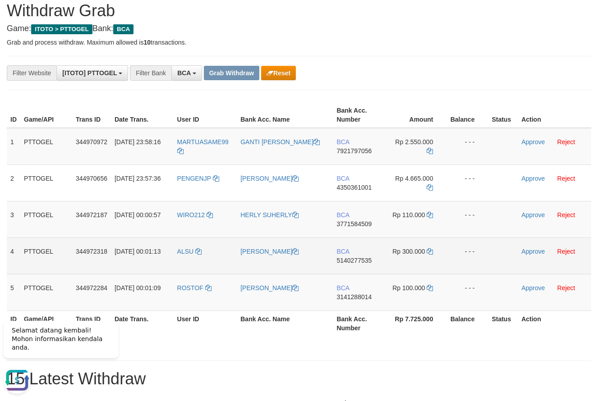
click at [345, 239] on td "BCA 5140277535" at bounding box center [359, 256] width 52 height 37
copy span "BCA"
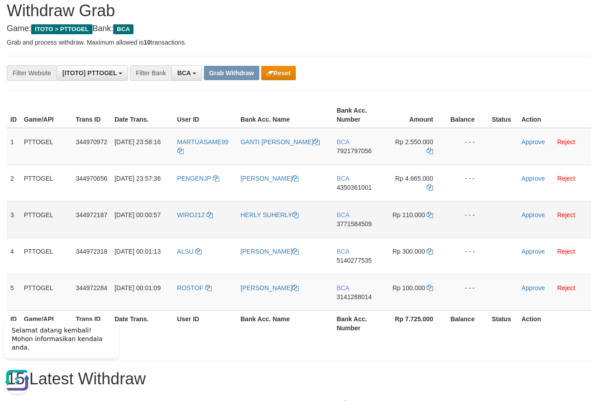
click at [351, 233] on td "BCA 3771584509" at bounding box center [359, 219] width 52 height 37
copy span "3771584509"
click at [351, 233] on td "BCA 3771584509" at bounding box center [359, 219] width 52 height 37
click at [432, 217] on icon at bounding box center [430, 215] width 6 height 6
copy span "3771584509"
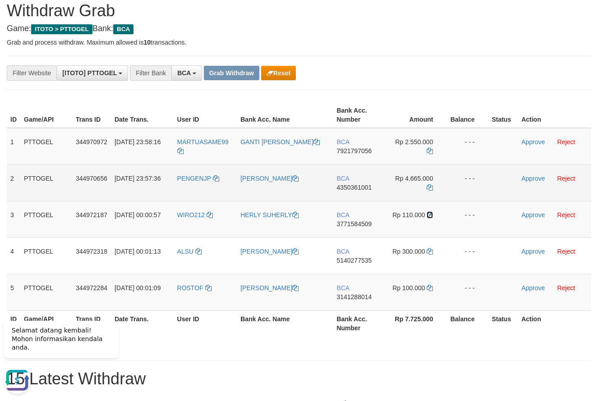
drag, startPoint x: 432, startPoint y: 217, endPoint x: 206, endPoint y: 193, distance: 226.8
click at [431, 217] on icon at bounding box center [430, 215] width 6 height 6
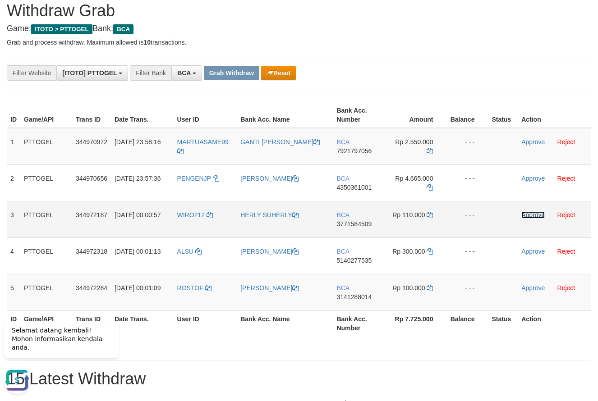
click at [526, 217] on link "Approve" at bounding box center [532, 215] width 23 height 7
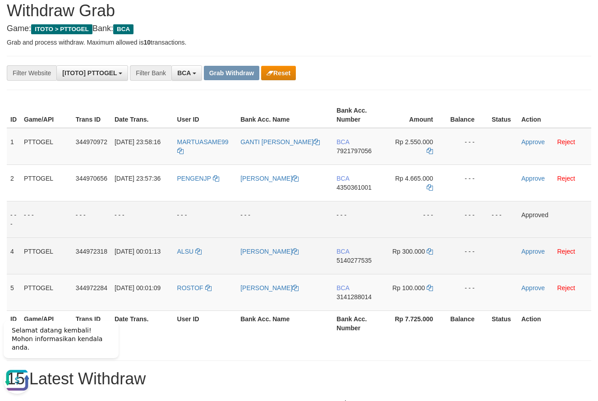
click at [365, 268] on td "BCA 5140277535" at bounding box center [359, 256] width 52 height 37
copy span "5140277535"
click at [430, 251] on icon at bounding box center [430, 252] width 6 height 6
copy span "5140277535"
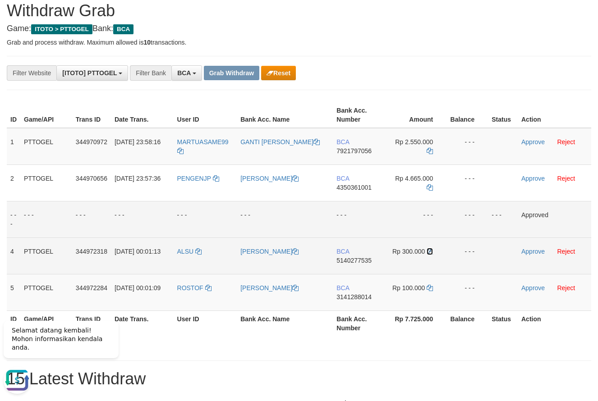
click at [430, 251] on icon at bounding box center [430, 252] width 6 height 6
click at [526, 254] on link "Approve" at bounding box center [532, 251] width 23 height 7
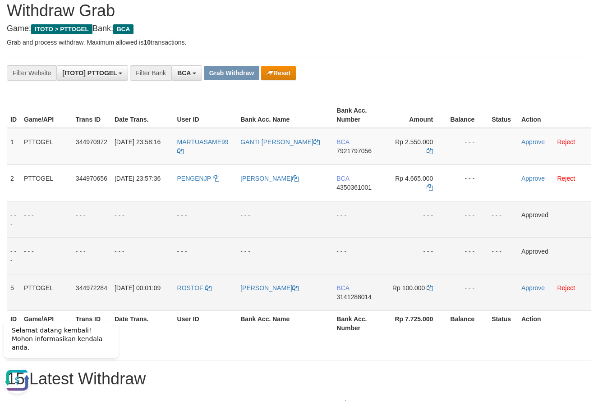
click at [359, 309] on td "BCA 3141288014" at bounding box center [359, 292] width 52 height 37
copy span "3141288014"
click at [430, 290] on icon at bounding box center [430, 288] width 6 height 6
copy span "3141288014"
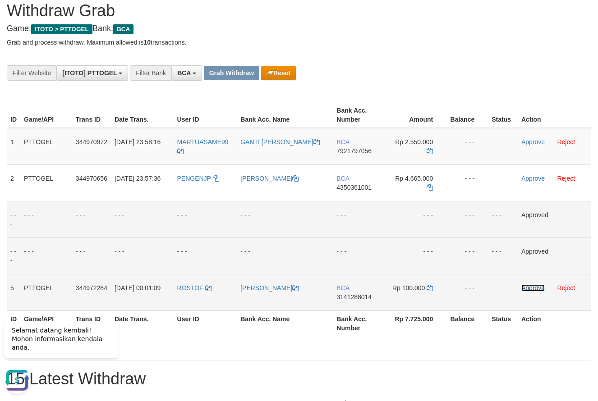
click at [533, 288] on link "Approve" at bounding box center [532, 288] width 23 height 7
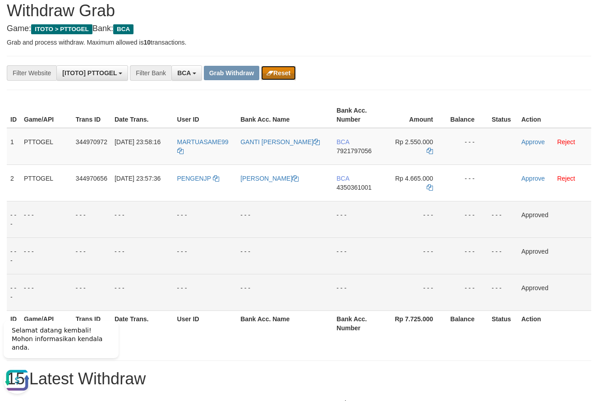
click at [278, 74] on button "Reset" at bounding box center [278, 73] width 35 height 14
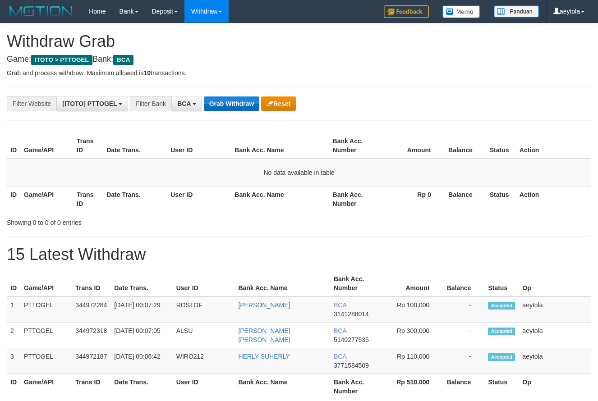
scroll to position [17, 0]
click at [233, 102] on button "Grab Withdraw" at bounding box center [231, 104] width 55 height 14
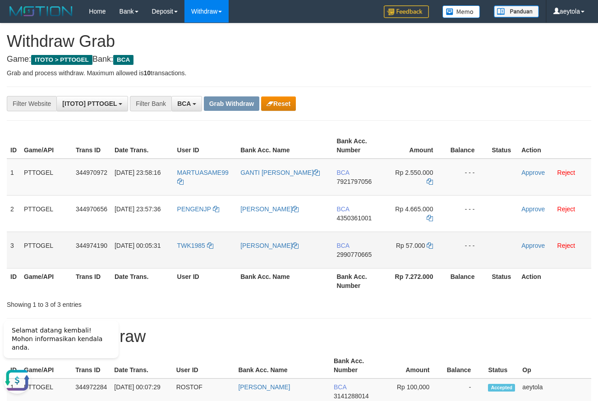
drag, startPoint x: 197, startPoint y: 258, endPoint x: 391, endPoint y: 261, distance: 194.5
click at [391, 261] on tr "3 PTTOGEL 344974190 [DATE] 00:05:31 TWK1985 [PERSON_NAME] BCA 2990770665 Rp 57.…" at bounding box center [299, 250] width 585 height 37
click at [401, 269] on th "Rp 7.272.000" at bounding box center [416, 281] width 62 height 26
click at [354, 266] on td "BCA 2990770665" at bounding box center [359, 250] width 52 height 37
copy span "2990770665"
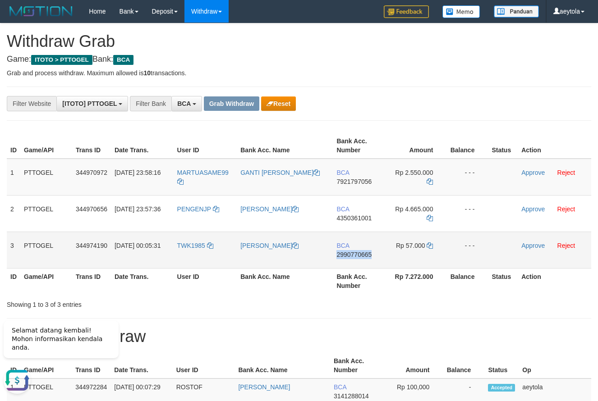
click at [354, 266] on td "BCA 2990770665" at bounding box center [359, 250] width 52 height 37
click at [430, 248] on icon at bounding box center [430, 246] width 6 height 6
copy span "2990770665"
click at [430, 248] on icon at bounding box center [430, 246] width 6 height 6
click at [529, 248] on link "Approve" at bounding box center [532, 245] width 23 height 7
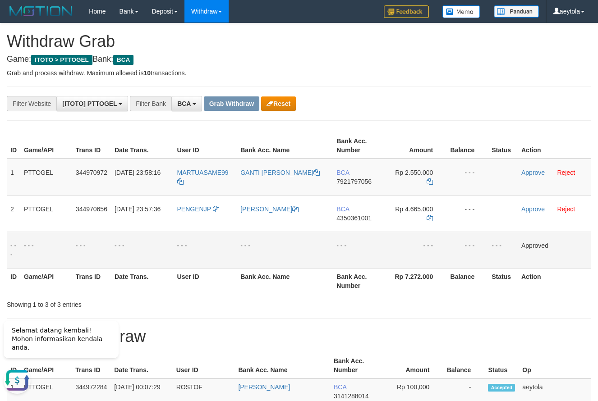
click at [406, 258] on td "- - -" at bounding box center [416, 250] width 62 height 37
drag, startPoint x: 389, startPoint y: 110, endPoint x: 351, endPoint y: 176, distance: 76.6
click at [390, 117] on div "**********" at bounding box center [299, 260] width 598 height 474
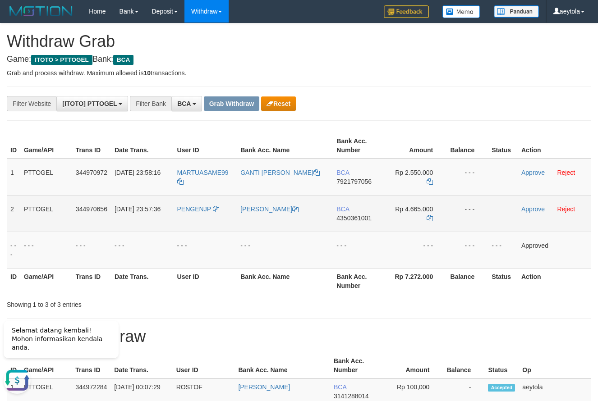
drag, startPoint x: 318, startPoint y: 212, endPoint x: 395, endPoint y: 219, distance: 77.0
click at [395, 219] on tbody "1 PTTOGEL 344970972 30/09/2025 23:58:16 MARTUASAME99 GANTI PARTOGI HUTAURUK BCA…" at bounding box center [299, 214] width 585 height 110
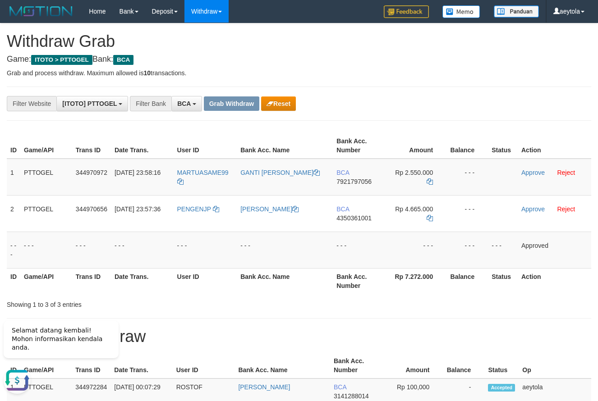
copy tr
drag, startPoint x: 420, startPoint y: 115, endPoint x: 371, endPoint y: 169, distance: 72.8
click at [421, 121] on div "**********" at bounding box center [299, 260] width 598 height 474
click at [351, 194] on td "BCA 7921797056" at bounding box center [359, 177] width 52 height 37
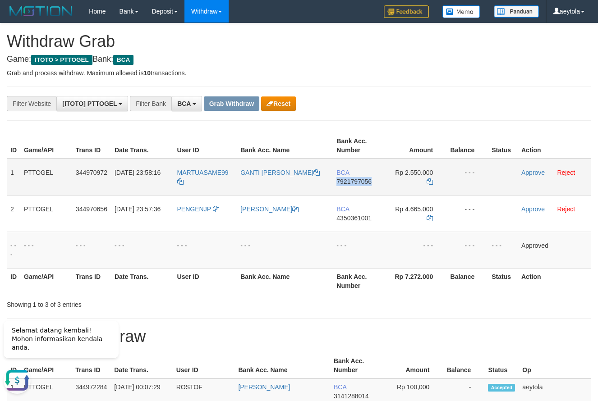
copy span "7921797056"
click at [430, 181] on icon at bounding box center [430, 182] width 6 height 6
copy span "7921797056"
click at [430, 181] on icon at bounding box center [430, 182] width 6 height 6
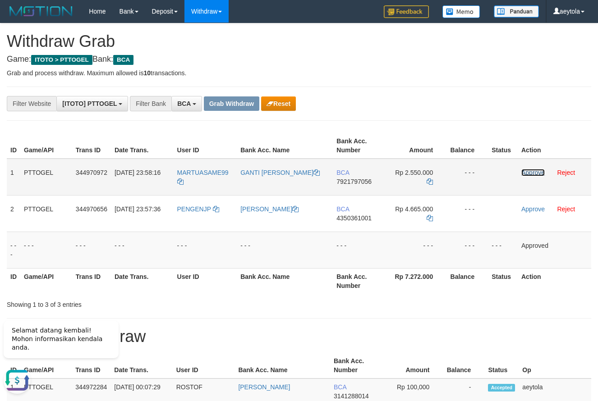
click at [531, 175] on link "Approve" at bounding box center [532, 172] width 23 height 7
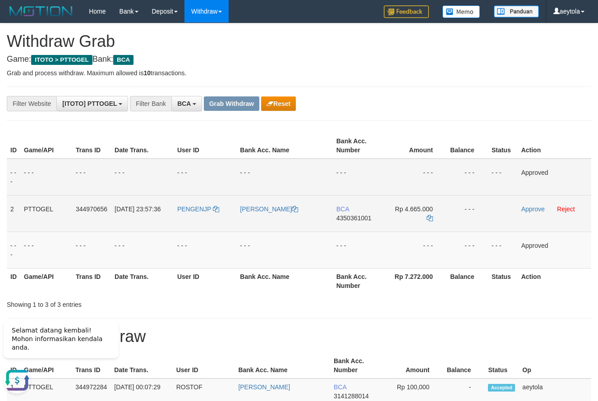
click at [355, 227] on td "BCA 4350361001" at bounding box center [359, 213] width 52 height 37
copy span "4350361001"
click at [355, 227] on td "BCA 4350361001" at bounding box center [359, 213] width 52 height 37
click at [428, 220] on icon at bounding box center [430, 218] width 6 height 6
copy span "4350361001"
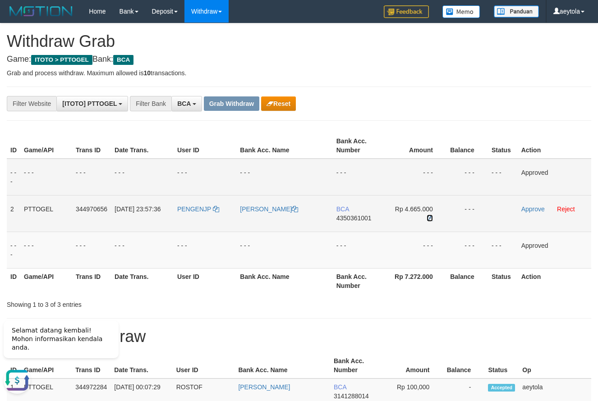
click at [428, 220] on icon at bounding box center [430, 218] width 6 height 6
click at [535, 209] on link "Approve" at bounding box center [532, 209] width 23 height 7
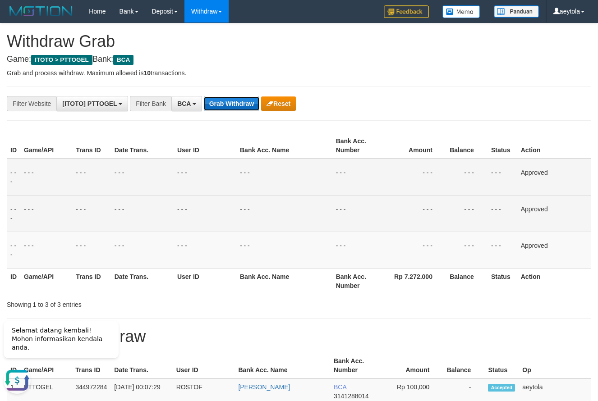
click at [233, 105] on button "Grab Withdraw" at bounding box center [231, 104] width 55 height 14
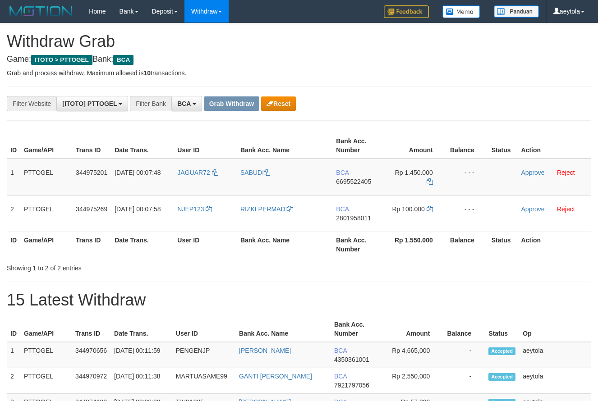
scroll to position [17, 0]
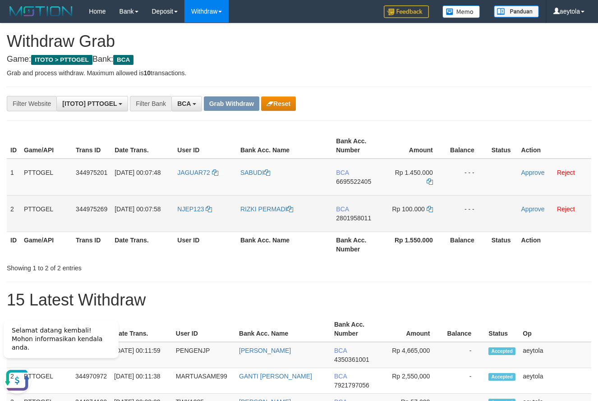
drag, startPoint x: 193, startPoint y: 181, endPoint x: 407, endPoint y: 208, distance: 216.3
click at [407, 208] on tbody "1 PTTOGEL 344975201 [DATE] 00:07:48 JAGUAR72 SABUDI BCA 6695522405 Rp 1.450.000…" at bounding box center [299, 196] width 585 height 74
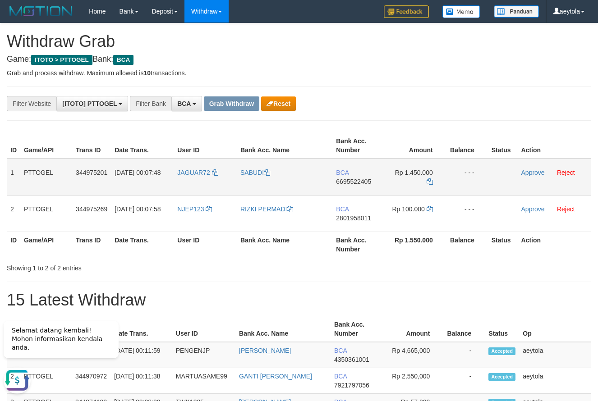
click at [346, 188] on td "BCA 6695522405" at bounding box center [358, 177] width 52 height 37
copy span "6695522405"
click at [430, 183] on icon at bounding box center [430, 182] width 6 height 6
copy span "6695522405"
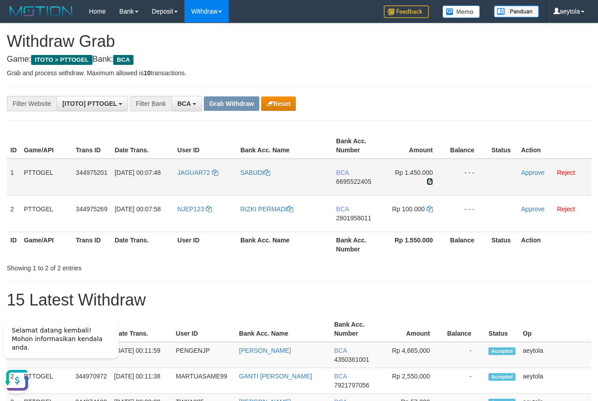
click at [430, 183] on icon at bounding box center [430, 182] width 6 height 6
click at [536, 174] on link "Approve" at bounding box center [532, 172] width 23 height 7
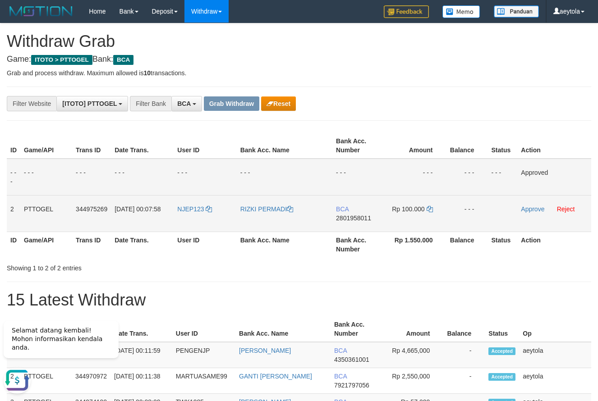
click at [356, 226] on td "BCA 2801958011" at bounding box center [358, 213] width 52 height 37
copy span "2801958011"
click at [356, 226] on td "BCA 2801958011" at bounding box center [358, 213] width 52 height 37
click at [428, 209] on icon at bounding box center [430, 209] width 6 height 6
copy span "2801958011"
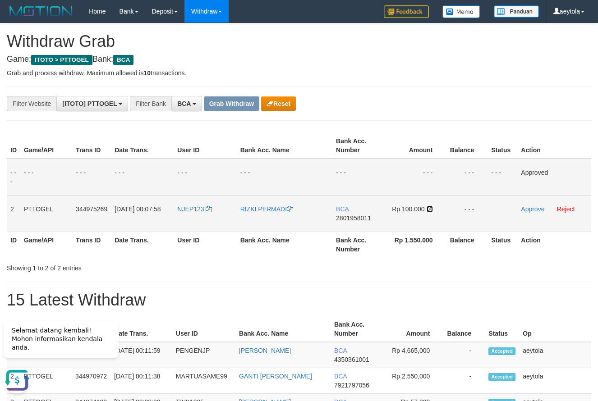
click at [429, 209] on icon at bounding box center [430, 209] width 6 height 6
click at [534, 209] on link "Approve" at bounding box center [532, 209] width 23 height 7
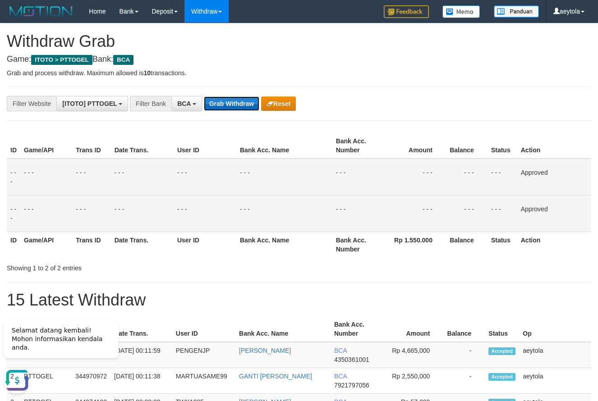
click at [224, 99] on button "Grab Withdraw" at bounding box center [231, 104] width 55 height 14
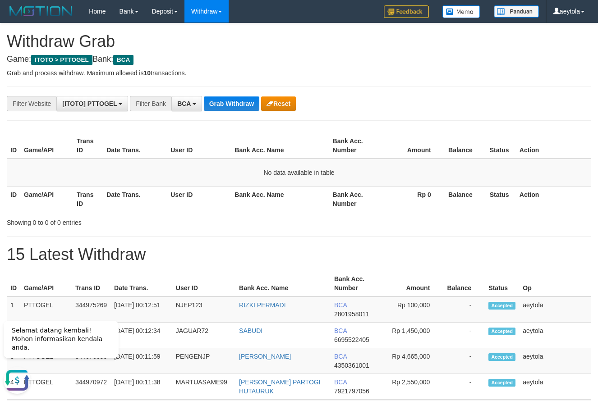
drag, startPoint x: 493, startPoint y: 89, endPoint x: 312, endPoint y: 96, distance: 180.6
click at [488, 89] on div "**********" at bounding box center [299, 283] width 598 height 520
click at [228, 105] on button "Grab Withdraw" at bounding box center [231, 104] width 55 height 14
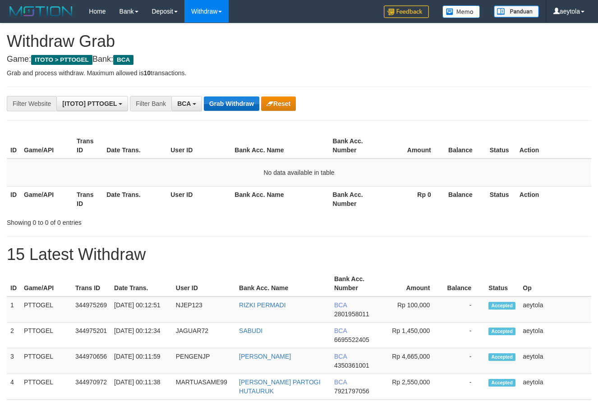
scroll to position [17, 0]
click at [225, 105] on button "Grab Withdraw" at bounding box center [231, 104] width 55 height 14
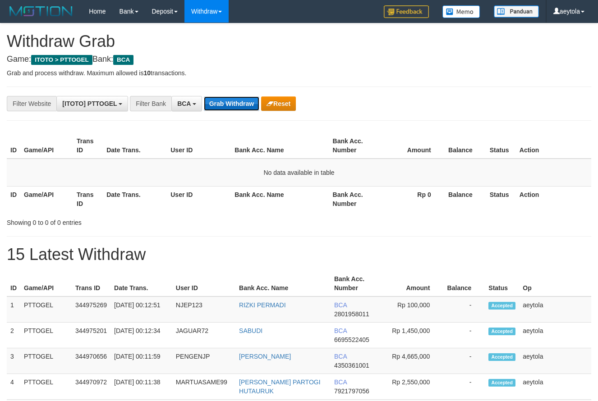
drag, startPoint x: 0, startPoint y: 0, endPoint x: 225, endPoint y: 104, distance: 247.9
click at [225, 104] on button "Grab Withdraw" at bounding box center [231, 104] width 55 height 14
click at [231, 106] on button "Grab Withdraw" at bounding box center [231, 104] width 55 height 14
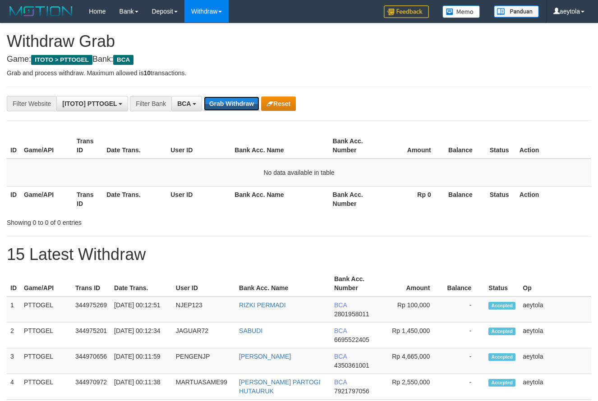
click at [231, 106] on button "Grab Withdraw" at bounding box center [231, 104] width 55 height 14
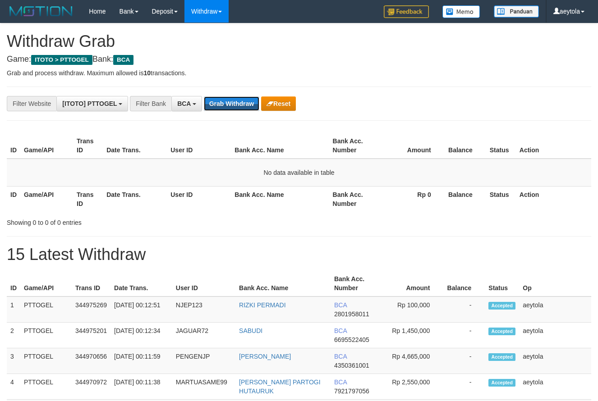
click at [231, 106] on button "Grab Withdraw" at bounding box center [231, 104] width 55 height 14
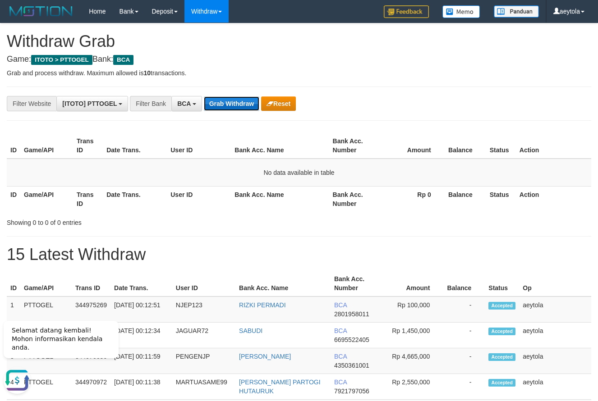
click at [228, 105] on button "Grab Withdraw" at bounding box center [231, 104] width 55 height 14
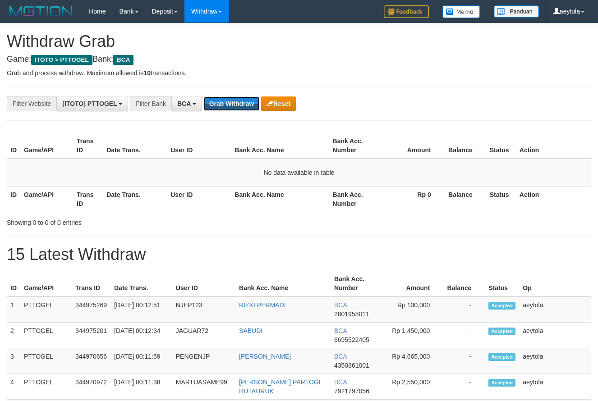
scroll to position [17, 0]
click at [228, 105] on button "Grab Withdraw" at bounding box center [231, 104] width 55 height 14
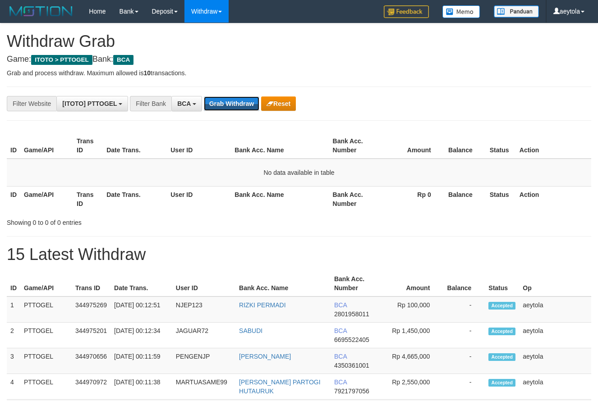
click at [228, 105] on button "Grab Withdraw" at bounding box center [231, 104] width 55 height 14
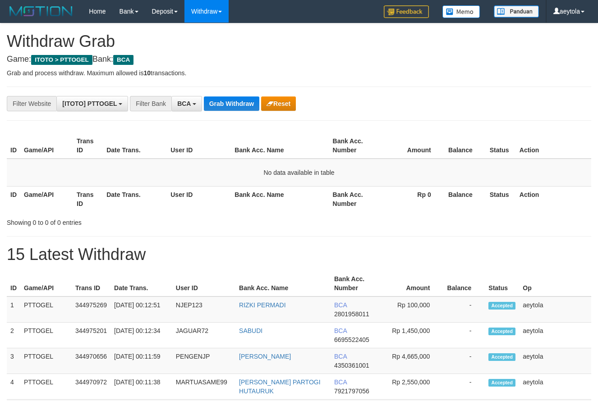
click at [228, 105] on button "Grab Withdraw" at bounding box center [231, 104] width 55 height 14
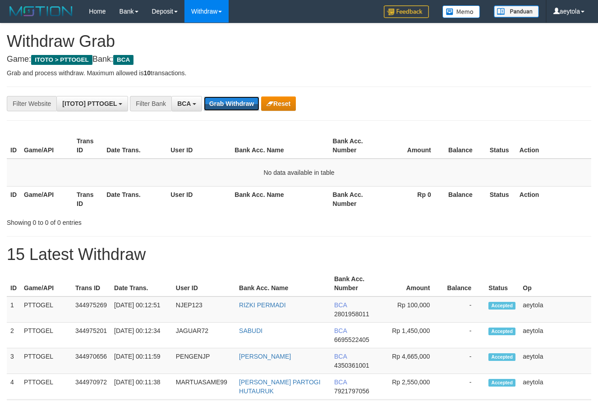
click at [228, 105] on button "Grab Withdraw" at bounding box center [231, 104] width 55 height 14
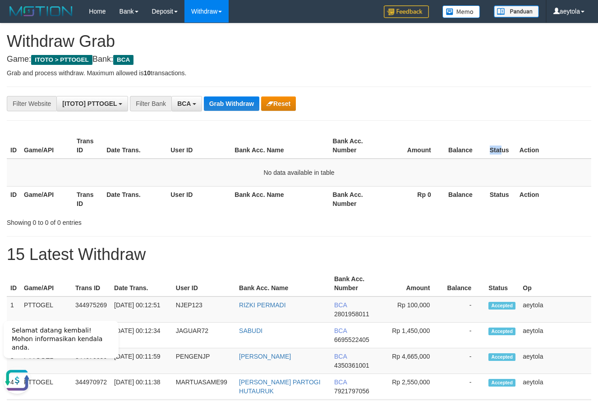
drag, startPoint x: 501, startPoint y: 134, endPoint x: 459, endPoint y: 130, distance: 42.1
click at [474, 133] on div "ID Game/API Trans ID Date Trans. User ID Bank Acc. Name Bank Acc. Number Amount…" at bounding box center [299, 172] width 598 height 84
click at [240, 109] on button "Grab Withdraw" at bounding box center [231, 104] width 55 height 14
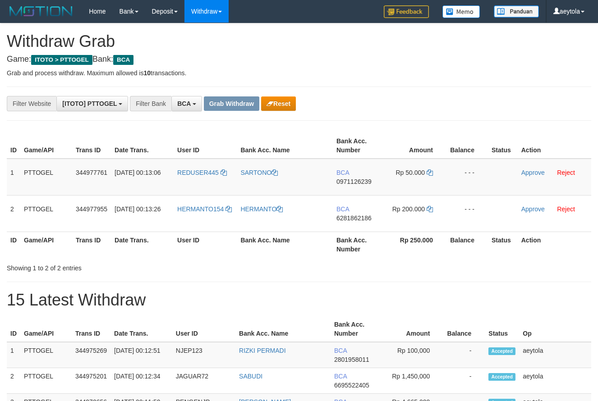
scroll to position [17, 0]
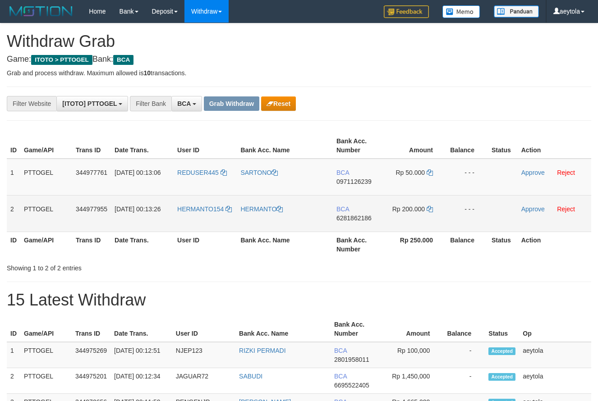
drag, startPoint x: 201, startPoint y: 187, endPoint x: 410, endPoint y: 215, distance: 210.3
click at [410, 215] on tbody "1 PTTOGEL 344977761 01/10/2025 00:13:06 REDUSER445 SARTONO BCA 0971126239 Rp 50…" at bounding box center [299, 196] width 585 height 74
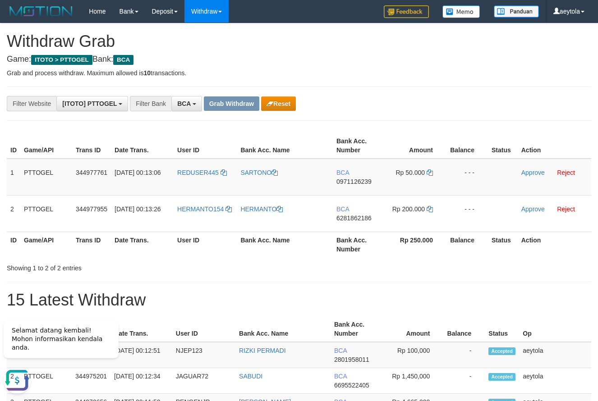
scroll to position [0, 0]
copy tr
click at [465, 119] on div "**********" at bounding box center [299, 306] width 598 height 566
click at [348, 188] on td "BCA 0971126239" at bounding box center [359, 177] width 52 height 37
copy span "0971126239"
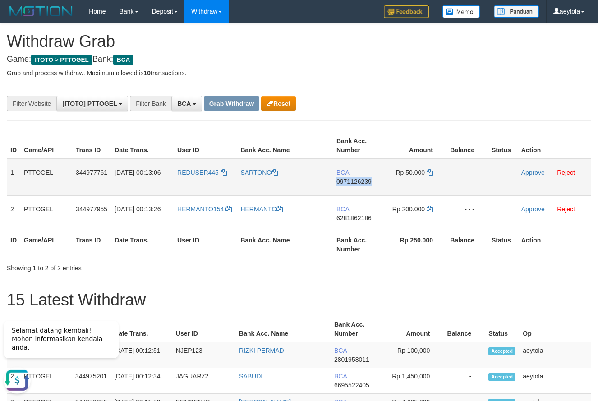
click at [348, 188] on td "BCA 0971126239" at bounding box center [359, 177] width 52 height 37
click at [432, 171] on icon at bounding box center [430, 173] width 6 height 6
copy span "0971126239"
drag, startPoint x: 432, startPoint y: 171, endPoint x: 19, endPoint y: 136, distance: 414.2
click at [432, 171] on icon at bounding box center [430, 173] width 6 height 6
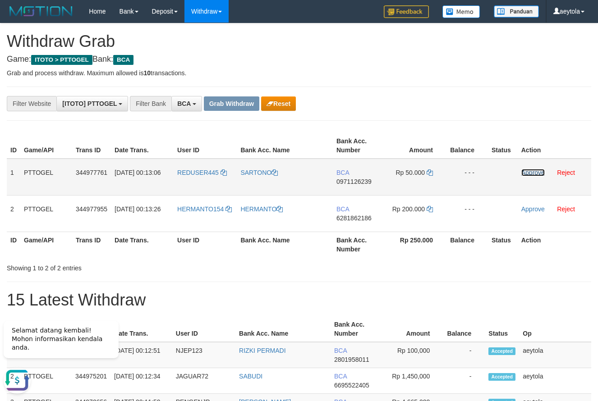
click at [527, 173] on link "Approve" at bounding box center [532, 172] width 23 height 7
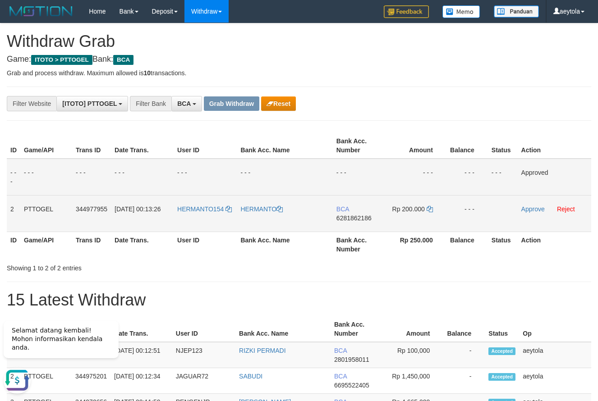
click at [356, 226] on td "BCA 6281862186" at bounding box center [359, 213] width 52 height 37
copy span "6281862186"
click at [432, 211] on icon at bounding box center [430, 209] width 6 height 6
copy span "6281862186"
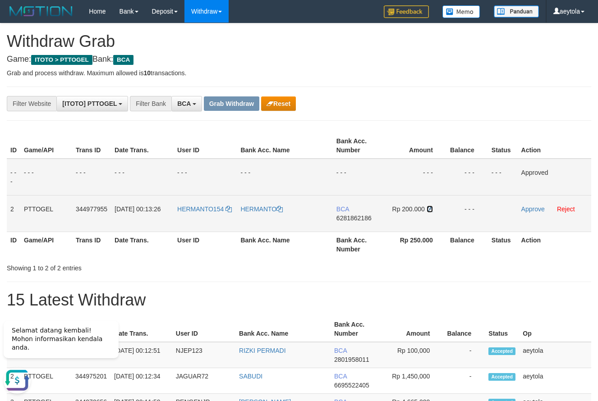
click at [432, 211] on icon at bounding box center [430, 209] width 6 height 6
click at [524, 209] on link "Approve" at bounding box center [532, 209] width 23 height 7
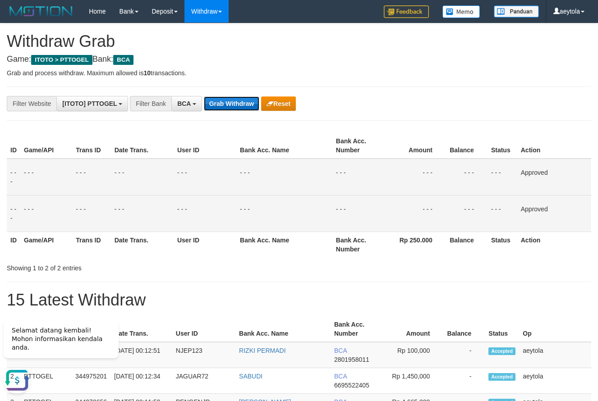
click at [226, 102] on button "Grab Withdraw" at bounding box center [231, 104] width 55 height 14
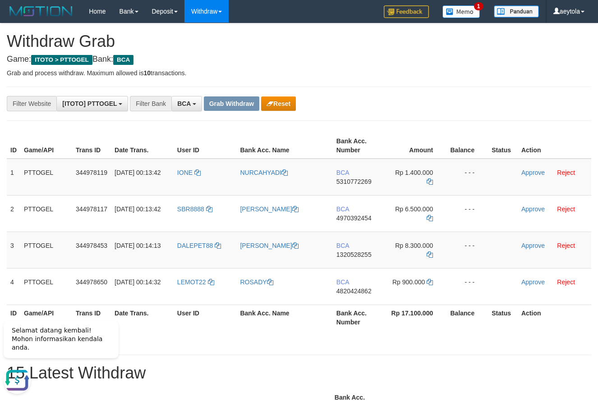
click at [54, 133] on th "Game/API" at bounding box center [46, 146] width 52 height 26
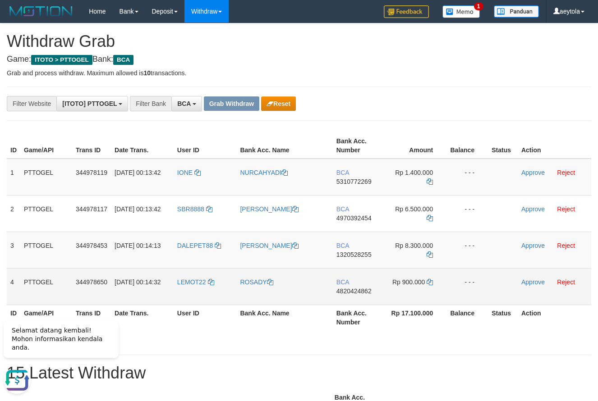
drag, startPoint x: 194, startPoint y: 288, endPoint x: 401, endPoint y: 291, distance: 207.1
click at [401, 291] on tr "4 PTTOGEL 344978650 01/10/2025 00:14:32 LEMOT22 ROSADY BCA 4820424862 Rp 900.00…" at bounding box center [299, 286] width 585 height 37
copy tr
click at [351, 295] on td "BCA 4820424862" at bounding box center [359, 286] width 52 height 37
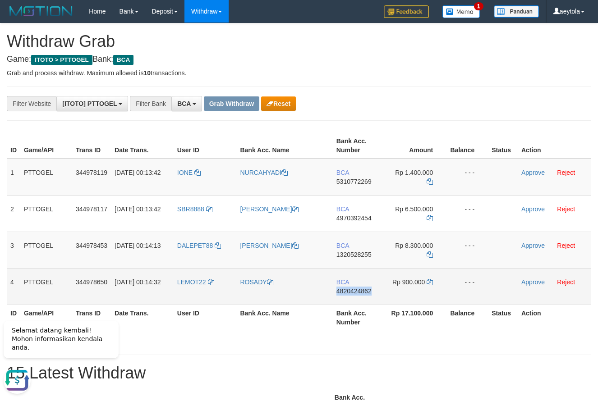
copy span "4820424862"
click at [430, 281] on icon at bounding box center [430, 282] width 6 height 6
copy span "4820424862"
click at [430, 281] on icon at bounding box center [430, 282] width 6 height 6
click at [527, 282] on link "Approve" at bounding box center [532, 282] width 23 height 7
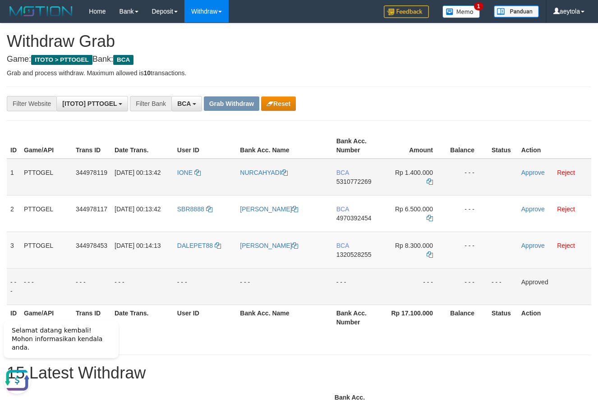
drag, startPoint x: 183, startPoint y: 182, endPoint x: 395, endPoint y: 180, distance: 212.0
click at [395, 180] on tr "1 PTTOGEL 344978119 01/10/2025 00:13:42 IONE NURCAHYADI BCA 5310772269 Rp 1.400…" at bounding box center [299, 177] width 585 height 37
copy tr
click at [355, 190] on td "BCA 5310772269" at bounding box center [359, 177] width 52 height 37
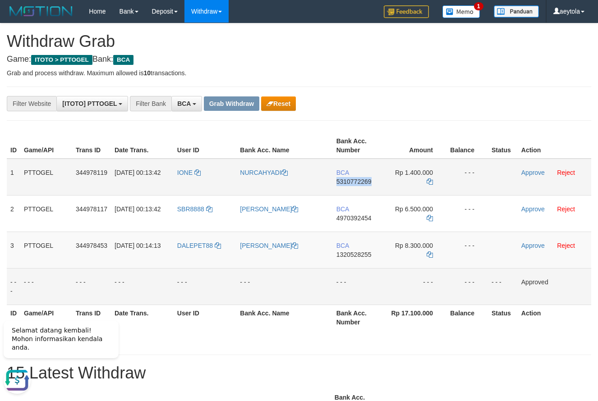
copy span "5310772269"
click at [432, 184] on icon at bounding box center [430, 182] width 6 height 6
copy span "5310772269"
click at [432, 184] on icon at bounding box center [430, 182] width 6 height 6
click at [531, 175] on link "Approve" at bounding box center [532, 172] width 23 height 7
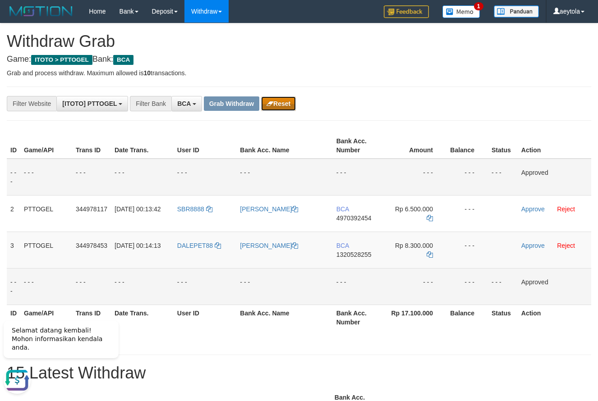
click at [282, 102] on button "Reset" at bounding box center [278, 104] width 35 height 14
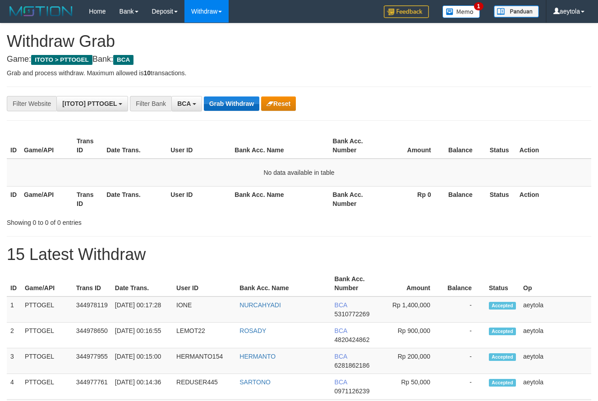
scroll to position [17, 0]
click at [230, 107] on button "Grab Withdraw" at bounding box center [231, 104] width 55 height 14
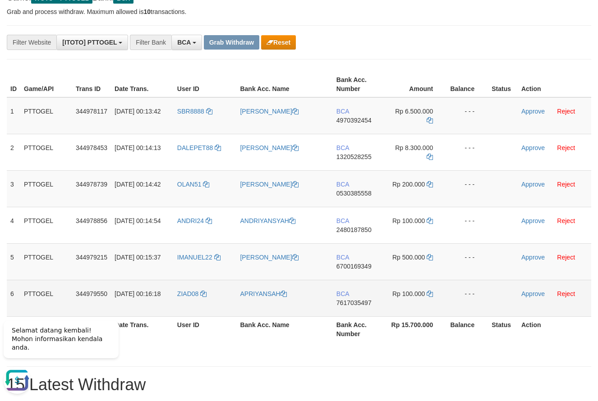
drag, startPoint x: 204, startPoint y: 197, endPoint x: 411, endPoint y: 295, distance: 229.6
click at [411, 295] on tbody "1 PTTOGEL 344978117 [DATE] 00:13:42 SBR8888 [PERSON_NAME] BCA 4970392454 Rp 6.5…" at bounding box center [299, 207] width 585 height 220
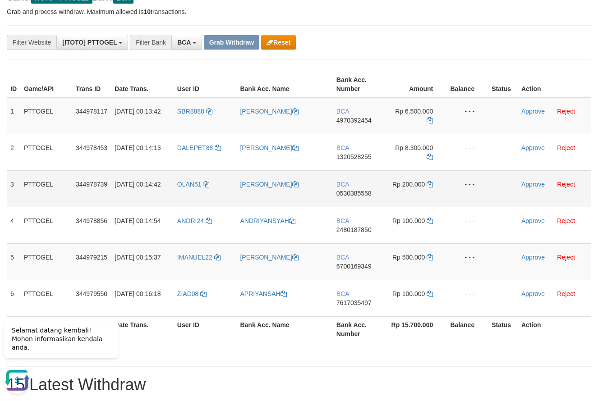
click at [370, 199] on td "BCA 0530385558" at bounding box center [359, 189] width 52 height 37
copy span "0530385558"
click at [430, 185] on icon at bounding box center [430, 184] width 6 height 6
copy span "0530385558"
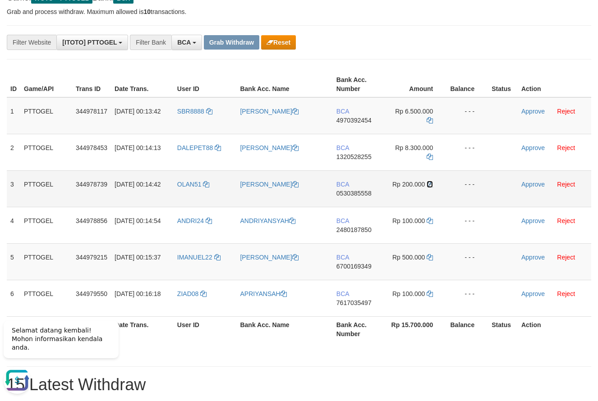
click at [430, 185] on icon at bounding box center [430, 184] width 6 height 6
click at [525, 185] on link "Approve" at bounding box center [532, 184] width 23 height 7
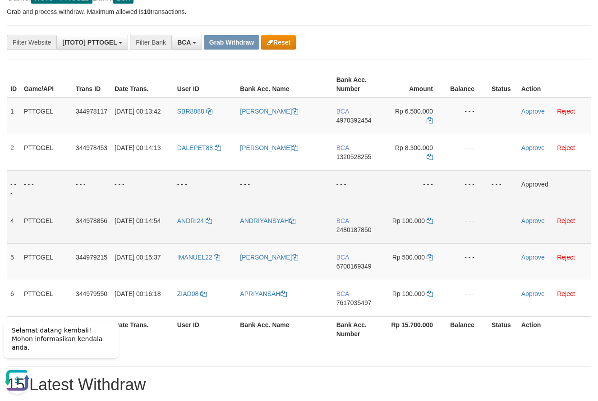
click at [351, 240] on td "BCA 2480187850" at bounding box center [359, 225] width 52 height 37
copy span "2480187850"
click at [432, 221] on icon at bounding box center [430, 221] width 6 height 6
copy span "2480187850"
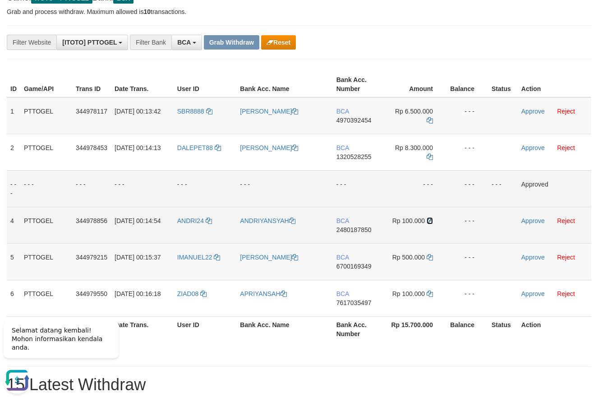
click at [432, 221] on icon at bounding box center [430, 221] width 6 height 6
click at [523, 221] on link "Approve" at bounding box center [532, 220] width 23 height 7
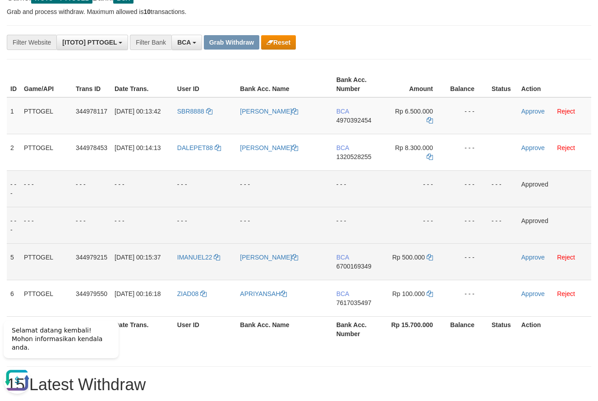
click at [349, 278] on td "BCA 6700169349" at bounding box center [359, 262] width 52 height 37
copy span "6700169349"
click at [429, 260] on icon at bounding box center [430, 257] width 6 height 6
copy span "6700169349"
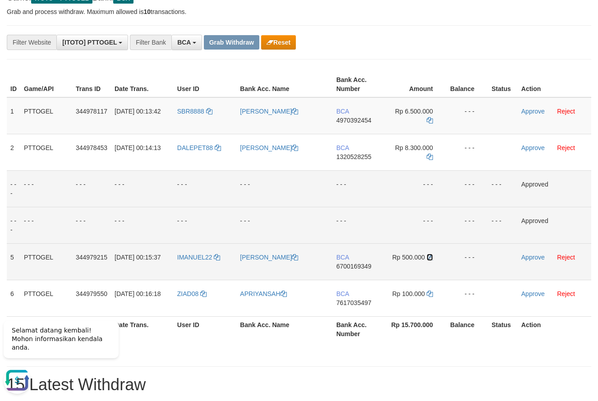
click at [429, 260] on icon at bounding box center [430, 257] width 6 height 6
click at [535, 256] on link "Approve" at bounding box center [532, 257] width 23 height 7
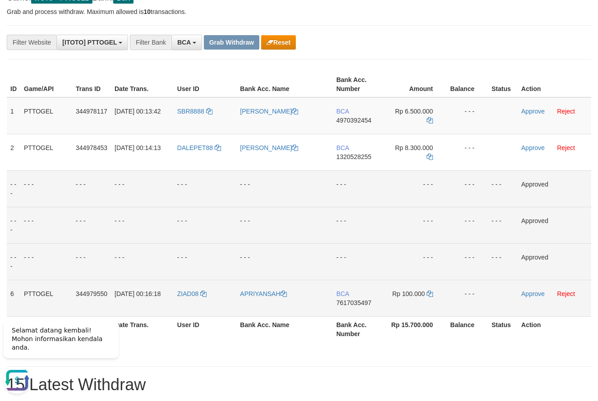
click at [352, 314] on td "BCA 7617035497" at bounding box center [359, 298] width 52 height 37
copy span "7617035497"
click at [429, 294] on icon at bounding box center [430, 294] width 6 height 6
copy span "7617035497"
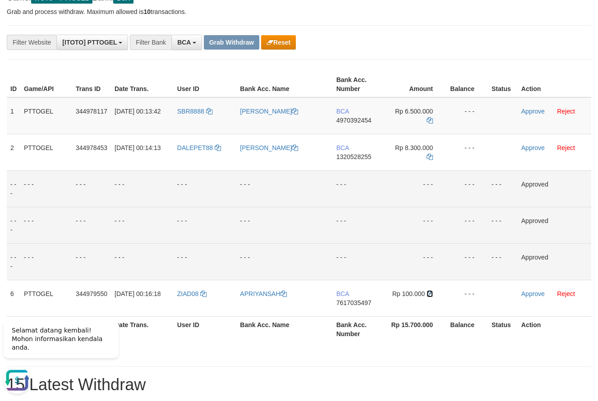
drag, startPoint x: 429, startPoint y: 294, endPoint x: 14, endPoint y: 242, distance: 417.8
click at [427, 294] on icon at bounding box center [430, 294] width 6 height 6
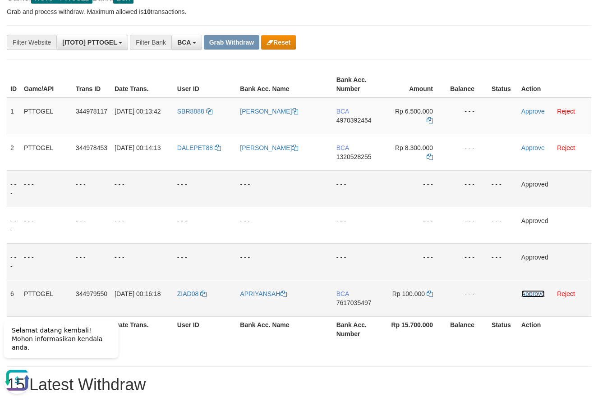
click at [529, 293] on link "Approve" at bounding box center [532, 294] width 23 height 7
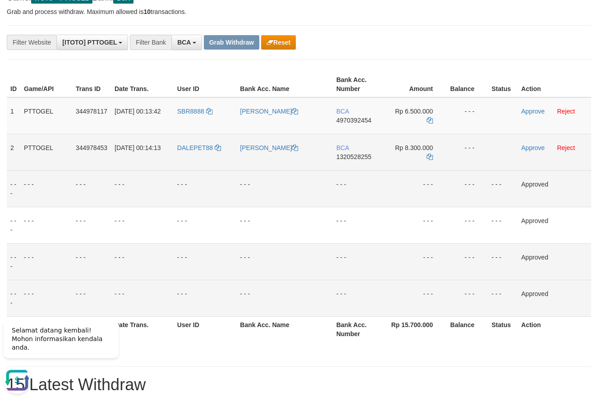
click at [466, 168] on td "- - -" at bounding box center [468, 152] width 42 height 37
drag, startPoint x: 298, startPoint y: 135, endPoint x: 418, endPoint y: 152, distance: 120.8
click at [418, 152] on tbody "1 PTTOGEL 344978117 01/10/2025 00:13:42 SBR8888 SUBUR SANTOSO BCA 4970392454 Rp…" at bounding box center [299, 207] width 585 height 220
copy tr
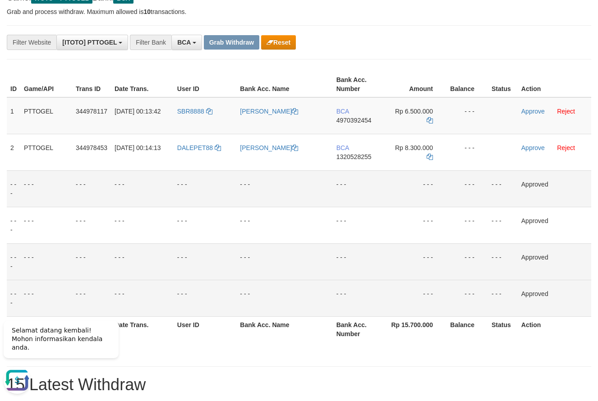
click at [454, 188] on td "- - -" at bounding box center [468, 189] width 42 height 37
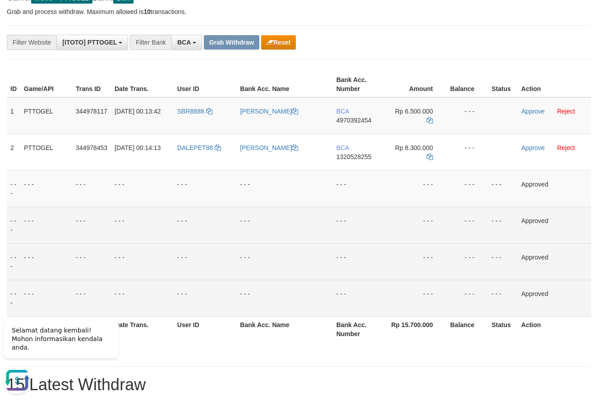
click at [269, 236] on td "- - -" at bounding box center [284, 225] width 96 height 37
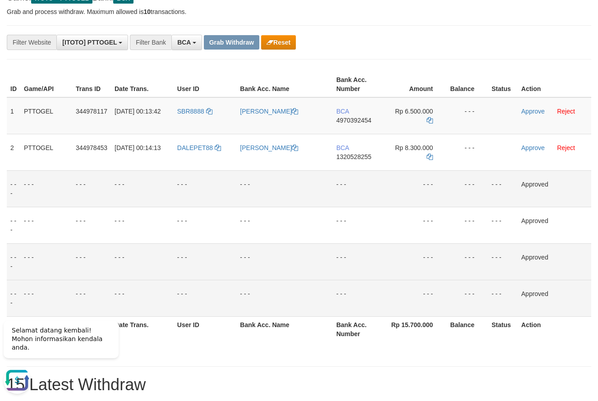
click at [55, 196] on td "- - -" at bounding box center [46, 189] width 52 height 37
click at [380, 132] on td "BCA 4970392454" at bounding box center [359, 115] width 52 height 37
click at [356, 132] on td "BCA 4970392454" at bounding box center [359, 115] width 52 height 37
copy span "4970392454"
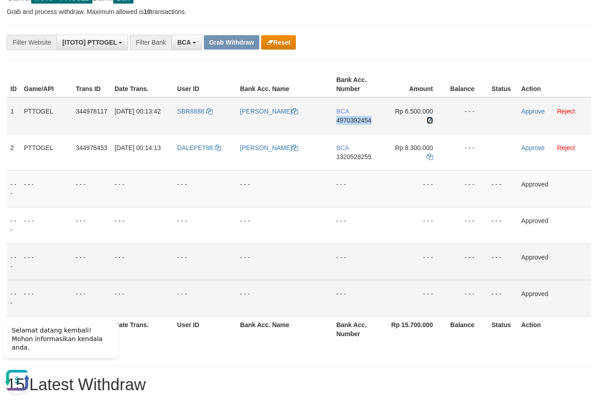
click at [432, 120] on icon at bounding box center [430, 120] width 6 height 6
click at [532, 110] on link "Approve" at bounding box center [532, 111] width 23 height 7
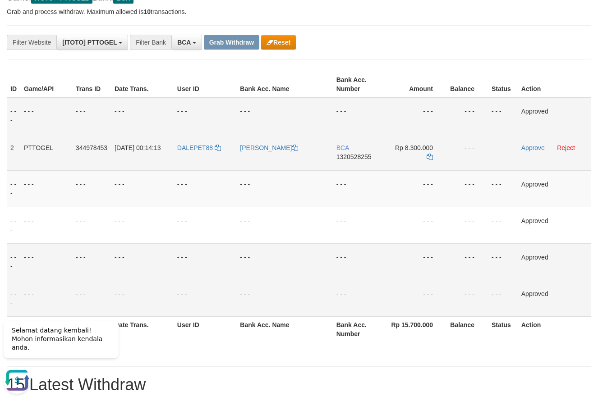
click at [349, 164] on td "BCA 1320528255" at bounding box center [359, 152] width 52 height 37
click at [430, 159] on icon at bounding box center [430, 157] width 6 height 6
click at [533, 147] on link "Approve" at bounding box center [532, 147] width 23 height 7
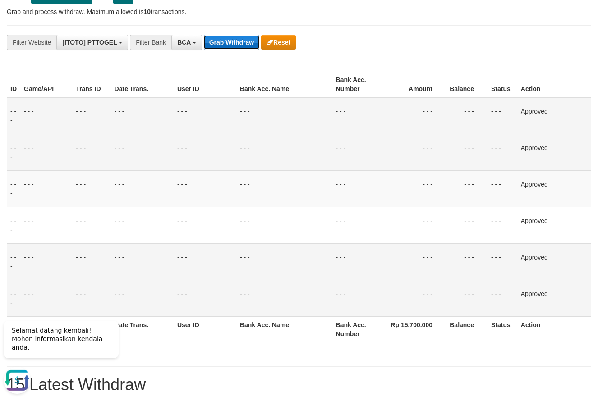
click at [245, 45] on button "Grab Withdraw" at bounding box center [231, 42] width 55 height 14
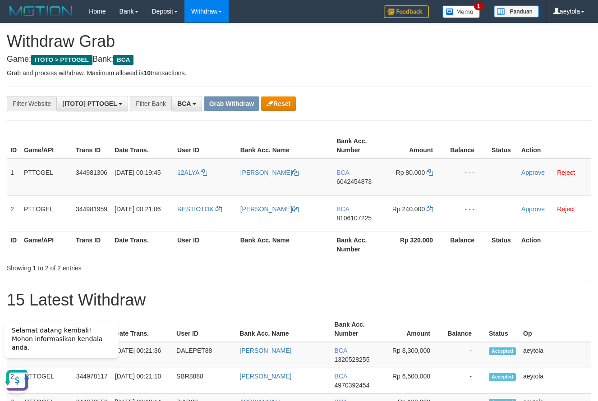
click at [434, 295] on h1 "15 Latest Withdraw" at bounding box center [299, 300] width 585 height 18
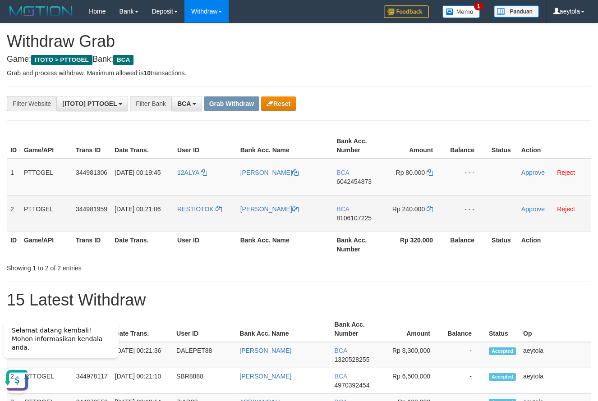
drag, startPoint x: 193, startPoint y: 183, endPoint x: 401, endPoint y: 204, distance: 209.1
click at [401, 204] on tbody "1 PTTOGEL 344981306 [DATE] 00:19:45 12ALYA [PERSON_NAME] BCA 6042454873 Rp 80.0…" at bounding box center [299, 196] width 585 height 74
copy tr
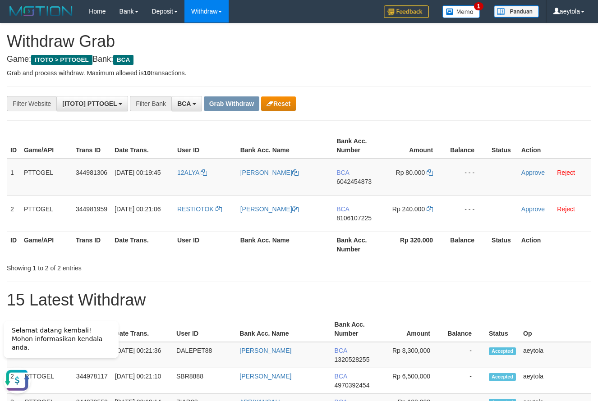
drag, startPoint x: 411, startPoint y: 128, endPoint x: 411, endPoint y: 142, distance: 14.4
click at [351, 191] on td "BCA 6042454873" at bounding box center [359, 177] width 52 height 37
copy span "6042454873"
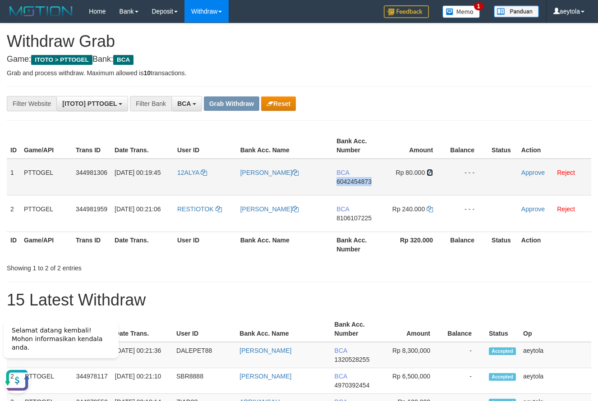
click at [429, 175] on icon at bounding box center [430, 173] width 6 height 6
copy span "6042454873"
click at [429, 175] on icon at bounding box center [430, 173] width 6 height 6
click at [529, 171] on td "Approve Reject" at bounding box center [555, 177] width 74 height 37
click at [531, 173] on link "Approve" at bounding box center [532, 172] width 23 height 7
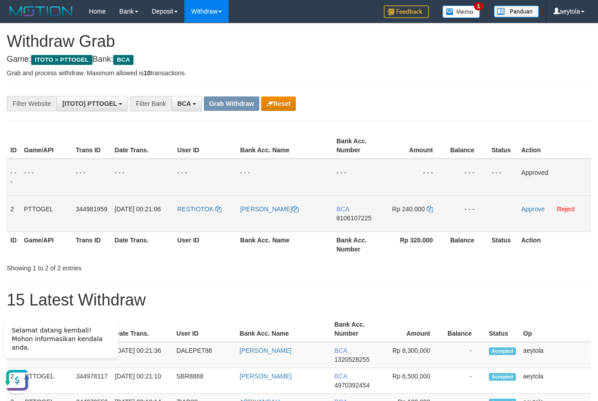
click at [349, 223] on td "BCA 8106107225" at bounding box center [359, 213] width 52 height 37
copy span "8106107225"
click at [429, 207] on icon at bounding box center [430, 209] width 6 height 6
copy span "8106107225"
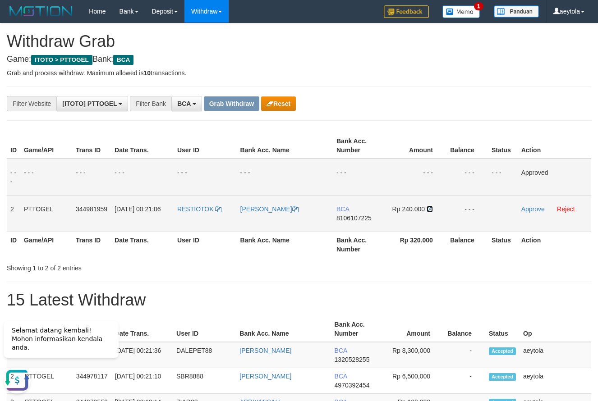
click at [429, 207] on icon at bounding box center [430, 209] width 6 height 6
click at [530, 209] on link "Approve" at bounding box center [532, 209] width 23 height 7
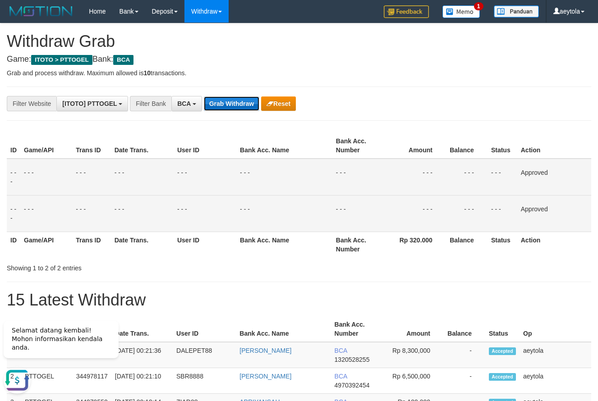
click at [241, 105] on button "Grab Withdraw" at bounding box center [231, 104] width 55 height 14
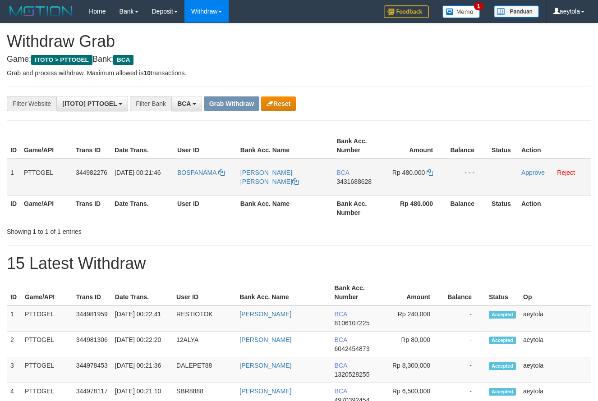
scroll to position [17, 0]
drag, startPoint x: 415, startPoint y: 181, endPoint x: 422, endPoint y: 181, distance: 6.8
click at [422, 181] on tr "1 PTTOGEL 344982276 01/10/2025 00:21:46 BOSPANAMA DEWI PURNAMA NAING BCA 343168…" at bounding box center [299, 177] width 585 height 37
drag, startPoint x: 404, startPoint y: 248, endPoint x: 392, endPoint y: 242, distance: 12.5
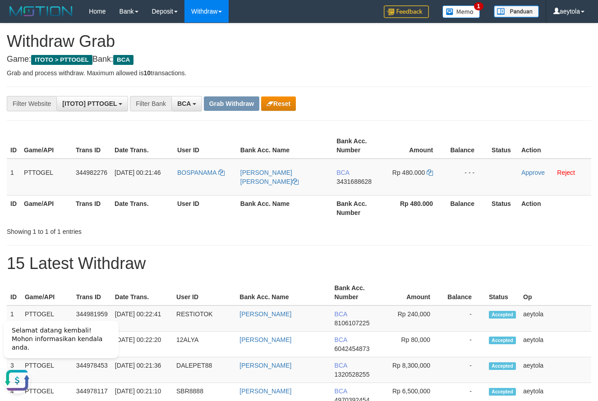
click at [341, 193] on td "BCA 3431688628" at bounding box center [359, 177] width 52 height 37
copy span "3431688628"
click at [341, 193] on td "BCA 3431688628" at bounding box center [359, 177] width 52 height 37
click at [427, 173] on icon at bounding box center [430, 173] width 6 height 6
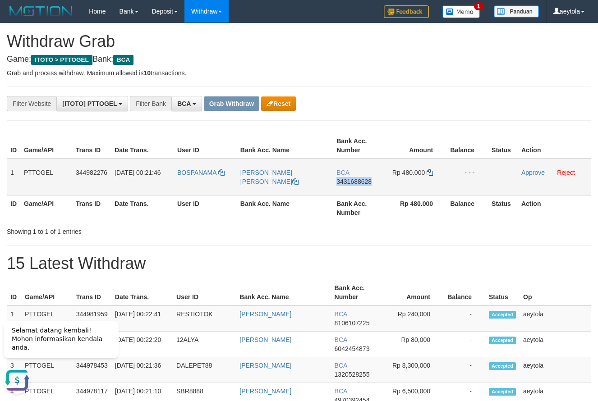
copy span "3431688628"
click at [430, 173] on icon at bounding box center [430, 173] width 6 height 6
click at [59, 183] on td "PTTOGEL" at bounding box center [46, 177] width 52 height 37
click at [544, 172] on link "Approve" at bounding box center [532, 172] width 23 height 7
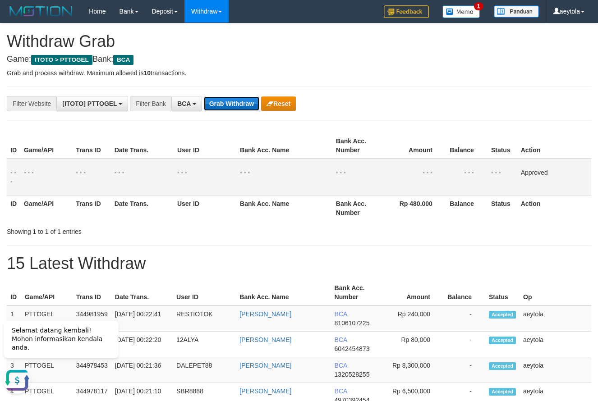
click at [235, 105] on button "Grab Withdraw" at bounding box center [231, 104] width 55 height 14
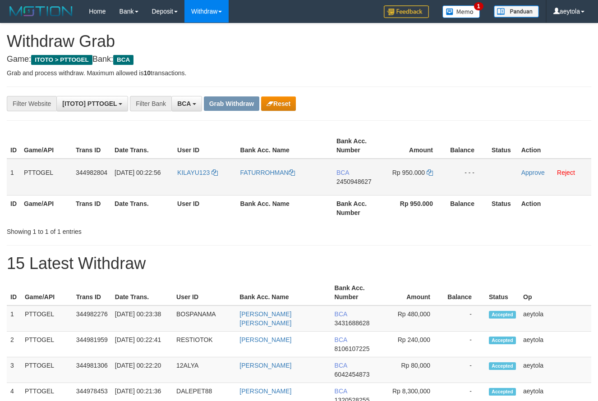
scroll to position [17, 0]
drag, startPoint x: 196, startPoint y: 185, endPoint x: 410, endPoint y: 180, distance: 214.4
click at [410, 180] on tr "1 PTTOGEL 344982804 [DATE] 00:22:56 KILAYU123 FATURROHMAN BCA 2450948627 Rp 950…" at bounding box center [299, 177] width 585 height 37
drag, startPoint x: 406, startPoint y: 117, endPoint x: 352, endPoint y: 197, distance: 96.7
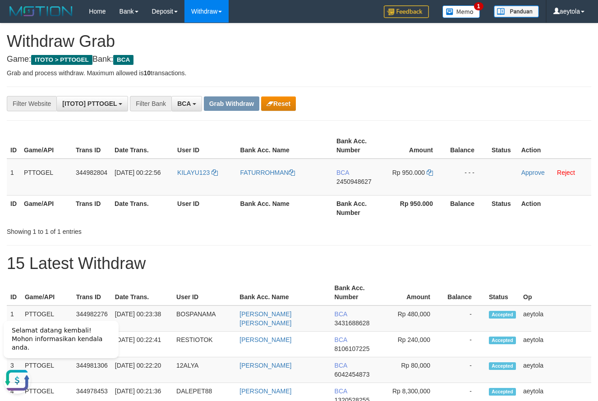
click at [348, 188] on td "BCA 2450948627" at bounding box center [359, 177] width 52 height 37
copy span "2450948627"
click at [429, 174] on icon at bounding box center [430, 173] width 6 height 6
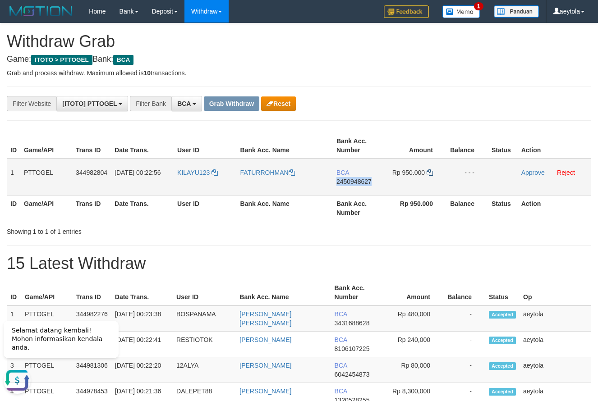
copy span "2450948627"
click at [429, 174] on icon at bounding box center [430, 173] width 6 height 6
click at [533, 177] on td "Approve Reject" at bounding box center [555, 177] width 74 height 37
click at [532, 172] on link "Approve" at bounding box center [532, 172] width 23 height 7
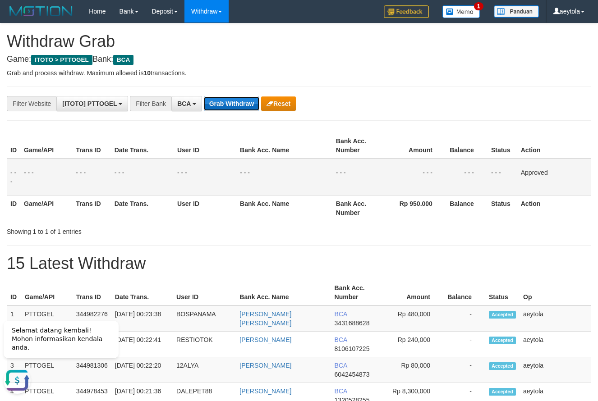
click at [234, 103] on button "Grab Withdraw" at bounding box center [231, 104] width 55 height 14
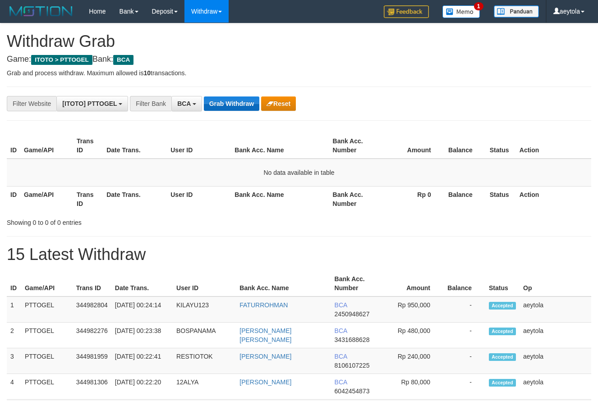
scroll to position [17, 0]
click at [234, 102] on button "Grab Withdraw" at bounding box center [231, 104] width 55 height 14
drag, startPoint x: 234, startPoint y: 102, endPoint x: 46, endPoint y: 291, distance: 266.4
click at [234, 102] on button "Grab Withdraw" at bounding box center [231, 104] width 55 height 14
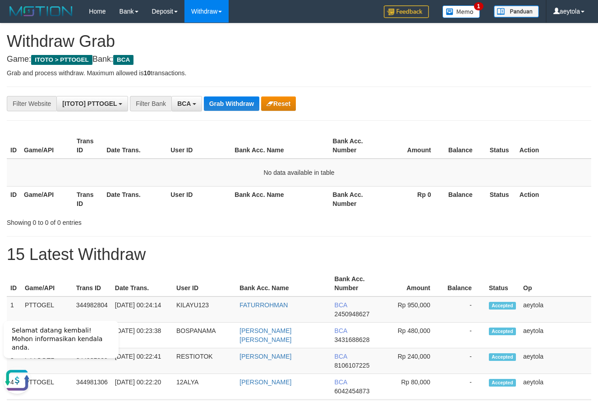
click at [245, 102] on button "Grab Withdraw" at bounding box center [231, 104] width 55 height 14
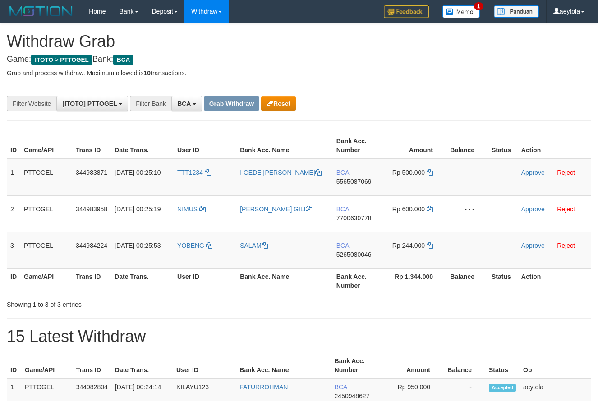
scroll to position [17, 0]
drag, startPoint x: 187, startPoint y: 186, endPoint x: 385, endPoint y: 242, distance: 205.8
click at [385, 242] on tbody "1 PTTOGEL 344983871 [DATE] 00:25:10 TTT1234 I GEDE CRISH DEANATHA BCA 556508706…" at bounding box center [299, 214] width 585 height 110
click at [416, 138] on th "Amount" at bounding box center [416, 146] width 62 height 26
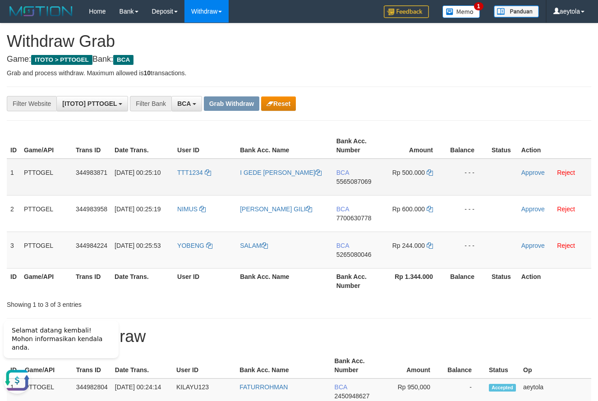
click at [350, 188] on td "BCA 5565087069" at bounding box center [359, 177] width 52 height 37
copy span "5565087069"
click at [350, 188] on td "BCA 5565087069" at bounding box center [359, 177] width 52 height 37
click at [431, 174] on icon at bounding box center [430, 173] width 6 height 6
copy span "5565087069"
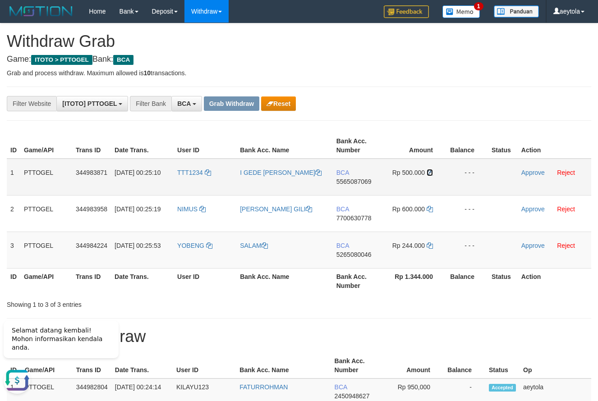
click at [431, 174] on icon at bounding box center [430, 173] width 6 height 6
click at [533, 174] on link "Approve" at bounding box center [532, 172] width 23 height 7
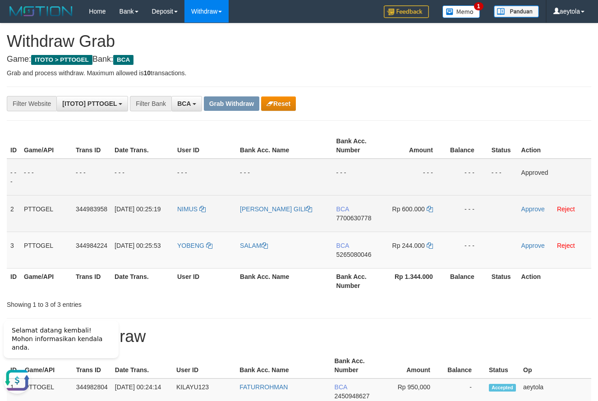
click at [356, 228] on td "BCA 7700630778" at bounding box center [359, 213] width 52 height 37
copy span "7700630778"
click at [356, 231] on td "BCA 7700630778" at bounding box center [359, 213] width 52 height 37
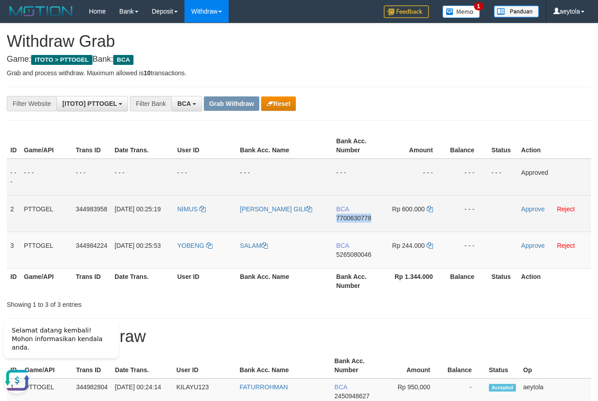
copy span "7700630778"
click at [432, 209] on icon at bounding box center [430, 209] width 6 height 6
copy span "7700630778"
click at [432, 209] on icon at bounding box center [430, 209] width 6 height 6
click at [535, 208] on link "Approve" at bounding box center [532, 209] width 23 height 7
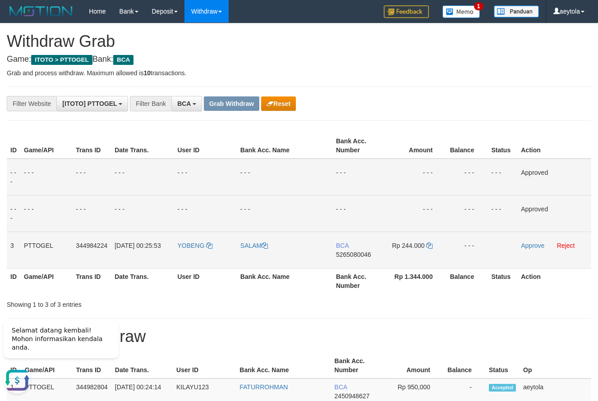
click at [361, 264] on td "BCA 5265080046" at bounding box center [358, 250] width 52 height 37
copy span "5265080046"
click at [432, 246] on icon at bounding box center [429, 246] width 6 height 6
copy span "5265080046"
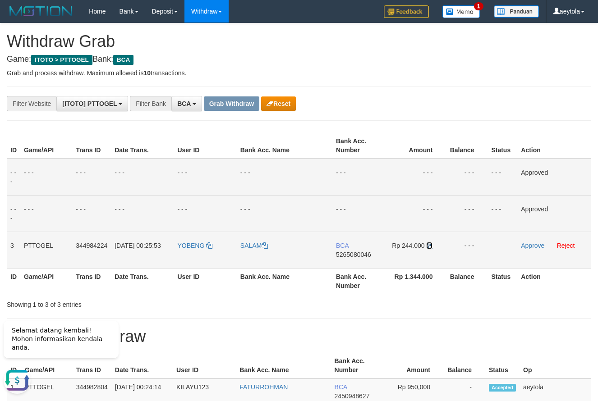
click at [432, 246] on icon at bounding box center [429, 246] width 6 height 6
click at [530, 245] on link "Approve" at bounding box center [532, 245] width 23 height 7
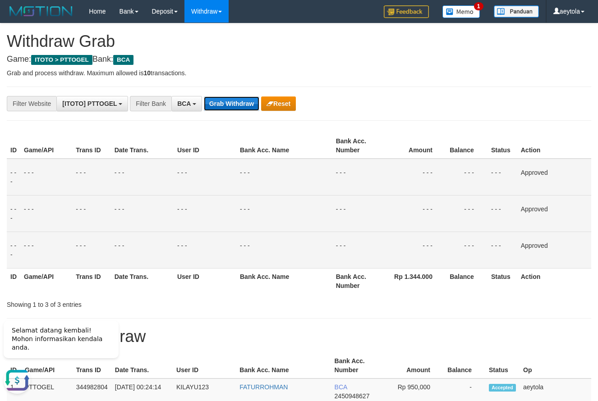
click at [233, 102] on button "Grab Withdraw" at bounding box center [231, 104] width 55 height 14
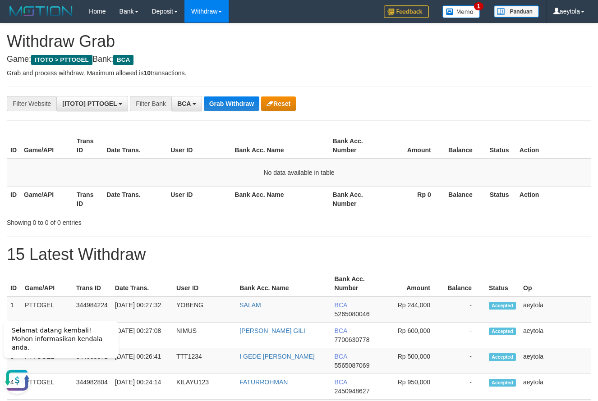
drag, startPoint x: 550, startPoint y: 74, endPoint x: 520, endPoint y: 76, distance: 30.3
click at [550, 74] on p "Grab and process withdraw. Maximum allowed is 10 transactions." at bounding box center [299, 73] width 585 height 9
click at [223, 106] on button "Grab Withdraw" at bounding box center [231, 104] width 55 height 14
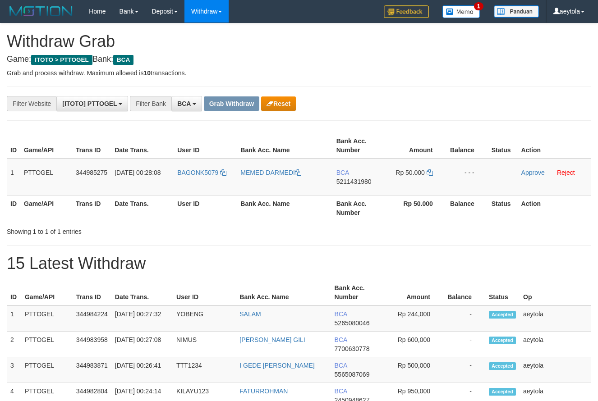
scroll to position [17, 0]
drag, startPoint x: 196, startPoint y: 183, endPoint x: 429, endPoint y: 185, distance: 232.8
click at [429, 185] on tr "1 PTTOGEL 344985275 [DATE] 00:28:08 BAGONK5079 MEMED DARMEDI BCA 5211431980 Rp …" at bounding box center [299, 177] width 585 height 37
click at [410, 259] on h1 "15 Latest Withdraw" at bounding box center [299, 264] width 585 height 18
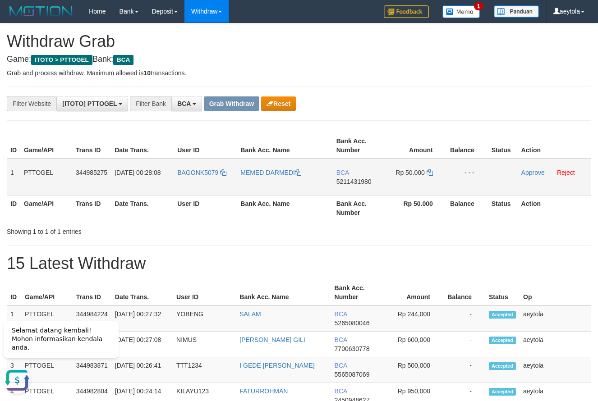
click at [361, 187] on td "BCA 5211431980" at bounding box center [359, 177] width 52 height 37
copy span "5211431980"
click at [432, 176] on link at bounding box center [430, 172] width 6 height 7
copy span "5211431980"
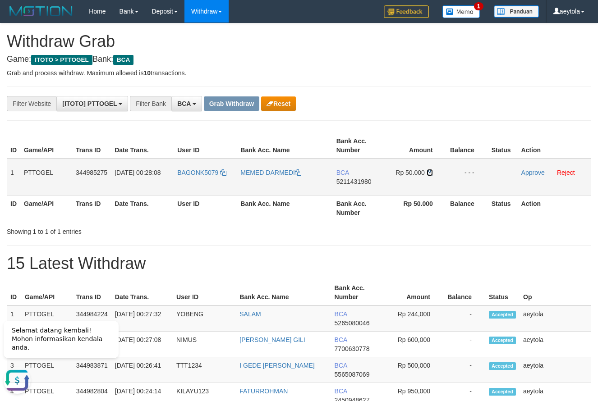
click at [432, 176] on link at bounding box center [430, 172] width 6 height 7
click at [534, 174] on link "Approve" at bounding box center [532, 172] width 23 height 7
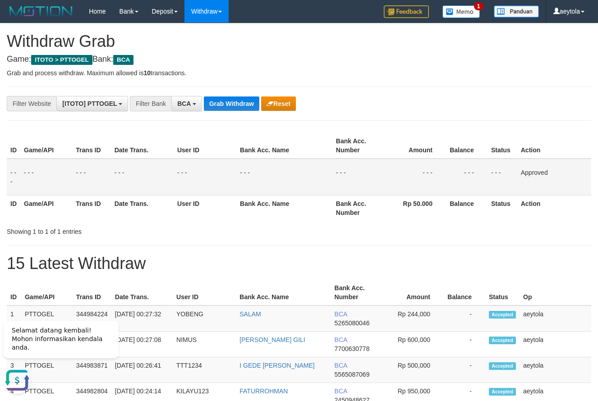
drag, startPoint x: 425, startPoint y: 110, endPoint x: 319, endPoint y: 148, distance: 112.2
click at [241, 106] on button "Grab Withdraw" at bounding box center [231, 104] width 55 height 14
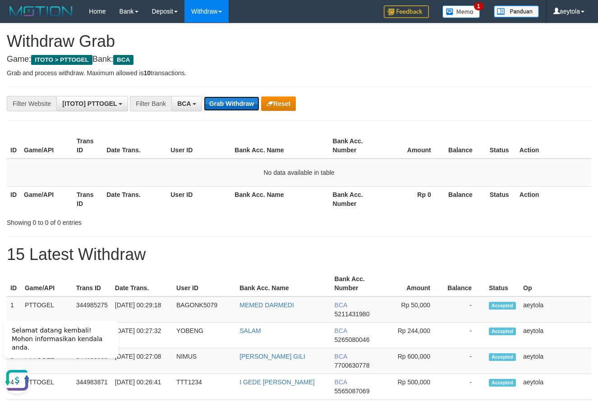
click at [230, 105] on button "Grab Withdraw" at bounding box center [231, 104] width 55 height 14
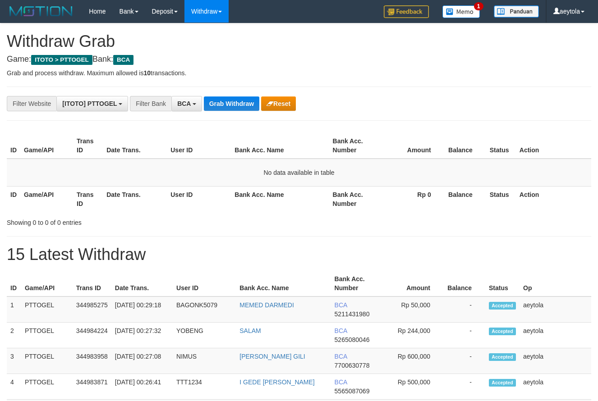
scroll to position [17, 0]
click at [237, 108] on button "Grab Withdraw" at bounding box center [231, 104] width 55 height 14
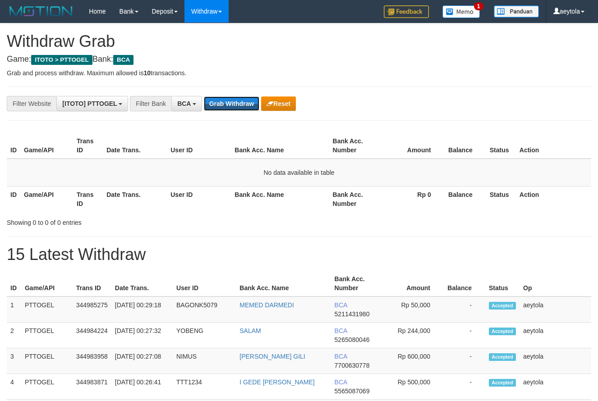
click at [237, 108] on button "Grab Withdraw" at bounding box center [231, 104] width 55 height 14
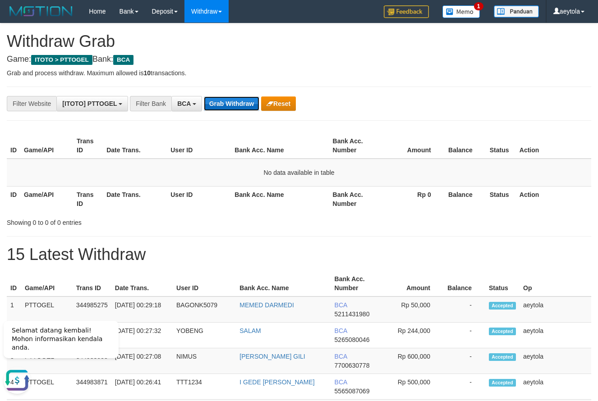
click at [239, 106] on button "Grab Withdraw" at bounding box center [231, 104] width 55 height 14
click at [245, 102] on button "Grab Withdraw" at bounding box center [231, 104] width 55 height 14
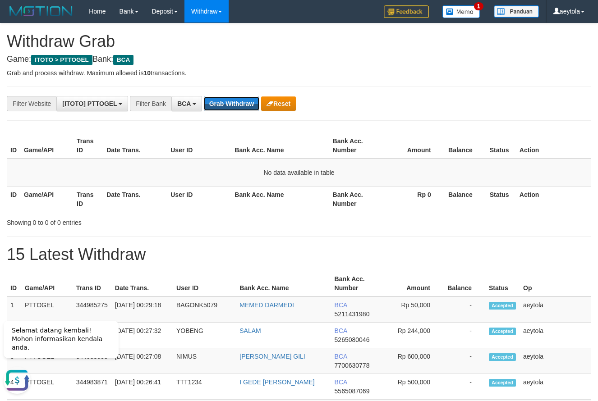
click at [245, 102] on button "Grab Withdraw" at bounding box center [231, 104] width 55 height 14
click at [215, 101] on button "Grab Withdraw" at bounding box center [231, 104] width 55 height 14
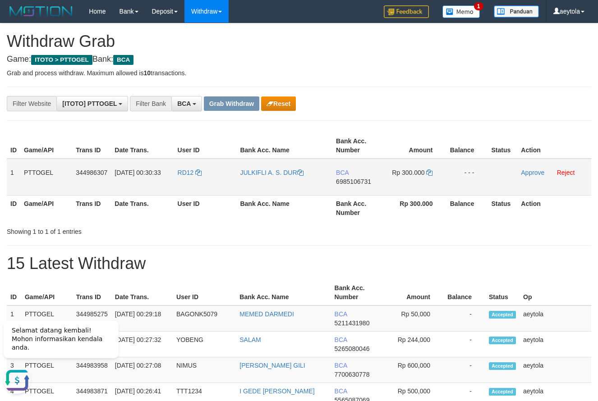
drag, startPoint x: 185, startPoint y: 180, endPoint x: 414, endPoint y: 178, distance: 229.2
click at [414, 178] on tr "1 PTTOGEL 344986307 01/10/2025 00:30:33 RD12 JULKIFLI A. S. DUR BCA 6985106731 …" at bounding box center [299, 177] width 585 height 37
click at [347, 188] on td "BCA 6985106731" at bounding box center [358, 177] width 52 height 37
copy span "6985106731"
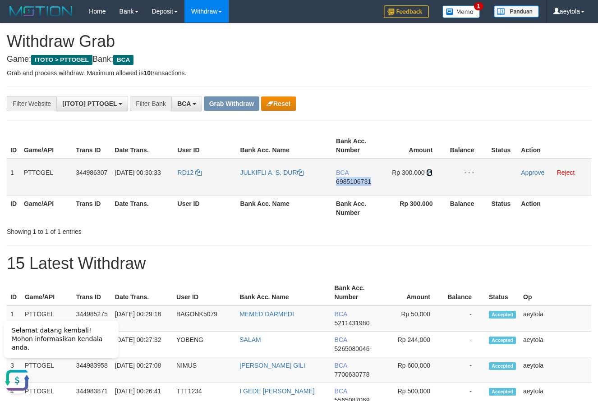
click at [429, 175] on icon at bounding box center [429, 173] width 6 height 6
copy span "6985106731"
click at [429, 175] on icon at bounding box center [429, 173] width 6 height 6
click at [528, 172] on link "Approve" at bounding box center [532, 172] width 23 height 7
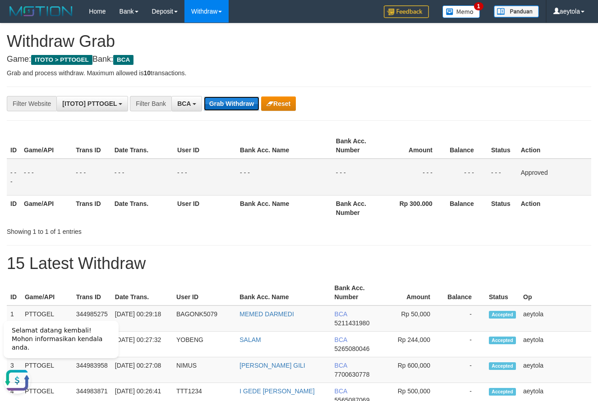
click at [238, 107] on button "Grab Withdraw" at bounding box center [231, 104] width 55 height 14
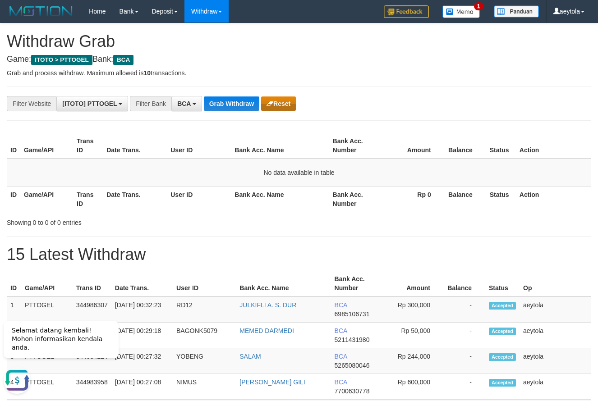
drag, startPoint x: 407, startPoint y: 107, endPoint x: 270, endPoint y: 105, distance: 137.2
click at [405, 107] on div "**********" at bounding box center [249, 103] width 498 height 15
click at [232, 99] on button "Grab Withdraw" at bounding box center [231, 104] width 55 height 14
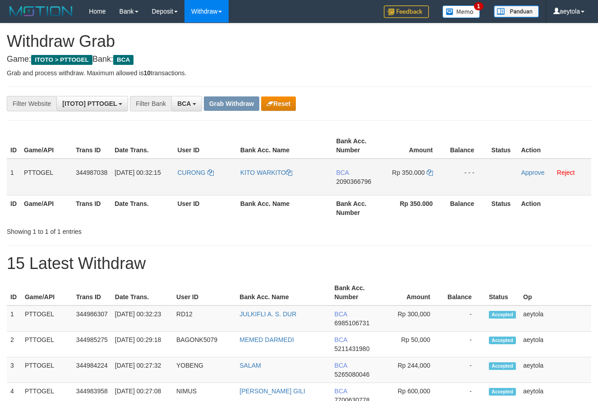
scroll to position [17, 0]
drag, startPoint x: 187, startPoint y: 185, endPoint x: 415, endPoint y: 180, distance: 228.3
click at [415, 180] on tr "1 PTTOGEL 344987038 [DATE] 00:32:15 [GEOGRAPHIC_DATA] KITO WARKITO BCA 20903667…" at bounding box center [299, 177] width 585 height 37
click at [357, 193] on td "BCA 2090366796" at bounding box center [358, 177] width 52 height 37
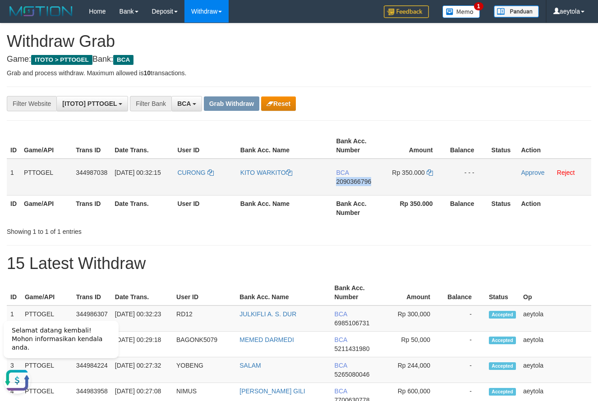
copy span "2090366796"
click at [357, 193] on td "BCA 2090366796" at bounding box center [358, 177] width 52 height 37
click at [429, 172] on icon at bounding box center [430, 173] width 6 height 6
copy span "2090366796"
drag, startPoint x: 429, startPoint y: 172, endPoint x: 299, endPoint y: 182, distance: 130.3
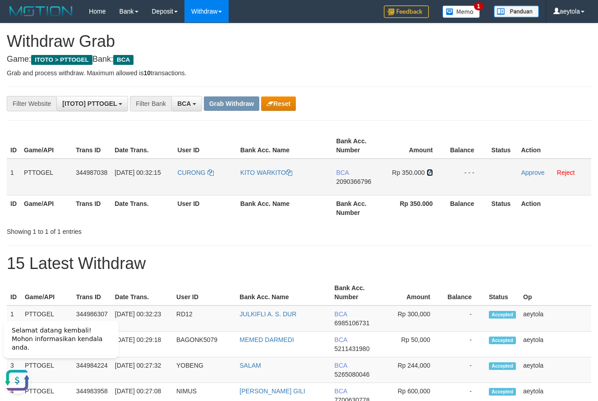
click at [430, 173] on icon at bounding box center [430, 173] width 6 height 6
click at [429, 224] on div "Showing 1 to 1 of 1 entries" at bounding box center [299, 230] width 598 height 13
click at [531, 172] on link "Approve" at bounding box center [532, 172] width 23 height 7
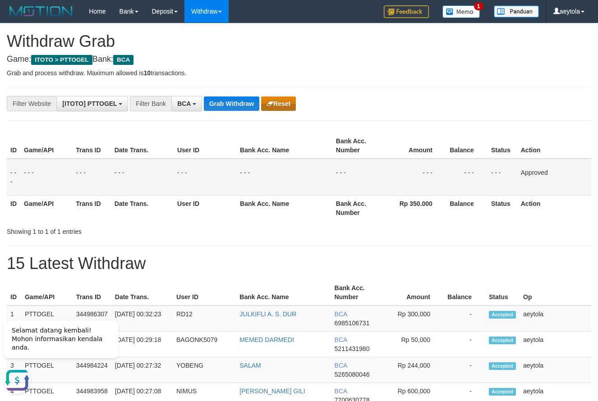
drag, startPoint x: 407, startPoint y: 96, endPoint x: 265, endPoint y: 98, distance: 142.1
click at [226, 103] on button "Grab Withdraw" at bounding box center [231, 104] width 55 height 14
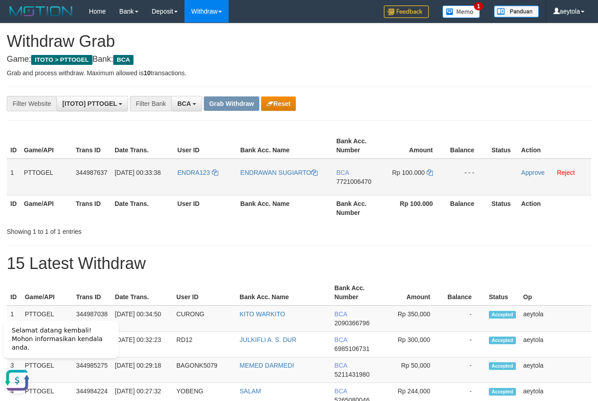
drag, startPoint x: 197, startPoint y: 183, endPoint x: 396, endPoint y: 179, distance: 199.4
click at [396, 179] on tr "1 PTTOGEL 344987637 01/10/2025 00:33:38 ENDRA123 ENDRAWAN SUGIARTO BCA 77210064…" at bounding box center [299, 177] width 585 height 37
click at [354, 194] on td "BCA 7721006470" at bounding box center [359, 177] width 52 height 37
click at [354, 189] on td "BCA 7721006470" at bounding box center [359, 177] width 52 height 37
copy span "7721006470"
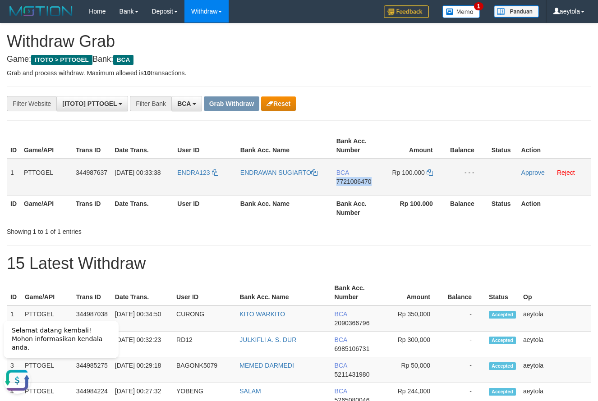
click at [354, 189] on td "BCA 7721006470" at bounding box center [359, 177] width 52 height 37
click at [432, 173] on icon at bounding box center [430, 173] width 6 height 6
copy span "7721006470"
click at [432, 173] on icon at bounding box center [430, 173] width 6 height 6
click at [535, 172] on link "Approve" at bounding box center [532, 172] width 23 height 7
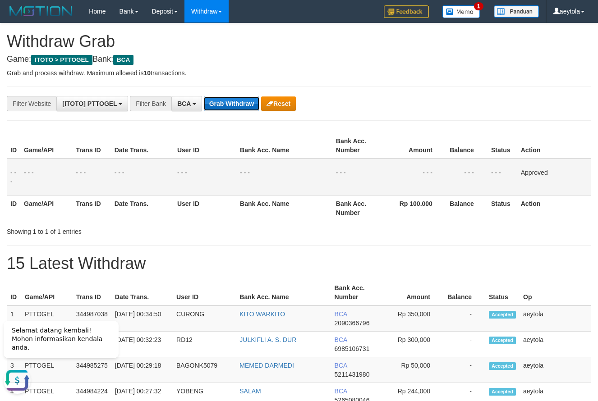
click at [235, 102] on button "Grab Withdraw" at bounding box center [231, 104] width 55 height 14
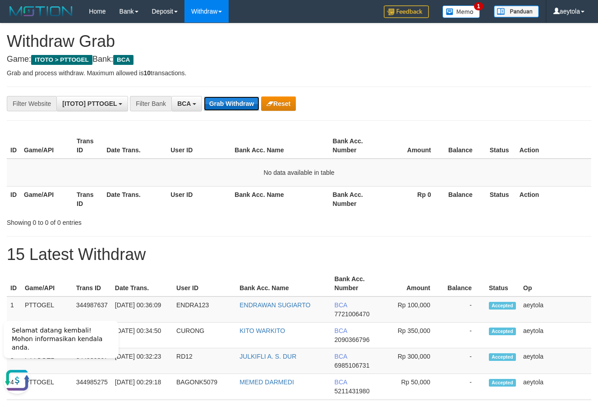
click at [247, 103] on button "Grab Withdraw" at bounding box center [231, 104] width 55 height 14
drag, startPoint x: 449, startPoint y: 74, endPoint x: 443, endPoint y: 79, distance: 7.8
click at [234, 102] on button "Grab Withdraw" at bounding box center [231, 104] width 55 height 14
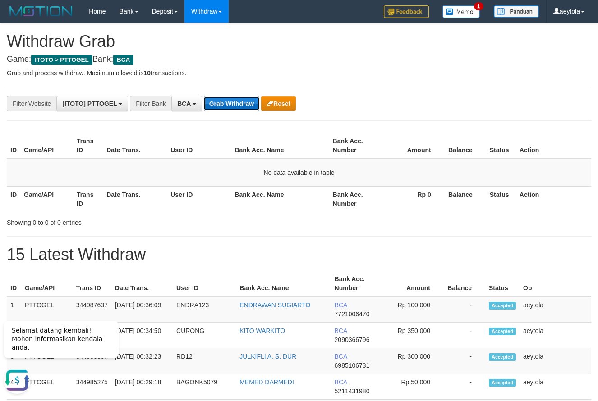
click at [222, 104] on button "Grab Withdraw" at bounding box center [231, 104] width 55 height 14
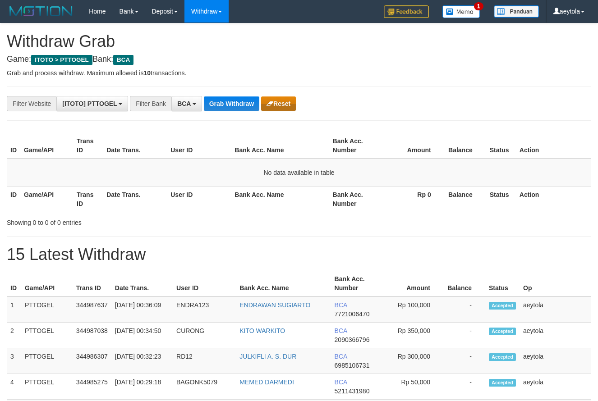
scroll to position [17, 0]
click at [247, 102] on button "Grab Withdraw" at bounding box center [231, 104] width 55 height 14
click at [232, 100] on button "Grab Withdraw" at bounding box center [231, 104] width 55 height 14
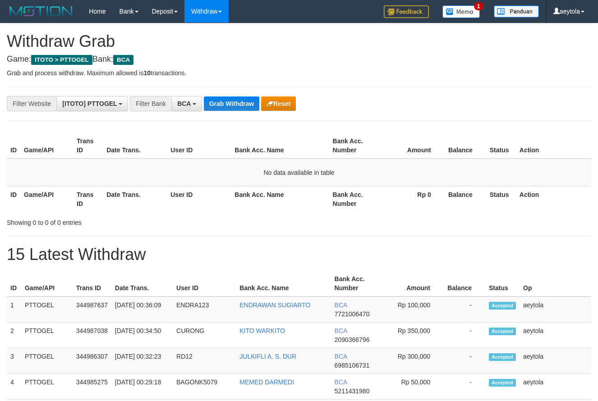
click at [230, 105] on button "Grab Withdraw" at bounding box center [231, 104] width 55 height 14
click at [229, 109] on button "Grab Withdraw" at bounding box center [231, 104] width 55 height 14
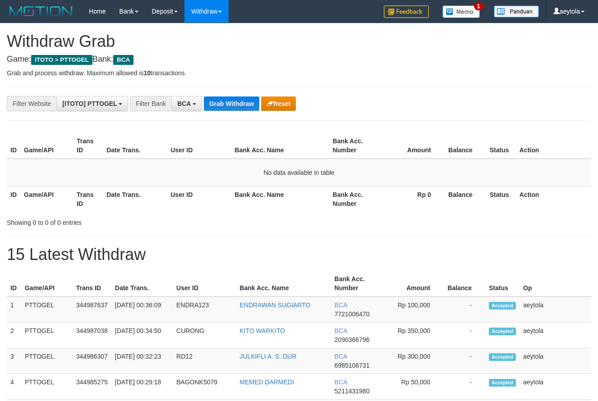
scroll to position [17, 0]
click at [230, 108] on button "Grab Withdraw" at bounding box center [231, 104] width 55 height 14
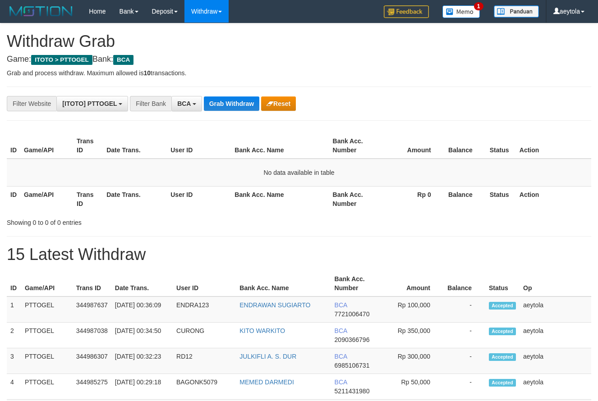
click at [230, 108] on button "Grab Withdraw" at bounding box center [231, 104] width 55 height 14
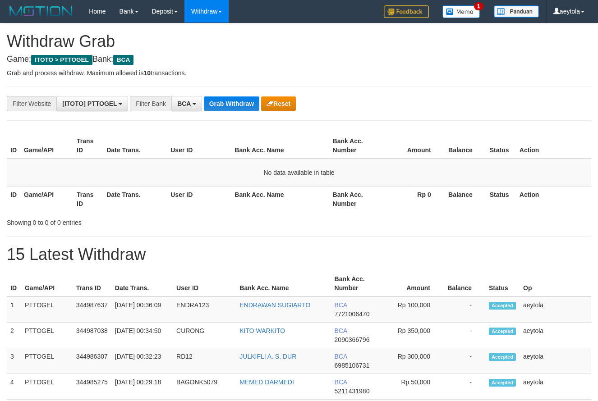
scroll to position [17, 0]
click at [230, 108] on button "Grab Withdraw" at bounding box center [231, 104] width 55 height 14
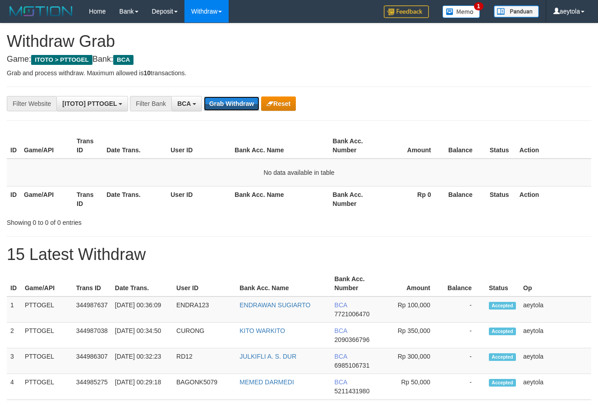
scroll to position [17, 0]
click at [230, 108] on button "Grab Withdraw" at bounding box center [231, 104] width 55 height 14
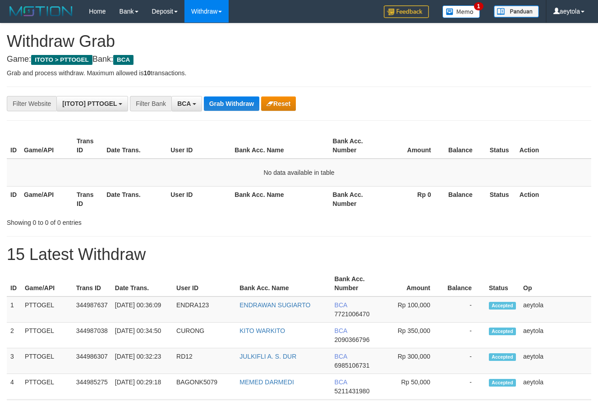
scroll to position [17, 0]
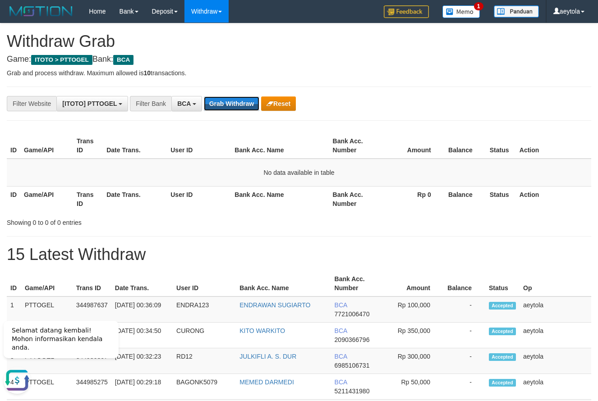
click at [230, 108] on button "Grab Withdraw" at bounding box center [231, 104] width 55 height 14
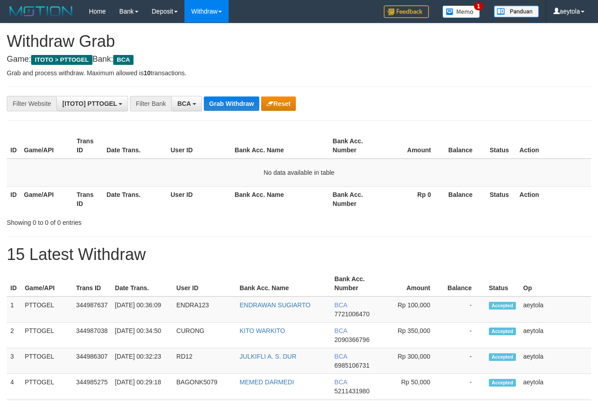
scroll to position [17, 0]
click at [230, 108] on button "Grab Withdraw" at bounding box center [231, 104] width 55 height 14
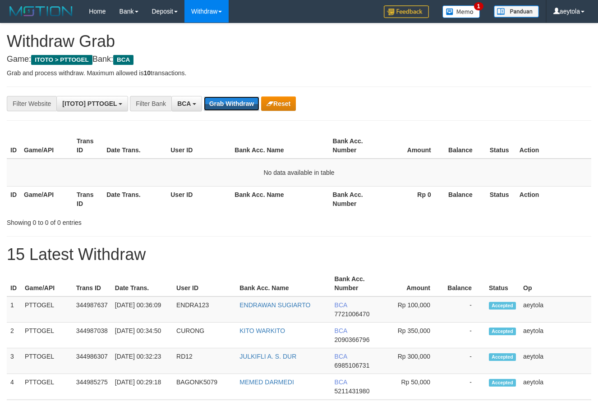
click at [230, 108] on button "Grab Withdraw" at bounding box center [231, 104] width 55 height 14
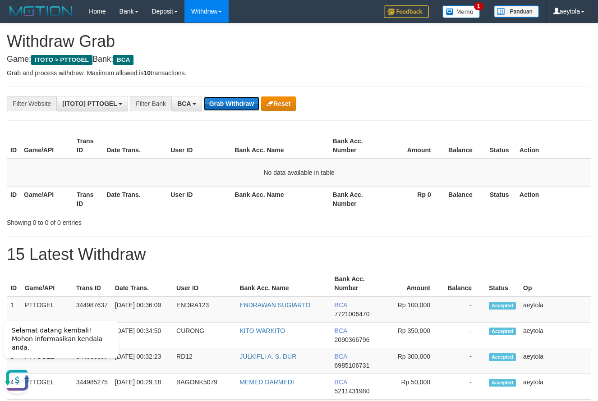
click at [226, 105] on button "Grab Withdraw" at bounding box center [231, 104] width 55 height 14
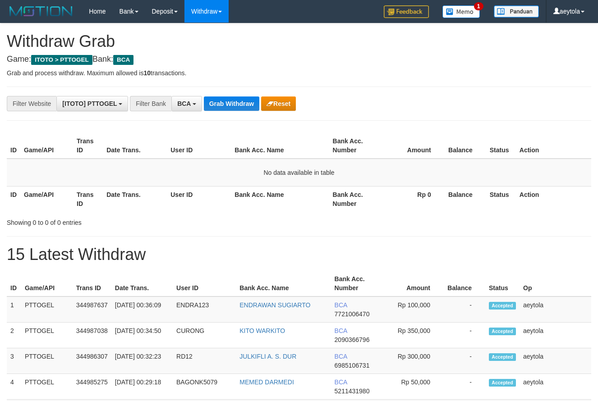
scroll to position [17, 0]
click at [226, 105] on button "Grab Withdraw" at bounding box center [231, 104] width 55 height 14
click at [226, 104] on button "Grab Withdraw" at bounding box center [231, 104] width 55 height 14
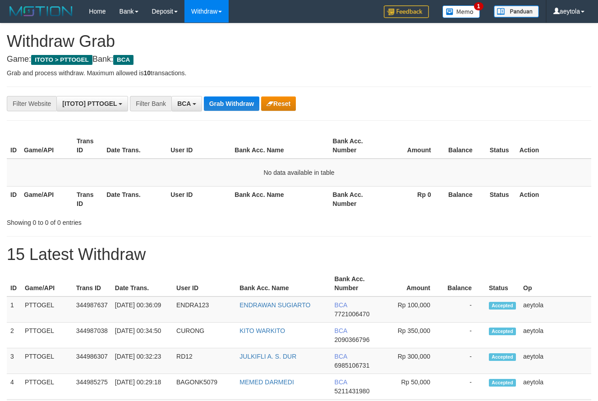
click at [226, 104] on button "Grab Withdraw" at bounding box center [231, 104] width 55 height 14
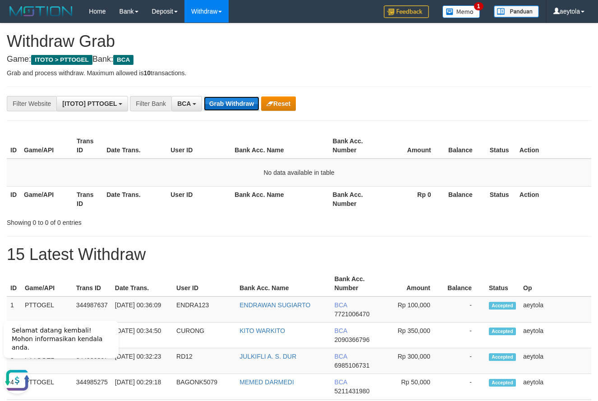
click at [215, 101] on button "Grab Withdraw" at bounding box center [231, 104] width 55 height 14
drag, startPoint x: 48, startPoint y: 188, endPoint x: 121, endPoint y: 165, distance: 76.3
click at [60, 188] on th "Game/API" at bounding box center [46, 199] width 53 height 26
click at [237, 101] on button "Grab Withdraw" at bounding box center [231, 104] width 55 height 14
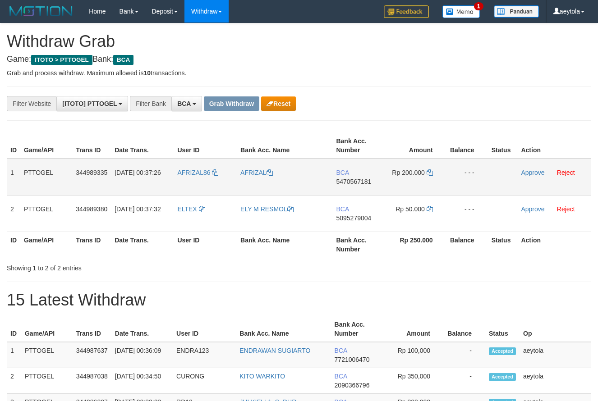
scroll to position [17, 0]
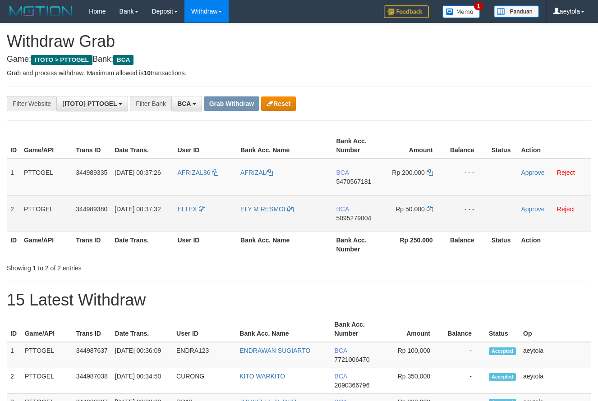
drag, startPoint x: 193, startPoint y: 181, endPoint x: 401, endPoint y: 213, distance: 210.4
click at [401, 213] on tbody "1 PTTOGEL 344989335 01/10/2025 00:37:26 AFRIZAL86 AFRIZAL BCA 5470567181 Rp 200…" at bounding box center [299, 196] width 585 height 74
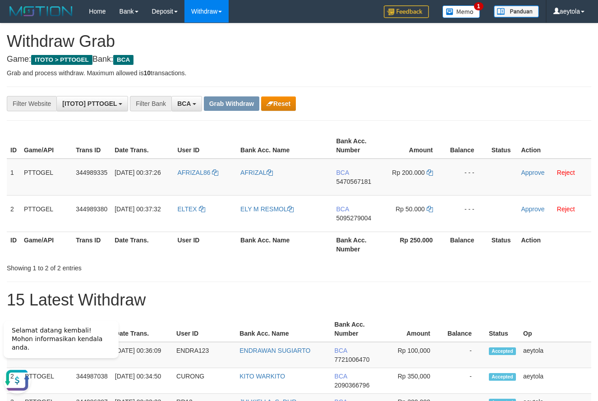
scroll to position [0, 0]
click at [362, 192] on td "BCA 5470567181" at bounding box center [358, 177] width 52 height 37
copy span "5470567181"
click at [362, 192] on td "BCA 5470567181" at bounding box center [358, 177] width 52 height 37
click at [429, 175] on icon at bounding box center [430, 173] width 6 height 6
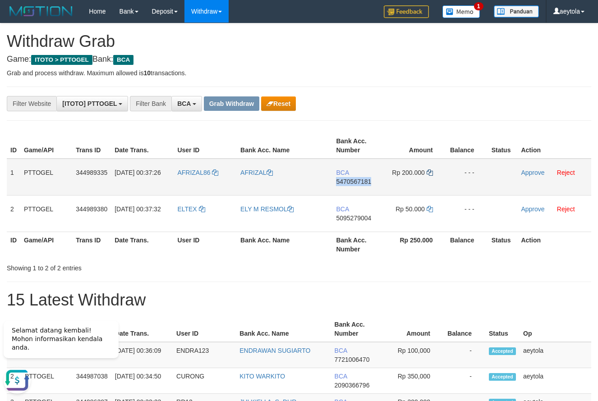
copy span "5470567181"
drag, startPoint x: 429, startPoint y: 175, endPoint x: 194, endPoint y: 173, distance: 235.5
click at [425, 173] on td "Rp 200.000" at bounding box center [416, 177] width 62 height 37
click at [528, 173] on link "Approve" at bounding box center [532, 172] width 23 height 7
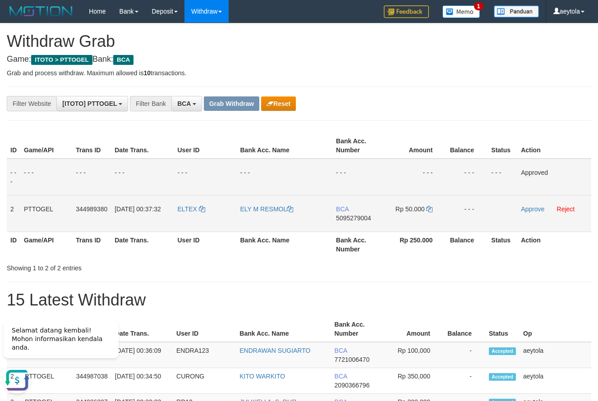
click at [353, 227] on td "BCA 5095279004" at bounding box center [358, 213] width 52 height 37
copy span "5095279004"
click at [429, 209] on icon at bounding box center [429, 209] width 6 height 6
copy span "5095279004"
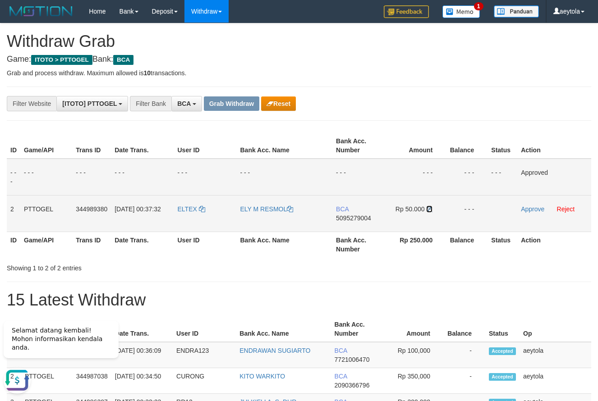
click at [429, 209] on icon at bounding box center [429, 209] width 6 height 6
click at [523, 210] on link "Approve" at bounding box center [532, 209] width 23 height 7
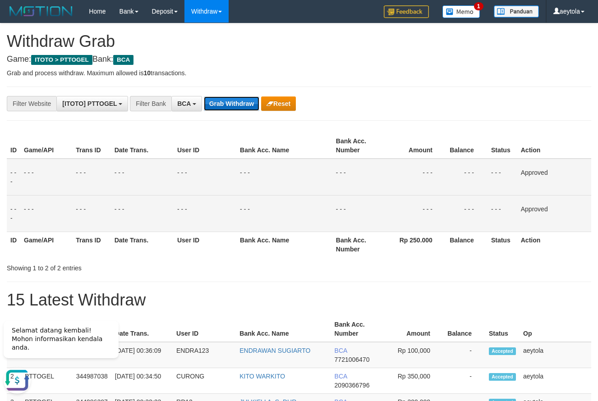
click at [241, 107] on button "Grab Withdraw" at bounding box center [231, 104] width 55 height 14
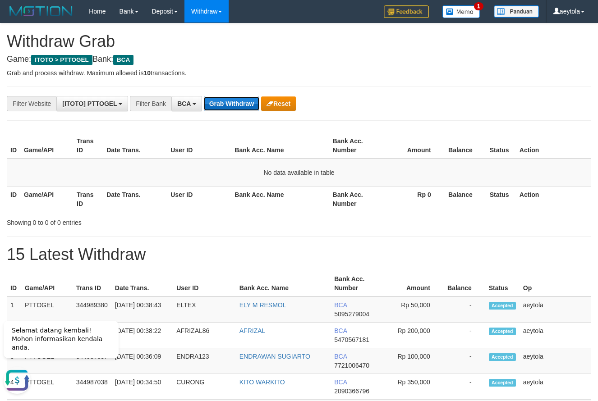
click at [238, 103] on button "Grab Withdraw" at bounding box center [231, 104] width 55 height 14
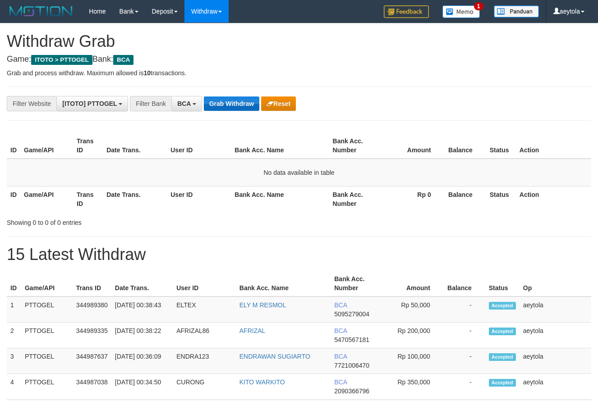
scroll to position [17, 0]
click at [239, 103] on button "Grab Withdraw" at bounding box center [231, 104] width 55 height 14
click at [241, 102] on button "Grab Withdraw" at bounding box center [231, 104] width 55 height 14
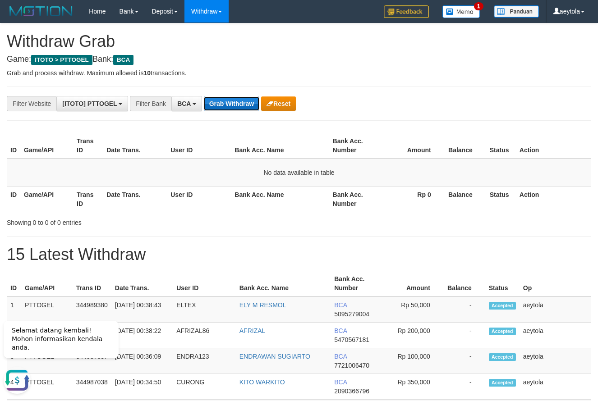
click at [241, 106] on button "Grab Withdraw" at bounding box center [231, 104] width 55 height 14
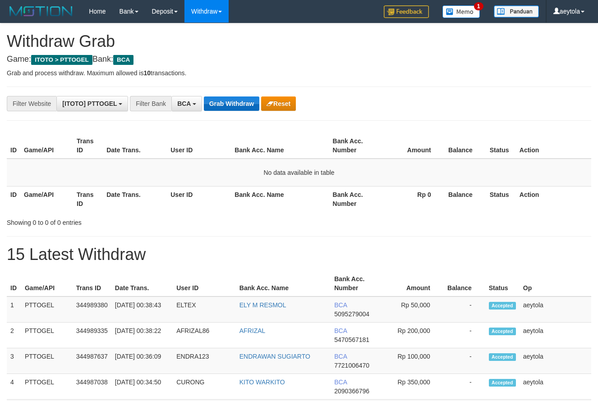
scroll to position [17, 0]
click at [236, 105] on button "Grab Withdraw" at bounding box center [231, 104] width 55 height 14
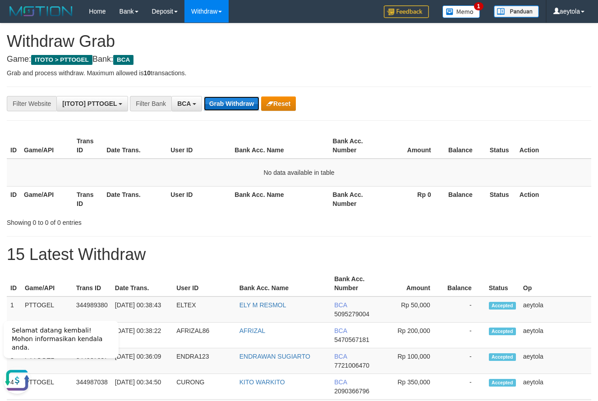
click at [223, 104] on button "Grab Withdraw" at bounding box center [231, 104] width 55 height 14
click at [388, 77] on p "Grab and process withdraw. Maximum allowed is 10 transactions." at bounding box center [299, 73] width 585 height 9
click at [235, 107] on button "Grab Withdraw" at bounding box center [231, 104] width 55 height 14
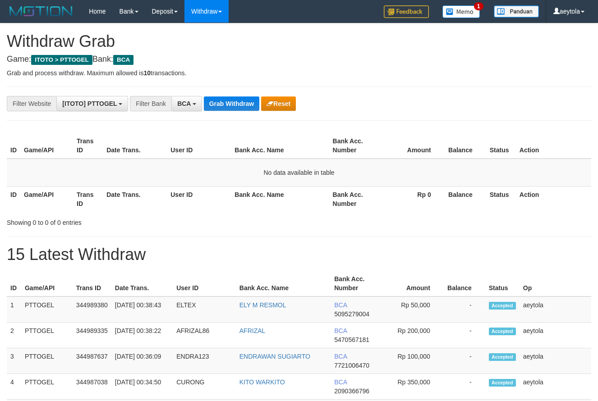
scroll to position [17, 0]
click at [233, 105] on button "Grab Withdraw" at bounding box center [231, 104] width 55 height 14
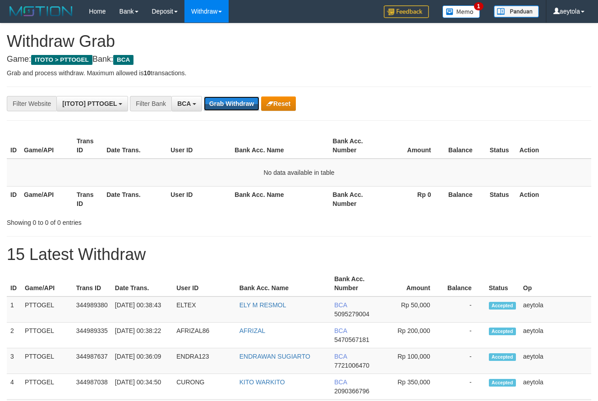
click at [234, 104] on button "Grab Withdraw" at bounding box center [231, 104] width 55 height 14
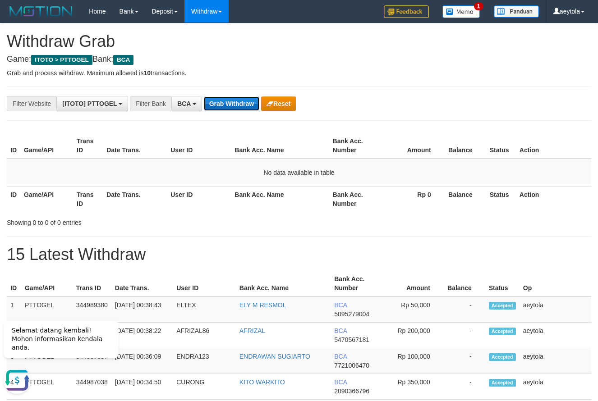
click at [229, 101] on button "Grab Withdraw" at bounding box center [231, 104] width 55 height 14
click at [228, 99] on button "Grab Withdraw" at bounding box center [231, 104] width 55 height 14
click at [231, 102] on button "Grab Withdraw" at bounding box center [231, 104] width 55 height 14
click at [231, 99] on button "Grab Withdraw" at bounding box center [231, 104] width 55 height 14
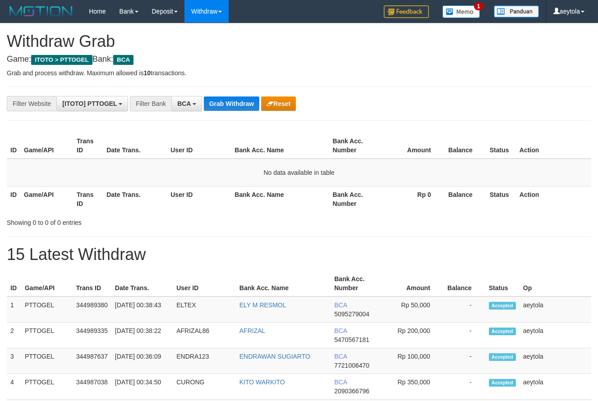
click at [230, 99] on button "Grab Withdraw" at bounding box center [231, 104] width 55 height 14
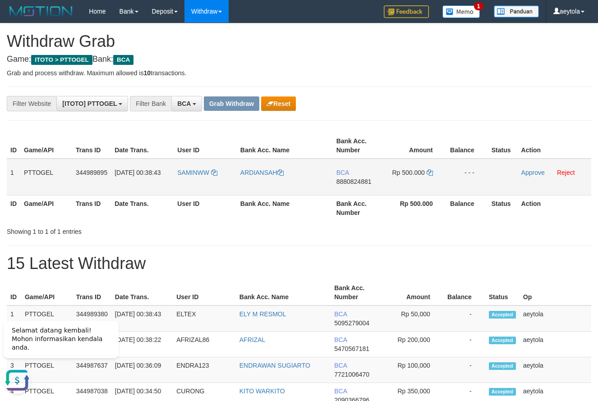
drag, startPoint x: 193, startPoint y: 180, endPoint x: 396, endPoint y: 173, distance: 203.6
click at [396, 173] on tr "1 PTTOGEL 344989895 01/10/2025 00:38:43 SAMINWW ARDIANSAH BCA 8880824881 Rp 500…" at bounding box center [299, 177] width 585 height 37
click at [356, 189] on td "BCA 8880824881" at bounding box center [359, 177] width 52 height 37
copy span "8880824881"
click at [356, 189] on td "BCA 8880824881" at bounding box center [359, 177] width 52 height 37
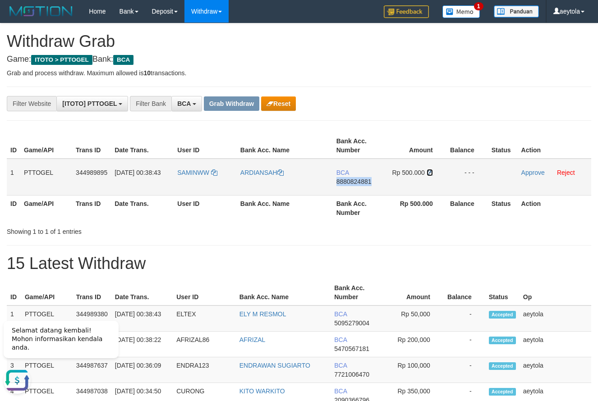
click at [431, 173] on icon at bounding box center [430, 173] width 6 height 6
copy span "8880824881"
click at [431, 173] on icon at bounding box center [430, 173] width 6 height 6
click at [534, 175] on link "Approve" at bounding box center [532, 172] width 23 height 7
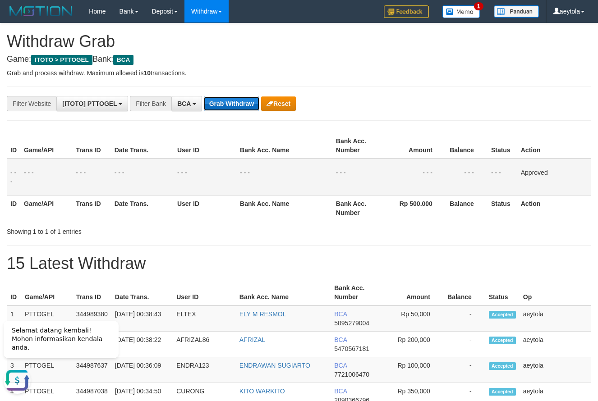
click at [242, 106] on button "Grab Withdraw" at bounding box center [231, 104] width 55 height 14
click at [241, 107] on button "Grab Withdraw" at bounding box center [231, 104] width 55 height 14
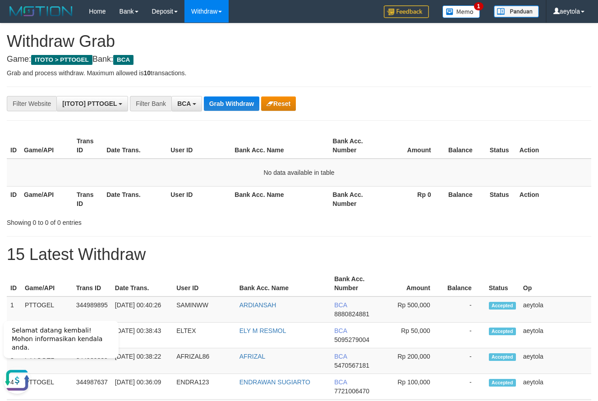
drag, startPoint x: 435, startPoint y: 125, endPoint x: 402, endPoint y: 120, distance: 33.9
click at [237, 106] on button "Grab Withdraw" at bounding box center [231, 104] width 55 height 14
click at [223, 106] on button "Grab Withdraw" at bounding box center [231, 104] width 55 height 14
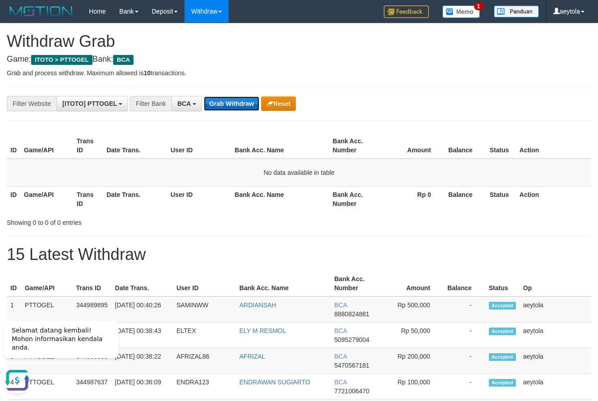
click at [223, 106] on button "Grab Withdraw" at bounding box center [231, 104] width 55 height 14
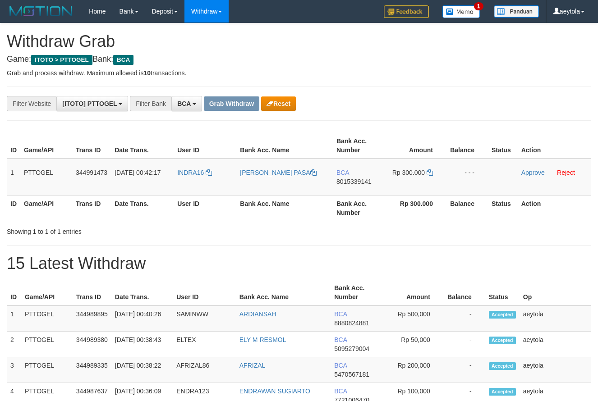
scroll to position [17, 0]
drag, startPoint x: 219, startPoint y: 178, endPoint x: 402, endPoint y: 180, distance: 183.2
click at [402, 180] on tr "1 PTTOGEL 344991473 [DATE] 00:42:17 INDRA16 [PERSON_NAME] PASA BCA 8015339141 R…" at bounding box center [299, 177] width 585 height 37
click at [368, 192] on td "BCA 8015339141" at bounding box center [359, 177] width 52 height 37
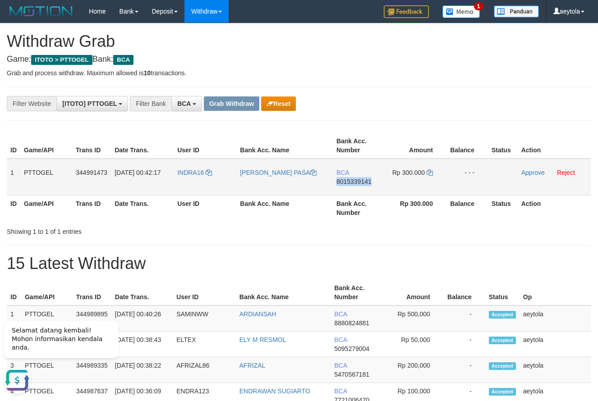
copy span "8015339141"
click at [368, 192] on td "BCA 8015339141" at bounding box center [359, 177] width 52 height 37
click at [432, 171] on icon at bounding box center [430, 173] width 6 height 6
copy span "8015339141"
click at [432, 171] on icon at bounding box center [430, 173] width 6 height 6
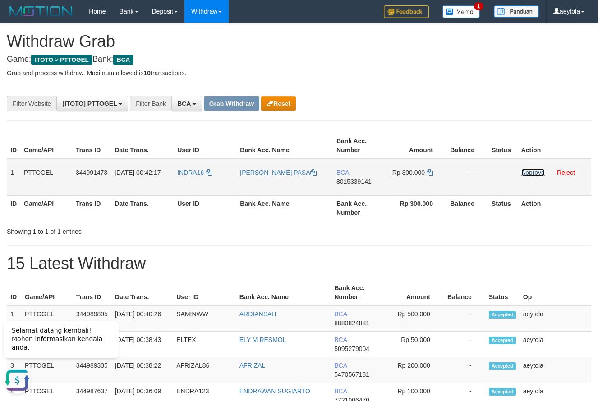
click at [539, 174] on link "Approve" at bounding box center [532, 172] width 23 height 7
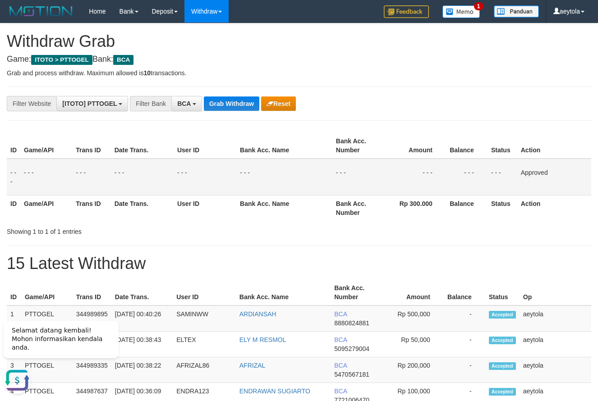
click at [223, 111] on div "**********" at bounding box center [249, 103] width 498 height 15
click at [224, 111] on button "Grab Withdraw" at bounding box center [231, 104] width 55 height 14
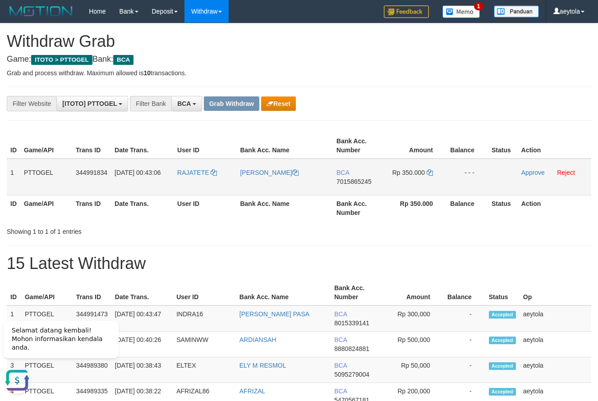
drag, startPoint x: 217, startPoint y: 186, endPoint x: 407, endPoint y: 182, distance: 190.9
click at [407, 182] on tr "1 PTTOGEL 344991834 01/10/2025 00:43:06 RAJATETE ANAN RUSMAWAN BCA 7015865245 R…" at bounding box center [299, 177] width 585 height 37
click at [355, 190] on td "BCA 7015865245" at bounding box center [359, 177] width 52 height 37
copy span "7015865245"
click at [355, 190] on td "BCA 7015865245" at bounding box center [359, 177] width 52 height 37
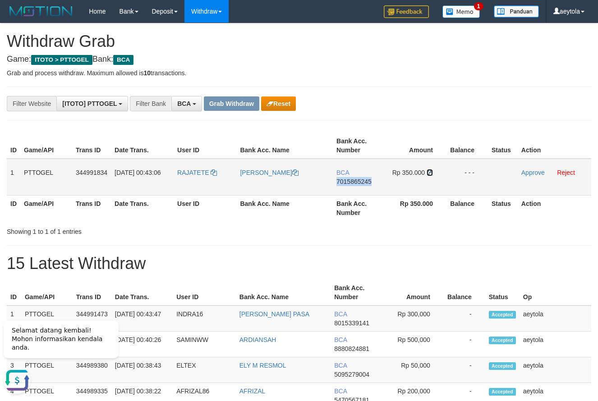
click at [429, 174] on icon at bounding box center [430, 173] width 6 height 6
copy span "7015865245"
click at [429, 174] on icon at bounding box center [430, 173] width 6 height 6
click at [531, 173] on link "Approve" at bounding box center [532, 172] width 23 height 7
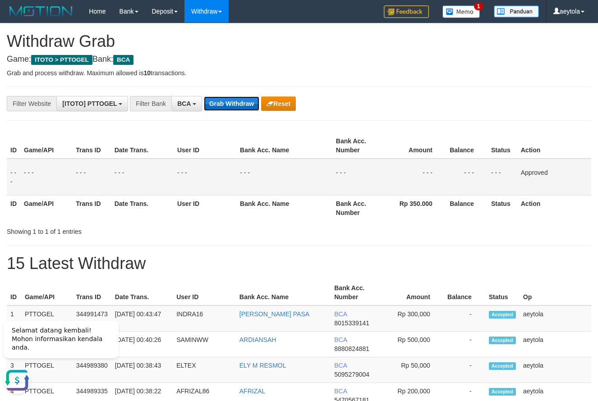
click at [222, 105] on button "Grab Withdraw" at bounding box center [231, 104] width 55 height 14
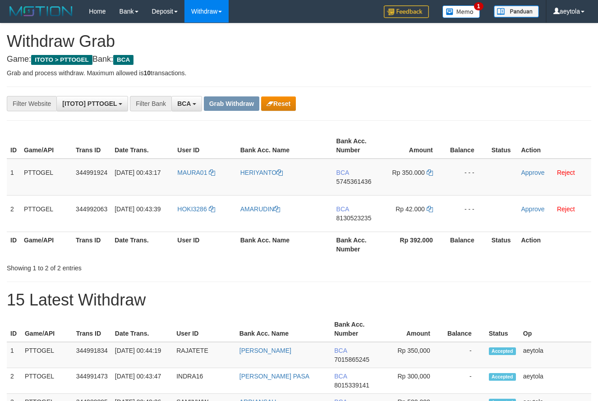
scroll to position [17, 0]
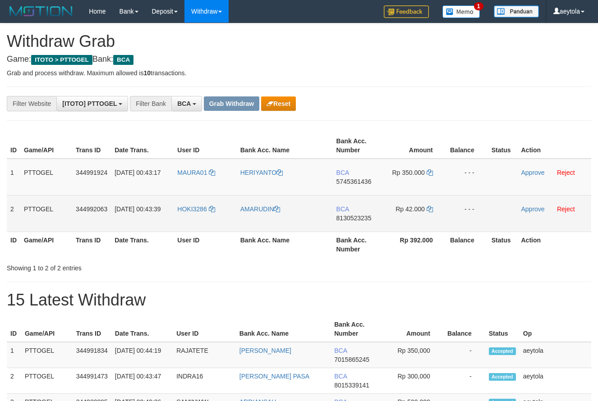
drag, startPoint x: 212, startPoint y: 188, endPoint x: 388, endPoint y: 208, distance: 177.0
click at [388, 208] on tbody "1 PTTOGEL 344991924 [DATE] 00:43:17 MAURA01 [GEOGRAPHIC_DATA] BCA 5745361436 Rp…" at bounding box center [299, 196] width 585 height 74
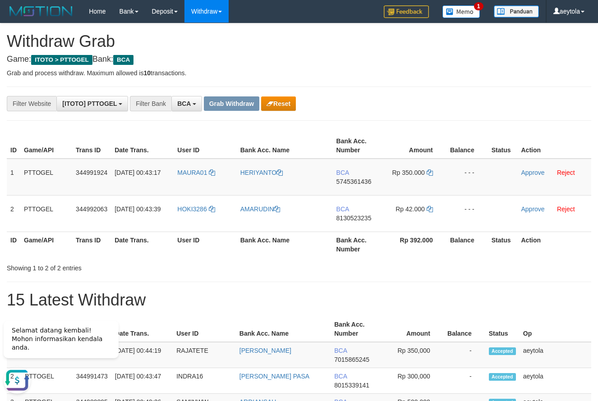
drag, startPoint x: 458, startPoint y: 131, endPoint x: 444, endPoint y: 139, distance: 16.6
click at [454, 133] on div "ID Game/API Trans ID Date Trans. User ID Bank Acc. Name Bank Acc. Number Amount…" at bounding box center [299, 195] width 598 height 130
click at [353, 188] on td "BCA 5745361436" at bounding box center [359, 177] width 52 height 37
copy span "5745361436"
click at [353, 188] on td "BCA 5745361436" at bounding box center [359, 177] width 52 height 37
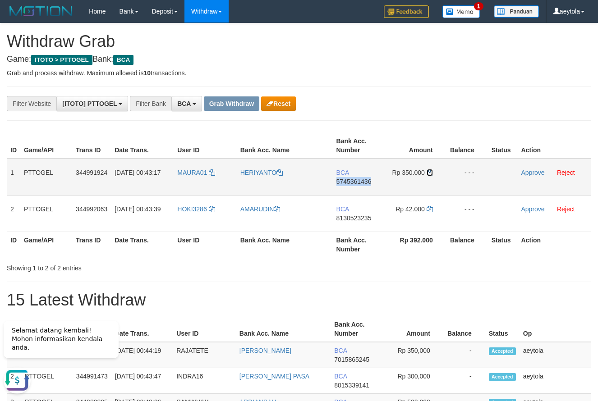
click at [428, 171] on icon at bounding box center [430, 173] width 6 height 6
copy span "5745361436"
click at [428, 171] on icon at bounding box center [430, 173] width 6 height 6
click at [527, 174] on link "Approve" at bounding box center [532, 172] width 23 height 7
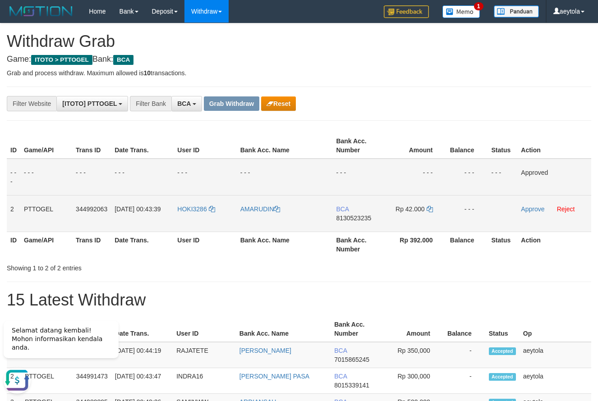
click at [353, 227] on td "BCA 8130523235" at bounding box center [358, 213] width 52 height 37
copy span "8130523235"
click at [430, 210] on icon at bounding box center [430, 209] width 6 height 6
copy span "8130523235"
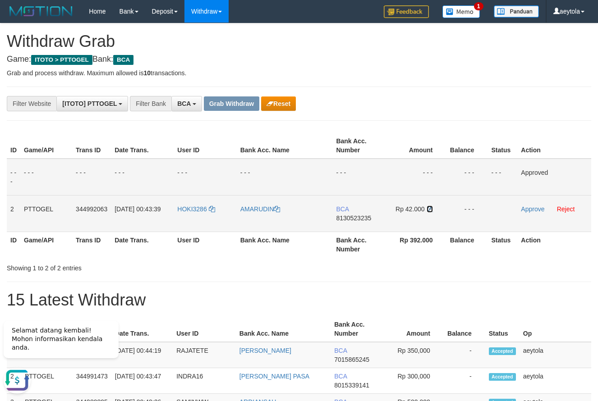
click at [430, 210] on icon at bounding box center [430, 209] width 6 height 6
click at [535, 210] on link "Approve" at bounding box center [532, 209] width 23 height 7
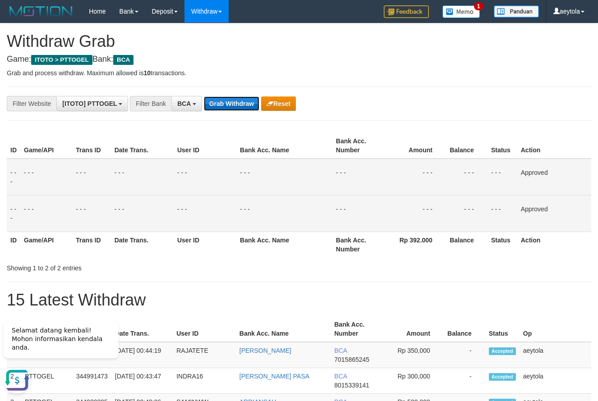
click at [227, 102] on button "Grab Withdraw" at bounding box center [231, 104] width 55 height 14
